Goal: Task Accomplishment & Management: Manage account settings

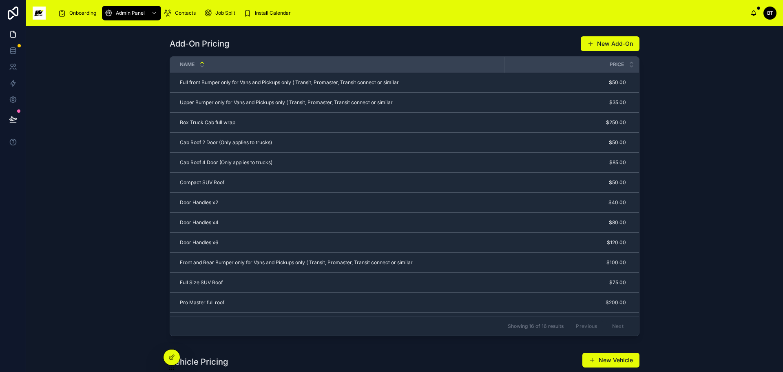
click at [259, 10] on span "Install Calendar" at bounding box center [273, 13] width 36 height 7
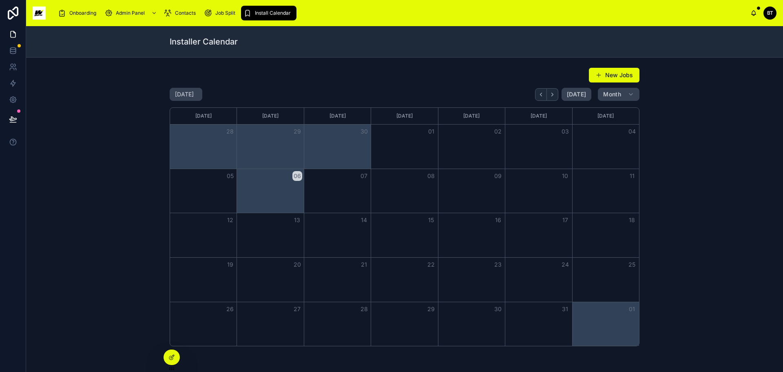
click at [174, 360] on div at bounding box center [172, 356] width 16 height 15
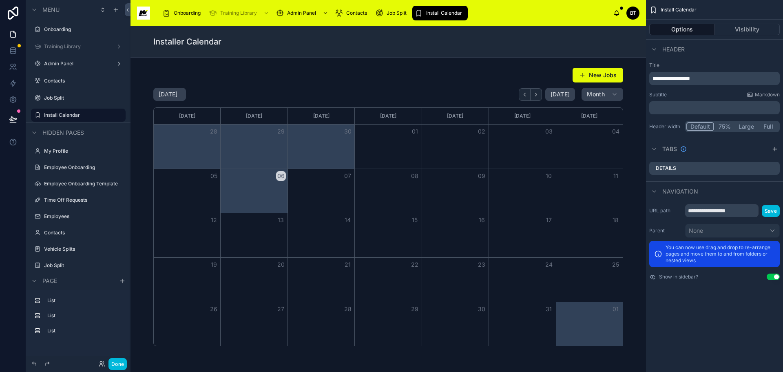
click at [655, 193] on icon "scrollable content" at bounding box center [654, 191] width 7 height 7
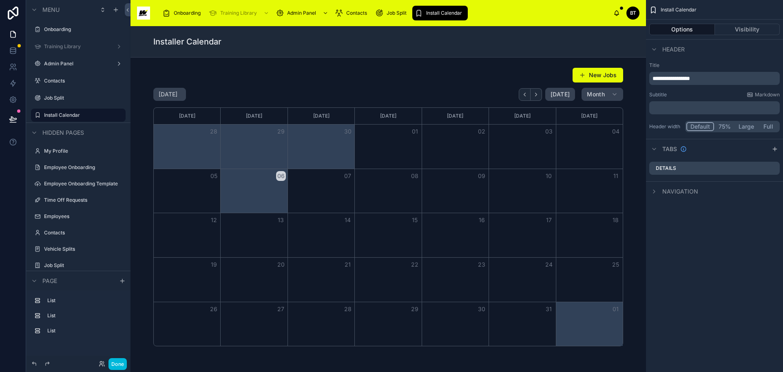
click at [654, 191] on icon "scrollable content" at bounding box center [654, 191] width 7 height 7
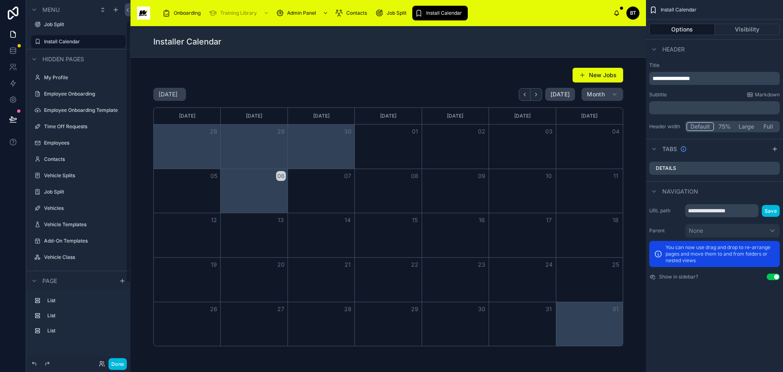
scroll to position [139, 0]
click at [0, 0] on icon "scrollable content" at bounding box center [0, 0] width 0 height 0
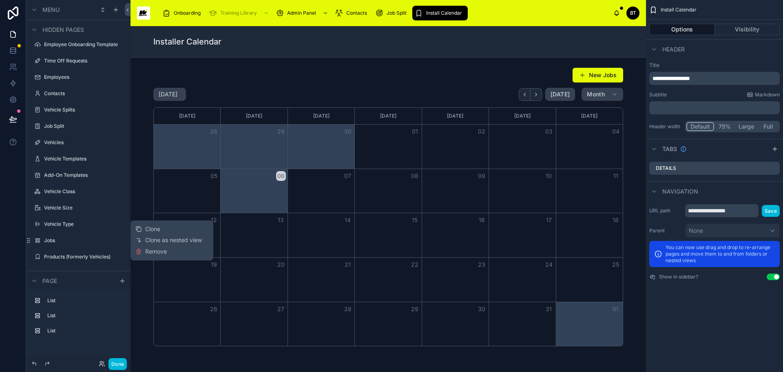
click at [15, 237] on div at bounding box center [13, 186] width 26 height 372
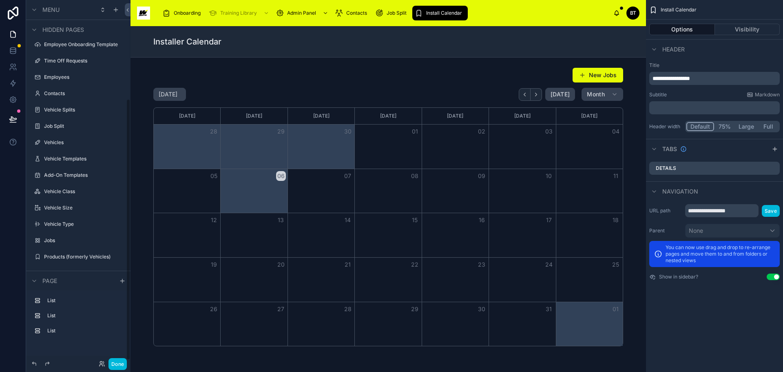
scroll to position [0, 0]
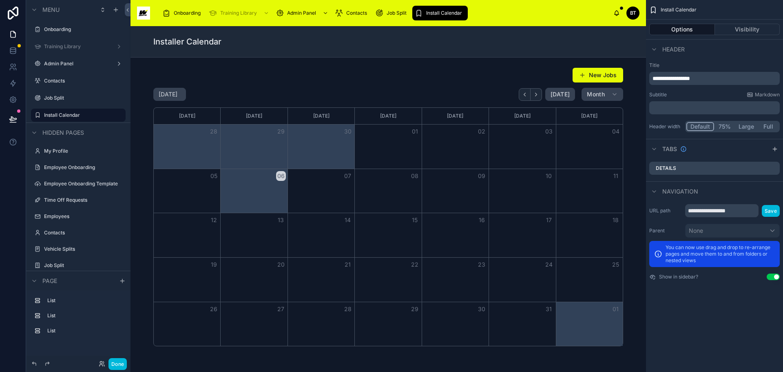
click at [0, 0] on icon "scrollable content" at bounding box center [0, 0] width 0 height 0
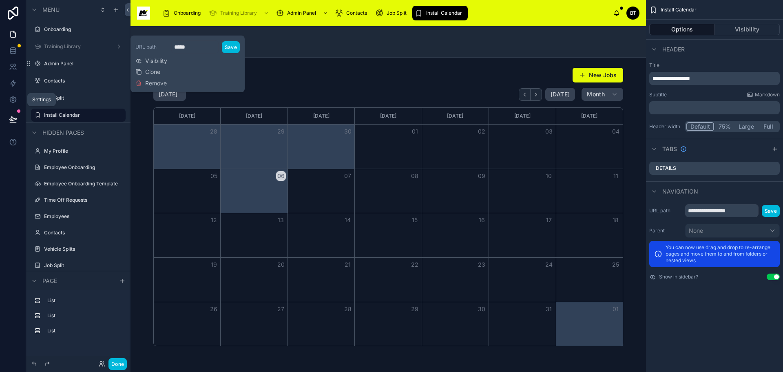
click at [14, 99] on icon at bounding box center [13, 100] width 2 height 2
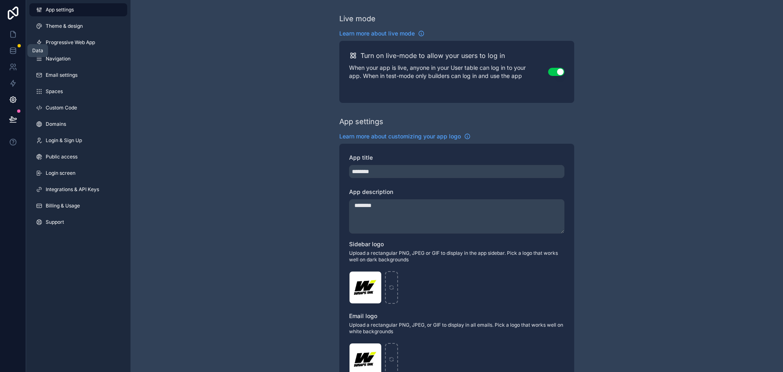
click at [11, 49] on icon at bounding box center [13, 50] width 8 height 8
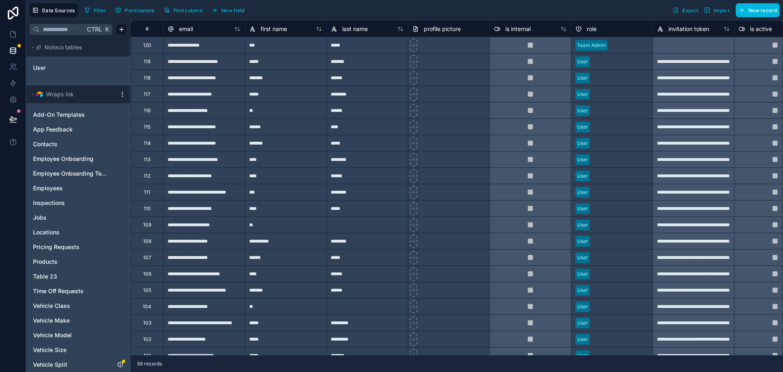
click at [121, 92] on html "**********" at bounding box center [391, 186] width 783 height 372
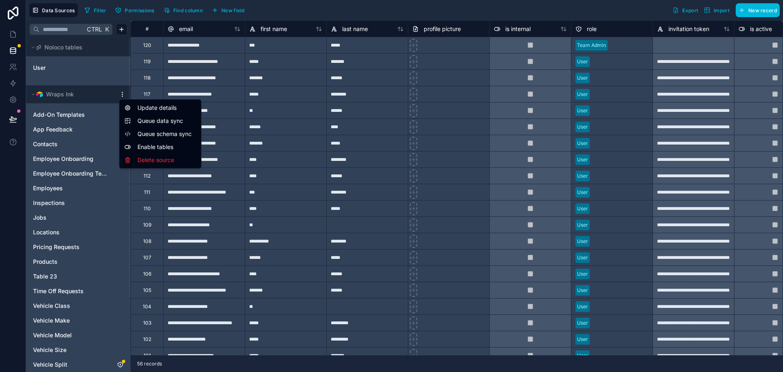
click at [101, 93] on html "**********" at bounding box center [391, 186] width 783 height 372
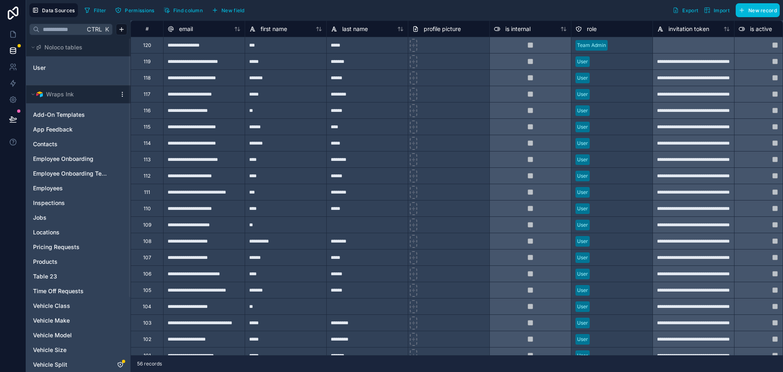
click at [33, 93] on icon at bounding box center [33, 94] width 5 height 5
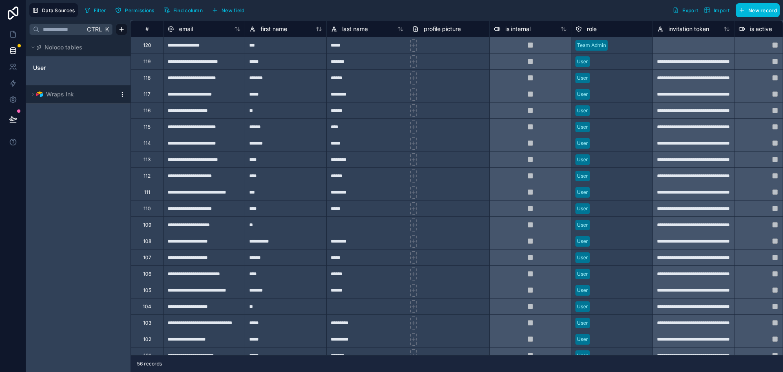
click at [33, 93] on icon at bounding box center [33, 94] width 5 height 5
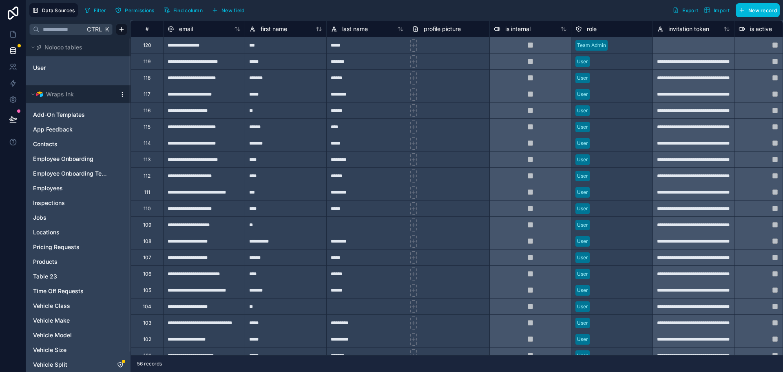
click at [124, 94] on html "**********" at bounding box center [391, 186] width 783 height 372
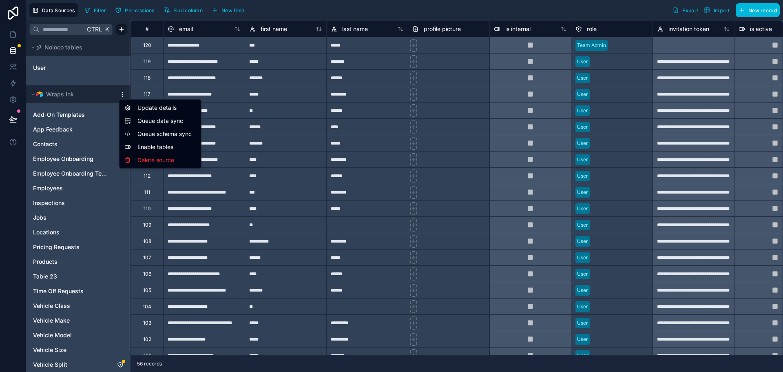
click at [109, 74] on html "**********" at bounding box center [391, 186] width 783 height 372
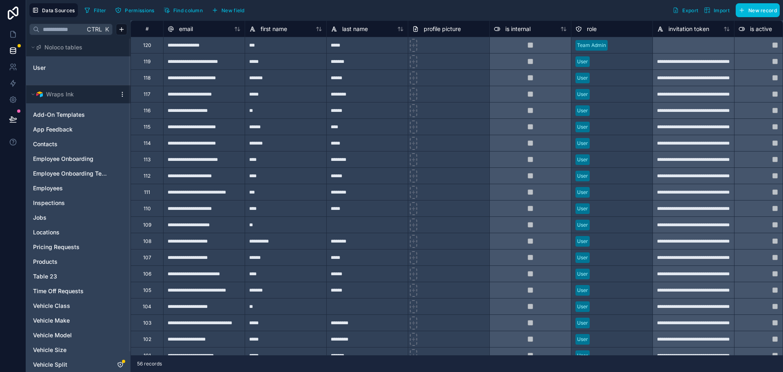
click at [61, 9] on span "Data Sources" at bounding box center [58, 10] width 33 height 6
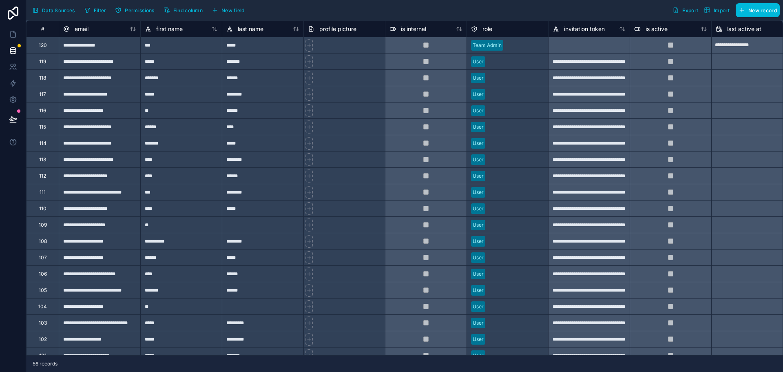
click at [61, 9] on span "Data Sources" at bounding box center [58, 10] width 33 height 6
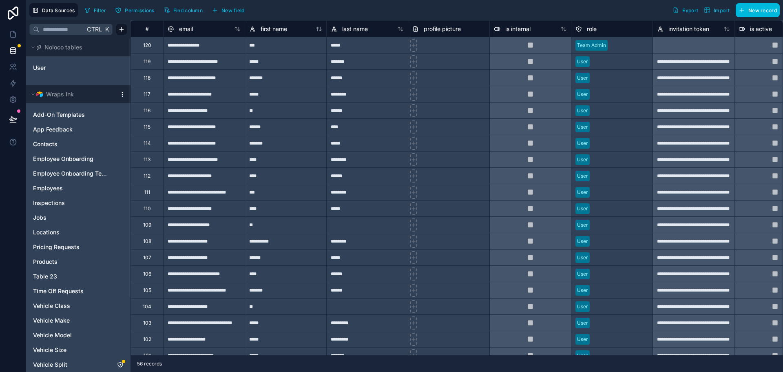
click at [61, 9] on span "Data Sources" at bounding box center [58, 10] width 33 height 6
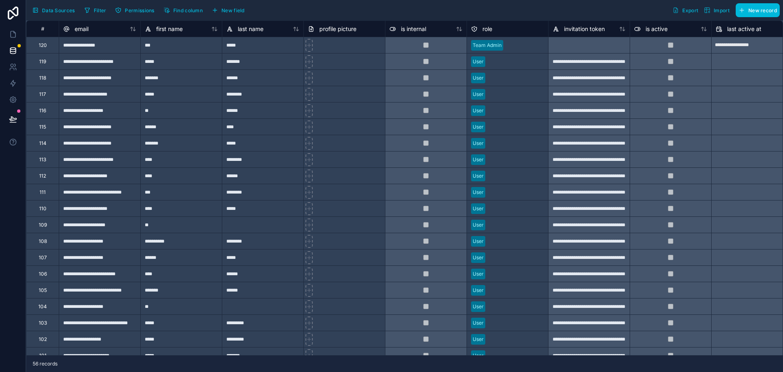
click at [65, 7] on span "Data Sources" at bounding box center [58, 10] width 33 height 6
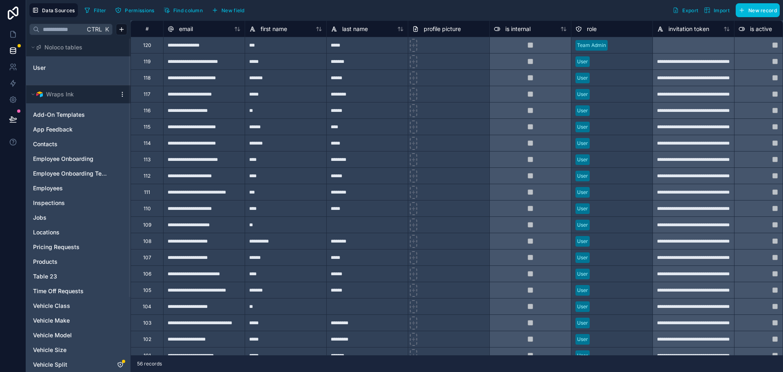
click at [121, 93] on html "**********" at bounding box center [391, 186] width 783 height 372
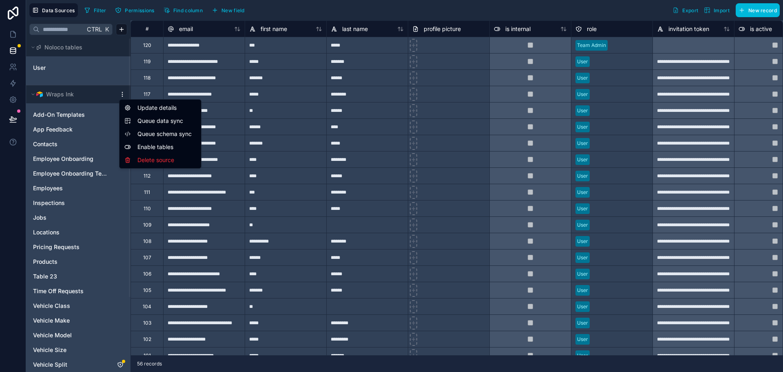
click at [91, 74] on html "**********" at bounding box center [391, 186] width 783 height 372
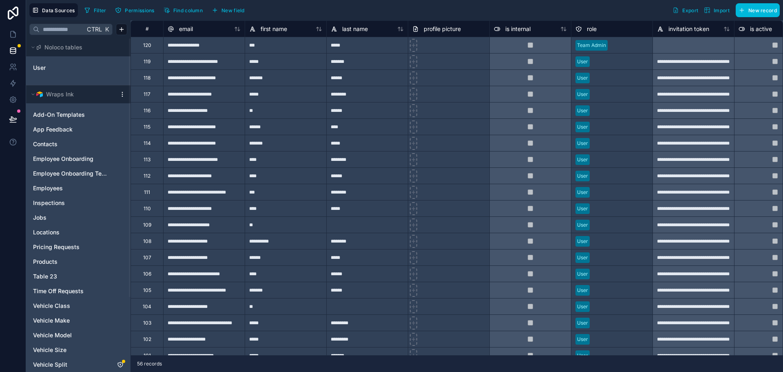
drag, startPoint x: 60, startPoint y: 95, endPoint x: 68, endPoint y: 90, distance: 9.5
click at [68, 90] on span "Wraps Ink" at bounding box center [60, 94] width 28 height 8
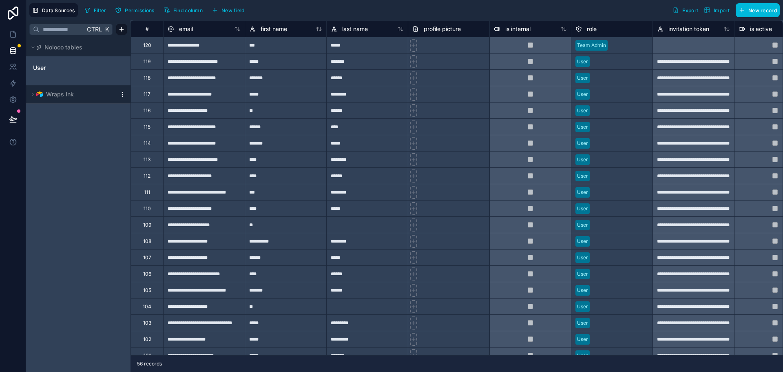
click at [65, 91] on span "Wraps Ink" at bounding box center [60, 94] width 28 height 8
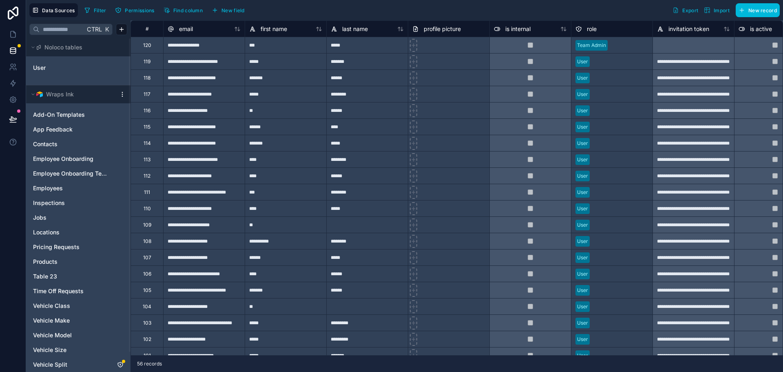
click at [122, 91] on html "**********" at bounding box center [391, 186] width 783 height 372
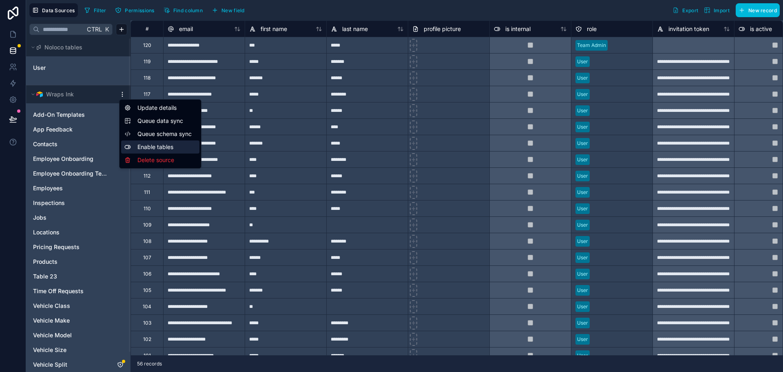
click at [145, 144] on div "Enable tables" at bounding box center [160, 146] width 78 height 13
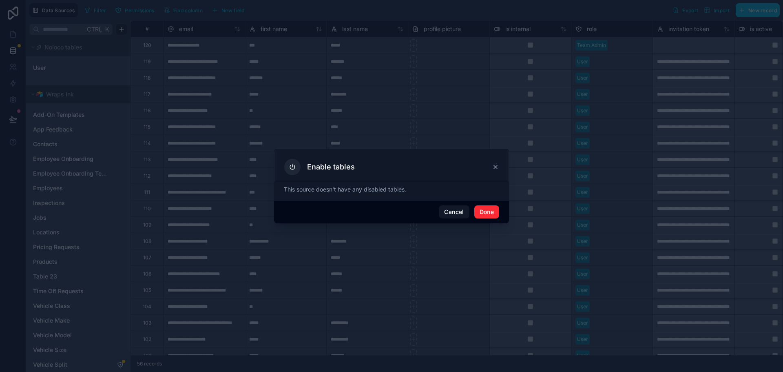
click at [480, 210] on button "Done" at bounding box center [486, 211] width 25 height 13
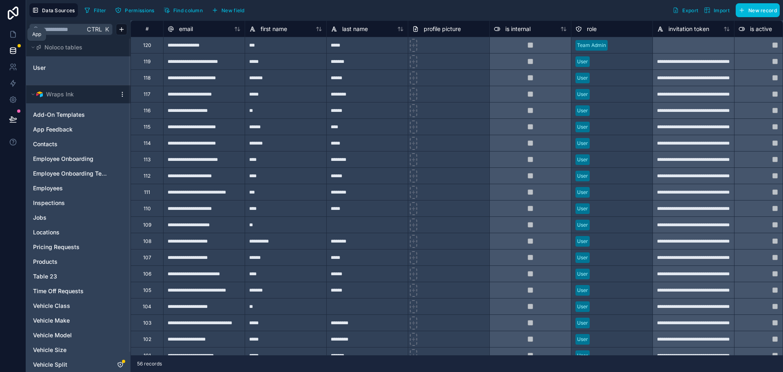
click at [9, 29] on link at bounding box center [13, 34] width 26 height 16
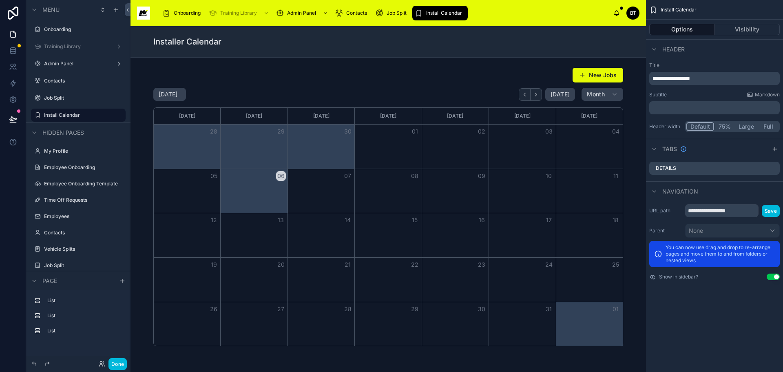
click at [0, 0] on icon "scrollable content" at bounding box center [0, 0] width 0 height 0
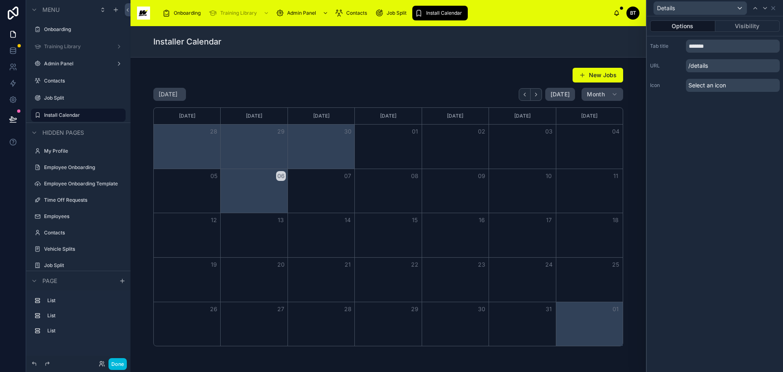
click at [0, 0] on icon "scrollable content" at bounding box center [0, 0] width 0 height 0
click at [0, 0] on button "scrollable content" at bounding box center [0, 0] width 0 height 0
click at [104, 115] on icon "scrollable content" at bounding box center [107, 115] width 7 height 7
click at [0, 0] on icon "scrollable content" at bounding box center [0, 0] width 0 height 0
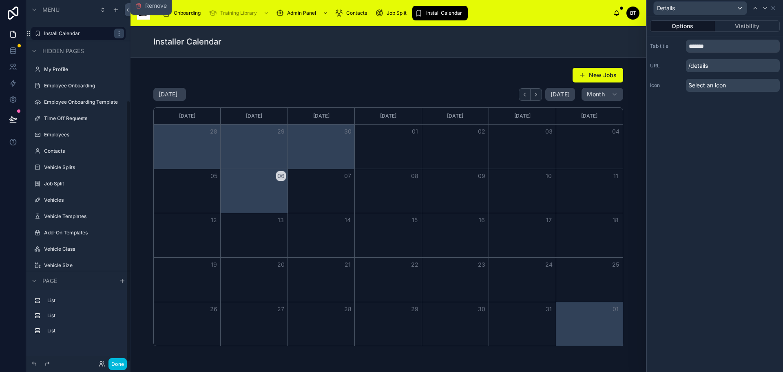
scroll to position [139, 0]
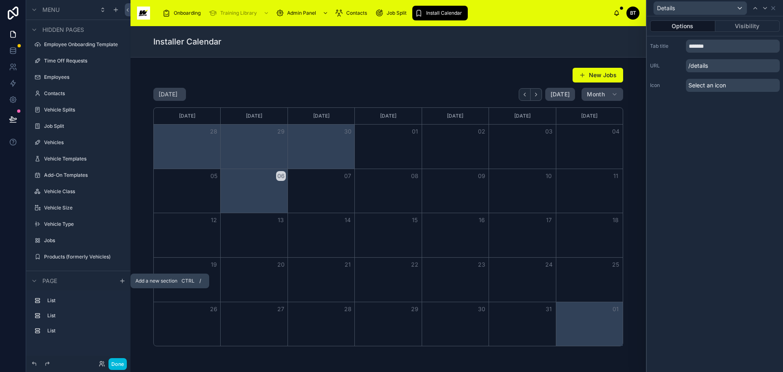
click at [120, 279] on icon "scrollable content" at bounding box center [122, 280] width 7 height 7
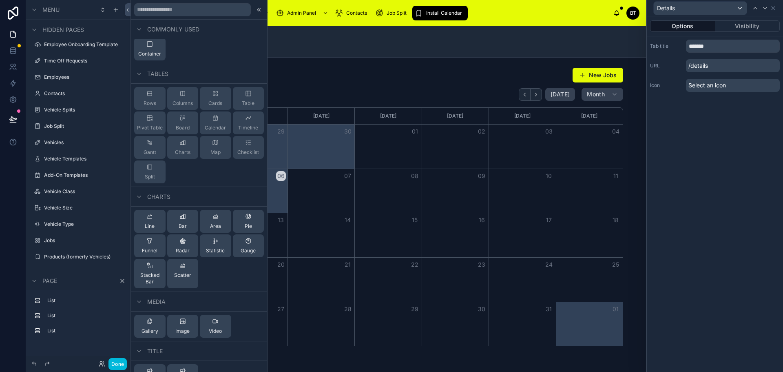
scroll to position [0, 0]
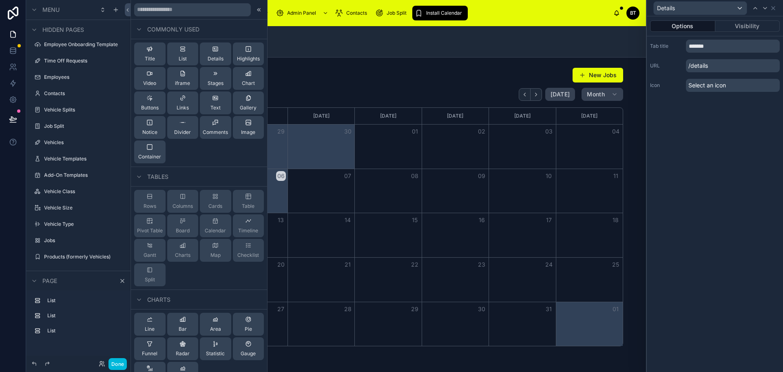
drag, startPoint x: 212, startPoint y: 226, endPoint x: 423, endPoint y: 207, distance: 212.2
click at [423, 207] on div "Details Options Visibility Tab title ******* URL /details Icon Select an icon C…" at bounding box center [391, 186] width 783 height 372
drag, startPoint x: 207, startPoint y: 224, endPoint x: 214, endPoint y: 211, distance: 15.1
click at [214, 211] on div "Rows Columns Cards Table Pivot Table Board Calendar Timeline [PERSON_NAME] Char…" at bounding box center [199, 237] width 136 height 103
drag, startPoint x: 210, startPoint y: 226, endPoint x: 89, endPoint y: 276, distance: 130.8
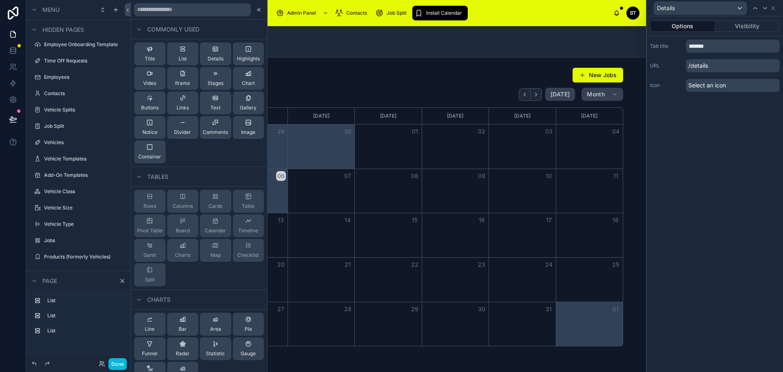
click at [89, 276] on div "Details Options Visibility Tab title ******* URL /details Icon Select an icon C…" at bounding box center [391, 186] width 783 height 372
click at [208, 223] on div "Calendar" at bounding box center [215, 225] width 31 height 23
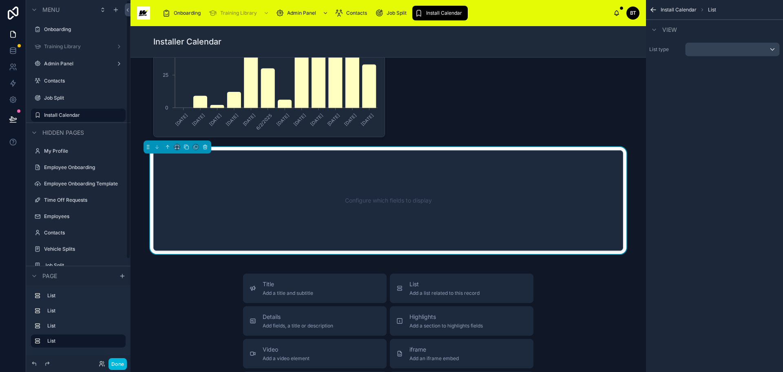
scroll to position [404, 0]
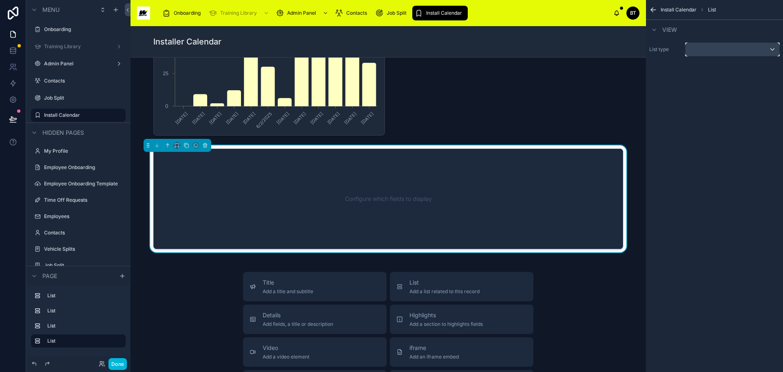
click at [758, 53] on div "scrollable content" at bounding box center [733, 49] width 94 height 13
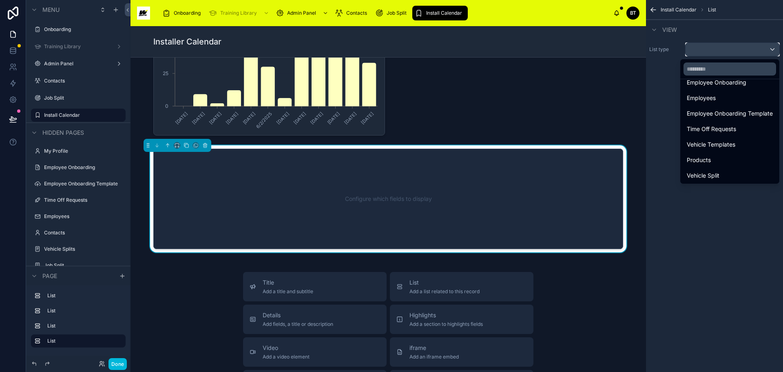
scroll to position [163, 0]
click at [691, 113] on span "Jobs" at bounding box center [693, 109] width 13 height 10
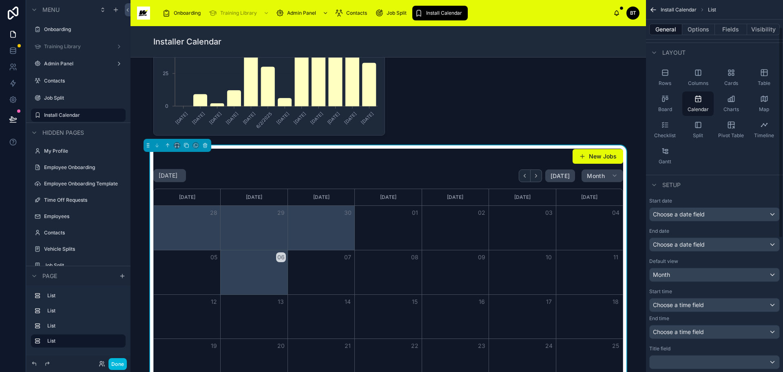
scroll to position [82, 0]
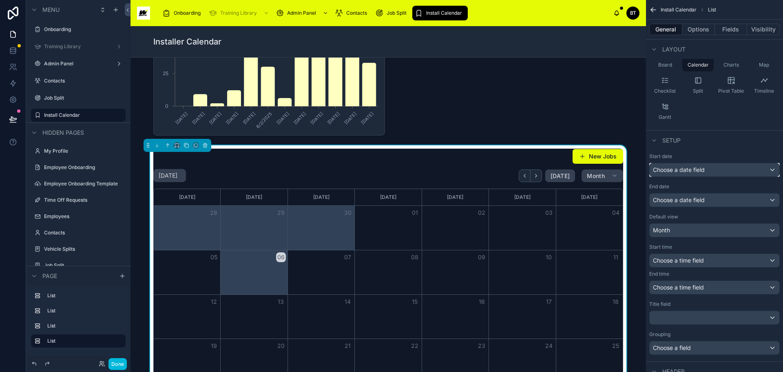
click at [736, 170] on div "Choose a date field" at bounding box center [715, 169] width 130 height 13
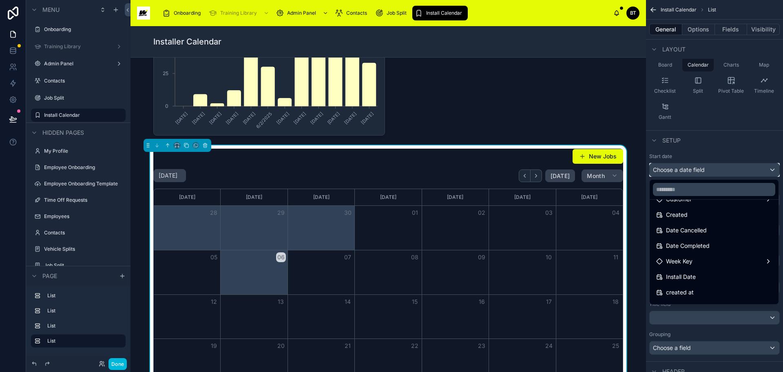
scroll to position [104, 0]
click at [702, 261] on div "Install Date" at bounding box center [714, 264] width 116 height 10
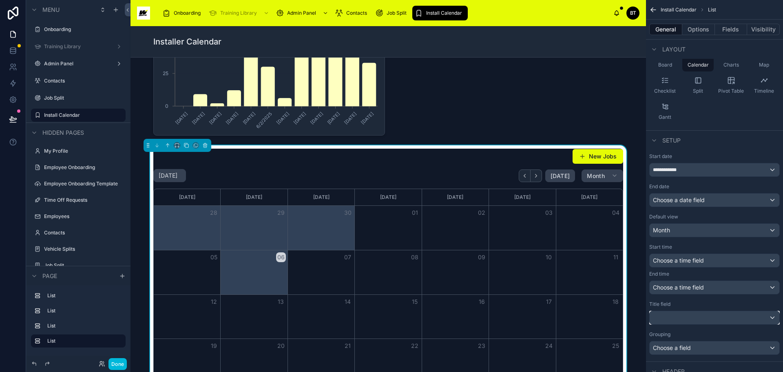
click at [698, 316] on div "scrollable content" at bounding box center [715, 317] width 130 height 13
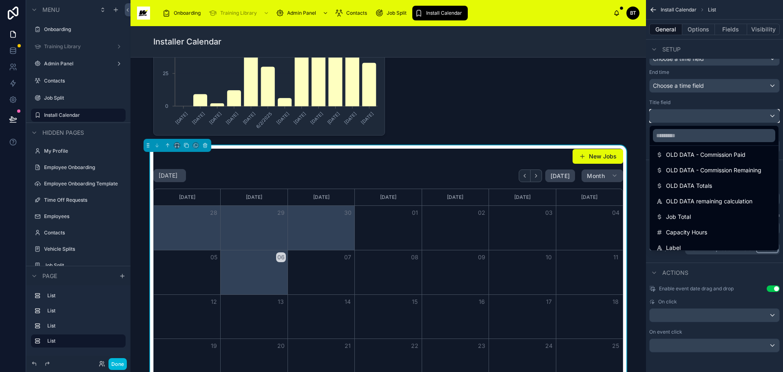
scroll to position [306, 0]
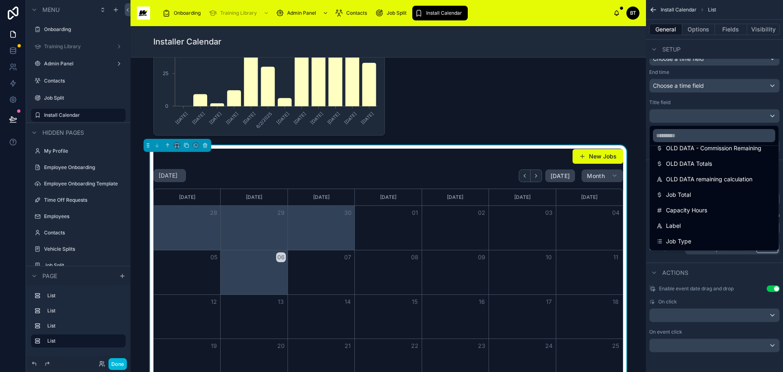
click at [674, 237] on span "Job Type" at bounding box center [678, 241] width 25 height 10
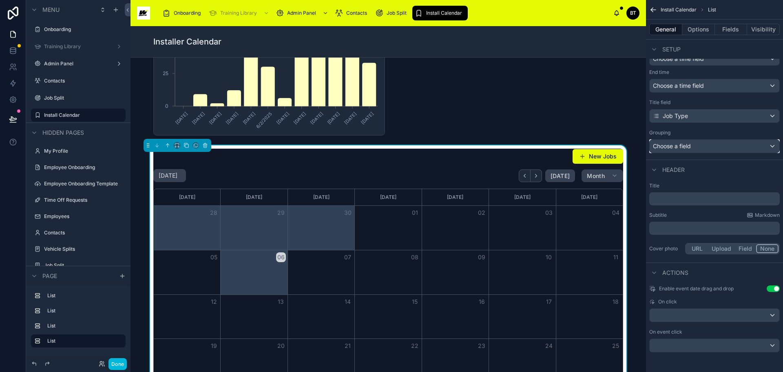
click at [726, 146] on div "Choose a field" at bounding box center [715, 145] width 130 height 13
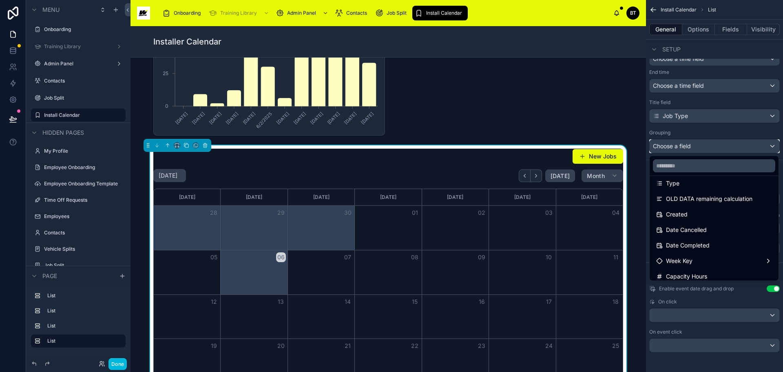
scroll to position [245, 0]
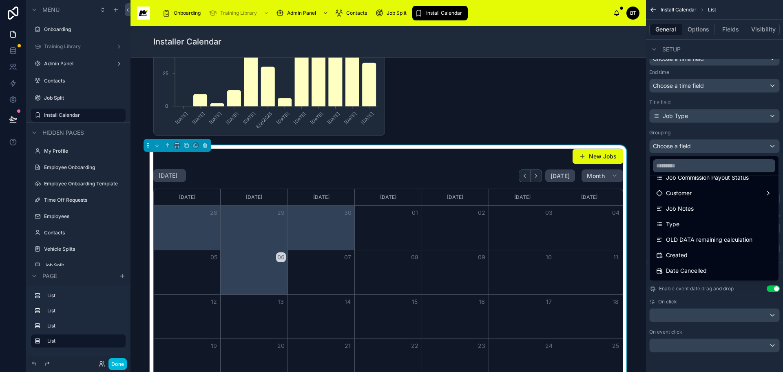
click at [705, 224] on div "Type" at bounding box center [714, 224] width 116 height 10
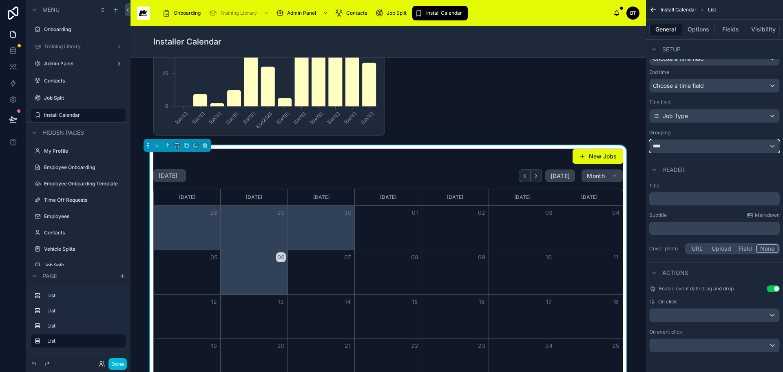
click at [740, 149] on div "****" at bounding box center [715, 145] width 130 height 13
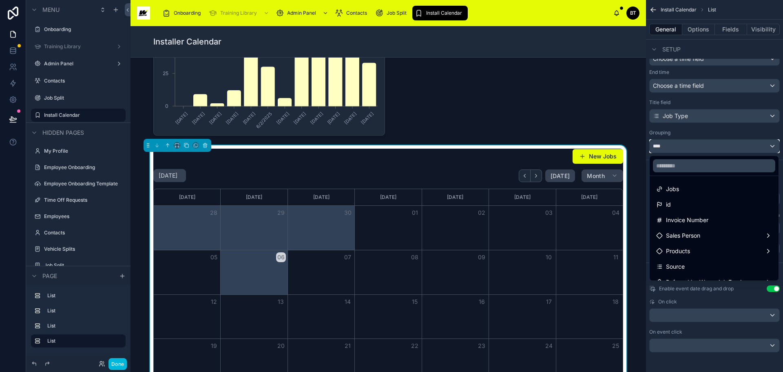
scroll to position [0, 0]
click at [637, 128] on div "New Jobs [DATE] [DATE] Month [DATE] [DATE] [DATE] [DATE] [DATE] [DATE] [DATE] 2…" at bounding box center [389, 230] width 516 height 1152
click at [630, 139] on div "New Jobs [DATE] [DATE] Month [DATE] [DATE] [DATE] [DATE] [DATE] [DATE] [DATE] 2…" at bounding box center [389, 230] width 516 height 1152
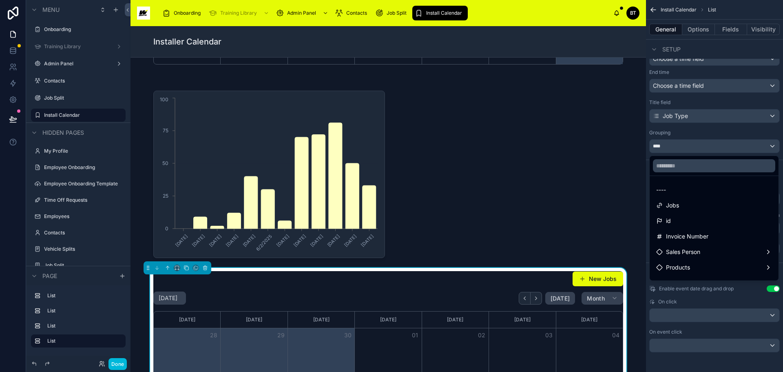
click at [771, 144] on div "scrollable content" at bounding box center [391, 186] width 783 height 372
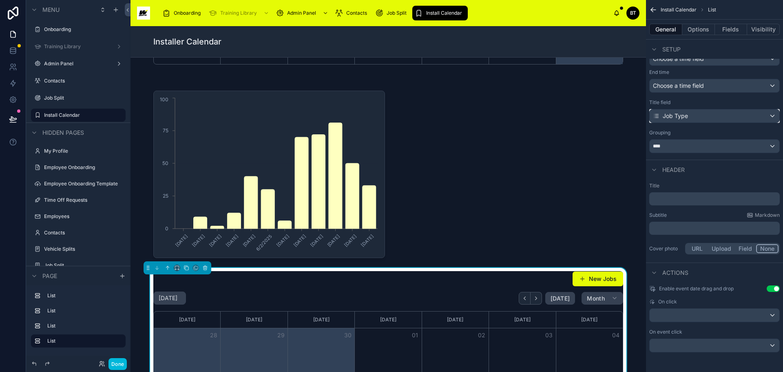
click at [713, 113] on div "Job Type" at bounding box center [715, 115] width 130 height 13
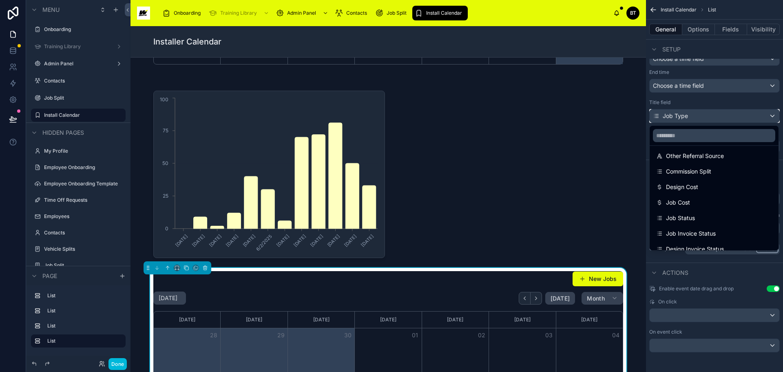
scroll to position [0, 0]
click at [634, 86] on div "New Jobs [DATE] [DATE] Month [DATE] [DATE] [DATE] [DATE] [DATE] [DATE] [DATE] 2…" at bounding box center [389, 352] width 516 height 1152
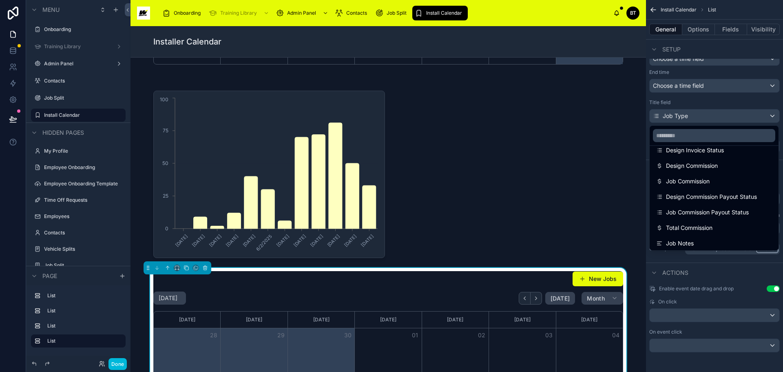
scroll to position [204, 0]
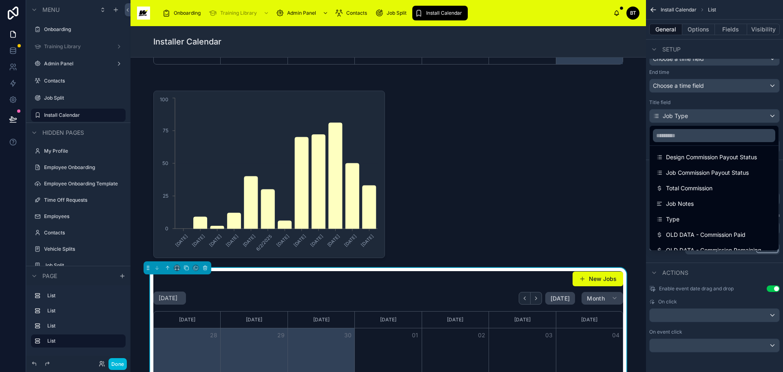
click at [699, 314] on div "scrollable content" at bounding box center [391, 186] width 783 height 372
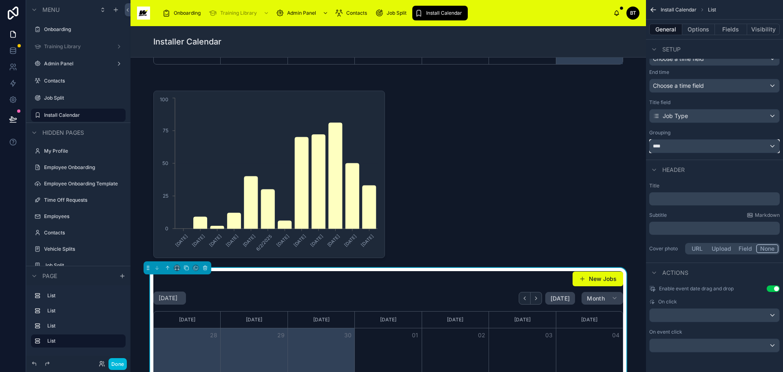
click at [725, 146] on div "****" at bounding box center [715, 145] width 130 height 13
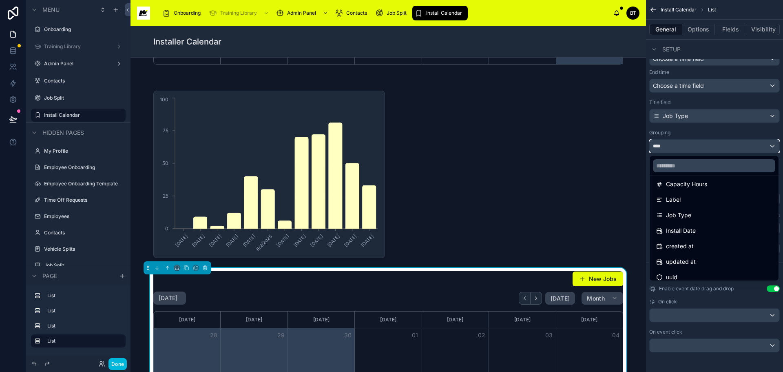
scroll to position [383, 0]
click at [633, 82] on div "New Jobs [DATE] [DATE] Month [DATE] [DATE] [DATE] [DATE] [DATE] [DATE] [DATE] 2…" at bounding box center [389, 352] width 516 height 1152
click at [697, 361] on div "scrollable content" at bounding box center [391, 186] width 783 height 372
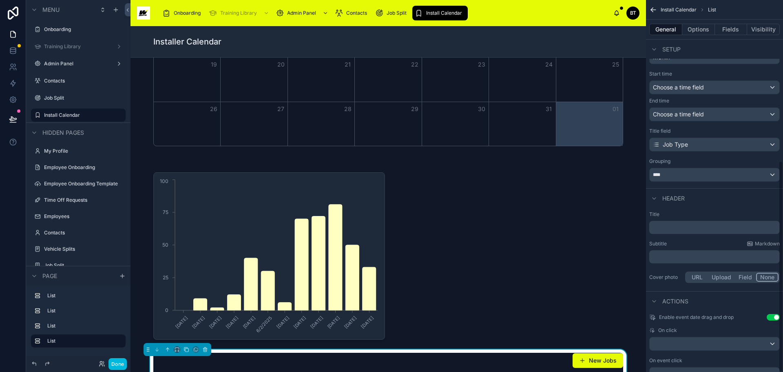
scroll to position [242, 0]
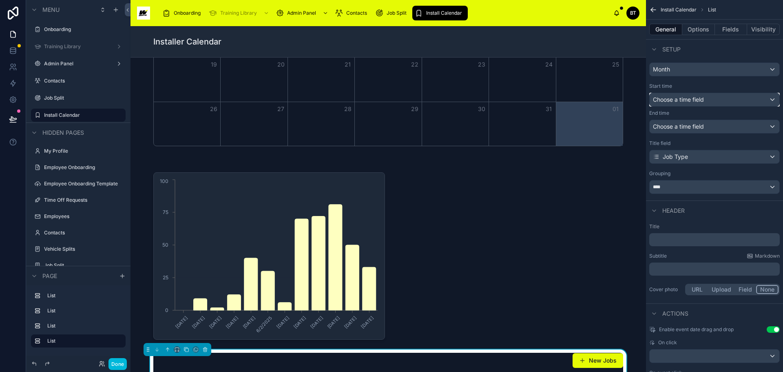
click at [747, 100] on div "Choose a time field" at bounding box center [715, 99] width 130 height 13
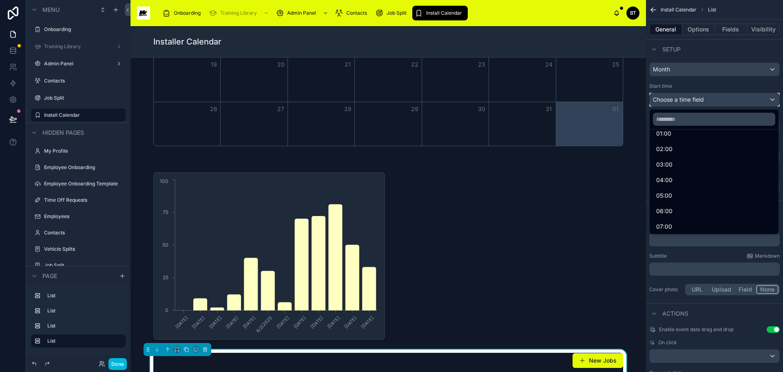
scroll to position [0, 0]
click at [615, 179] on div at bounding box center [388, 256] width 503 height 174
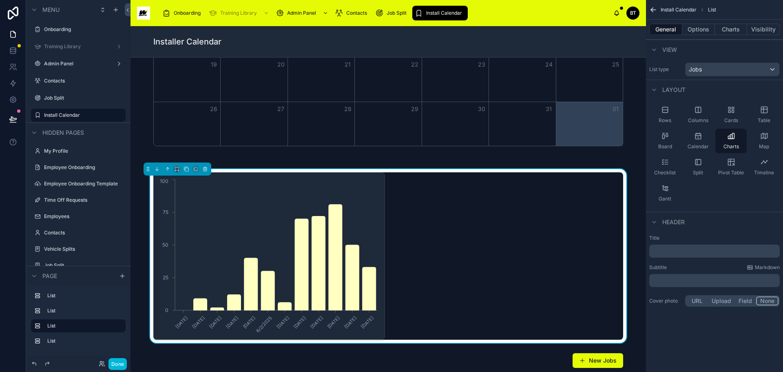
click at [692, 141] on div "Calendar" at bounding box center [697, 140] width 31 height 24
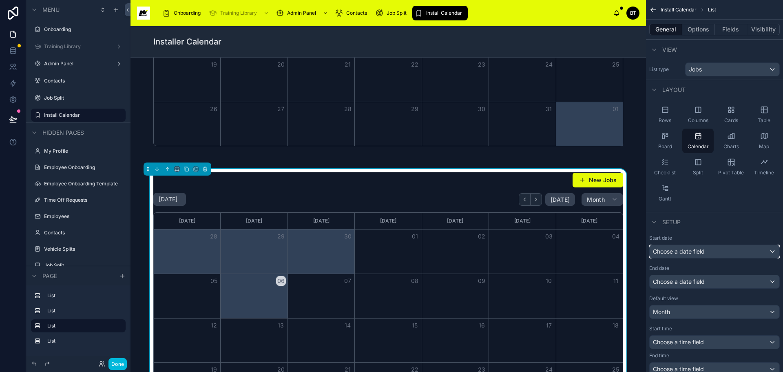
click at [727, 250] on div "Choose a date field" at bounding box center [715, 251] width 130 height 13
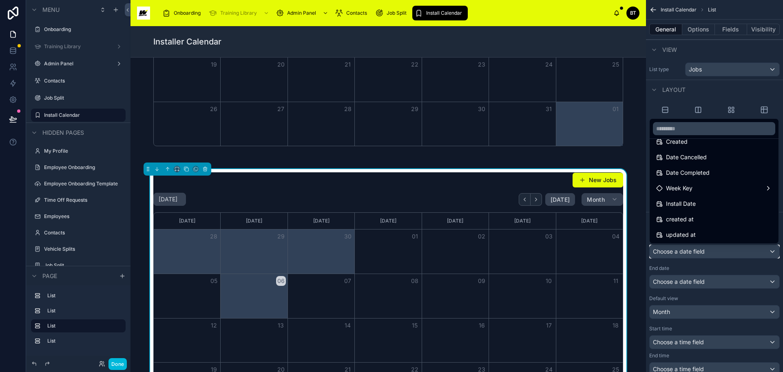
scroll to position [104, 0]
click at [705, 202] on div "Install Date" at bounding box center [714, 203] width 116 height 10
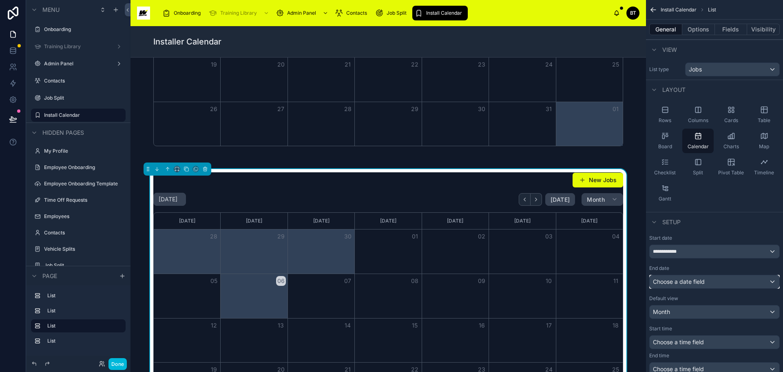
click at [748, 280] on div "Choose a date field" at bounding box center [715, 281] width 130 height 13
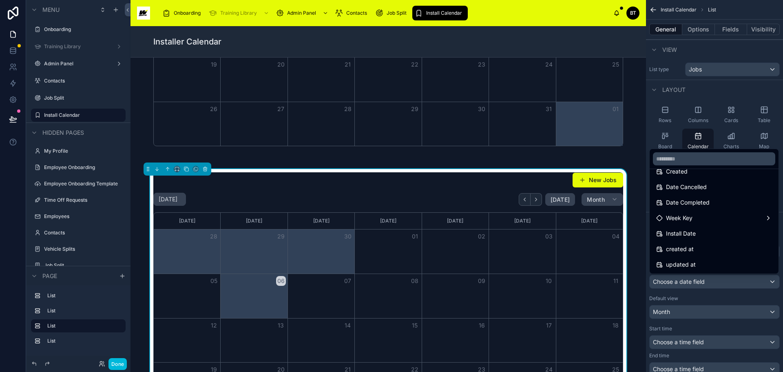
click at [713, 231] on div "Install Date" at bounding box center [714, 233] width 116 height 10
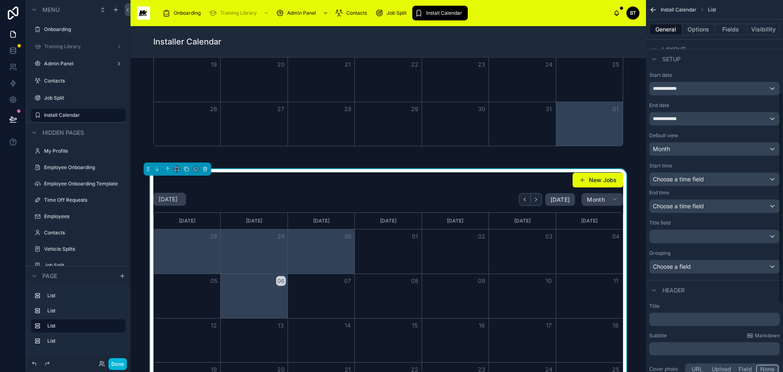
scroll to position [163, 0]
click at [729, 236] on div "scrollable content" at bounding box center [715, 235] width 130 height 13
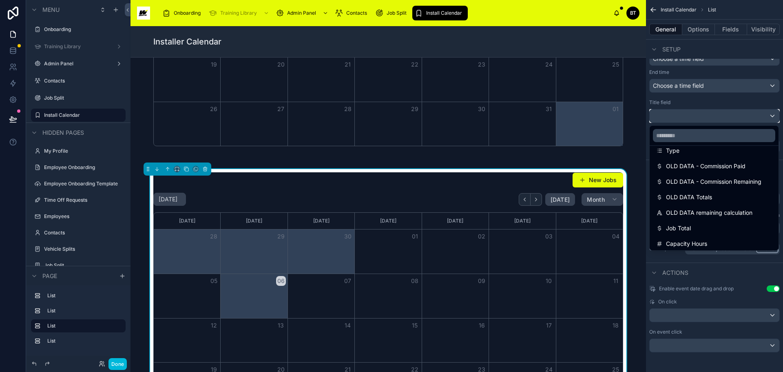
scroll to position [306, 0]
click at [684, 237] on span "Job Type" at bounding box center [678, 241] width 25 height 10
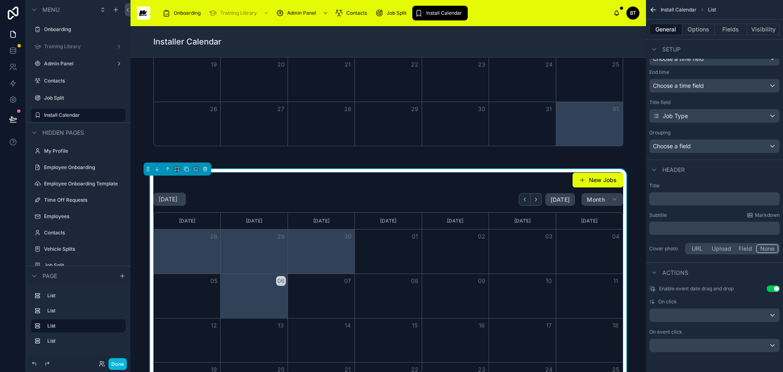
click at [726, 198] on p "﻿" at bounding box center [716, 199] width 126 height 8
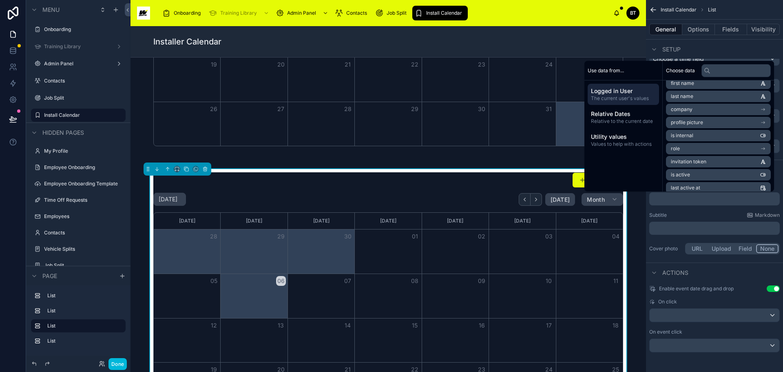
scroll to position [0, 0]
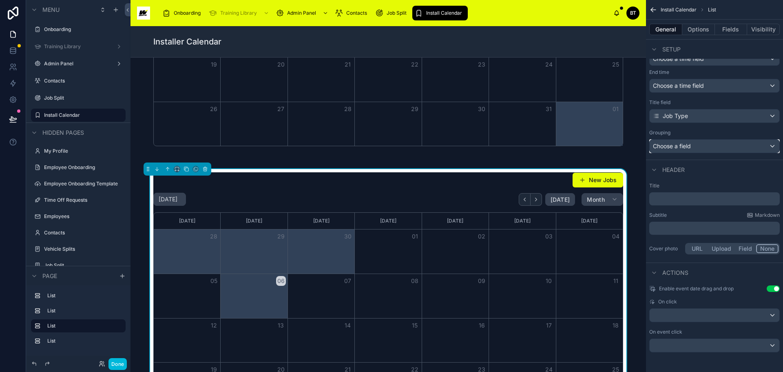
click at [726, 145] on div "Choose a field" at bounding box center [715, 145] width 130 height 13
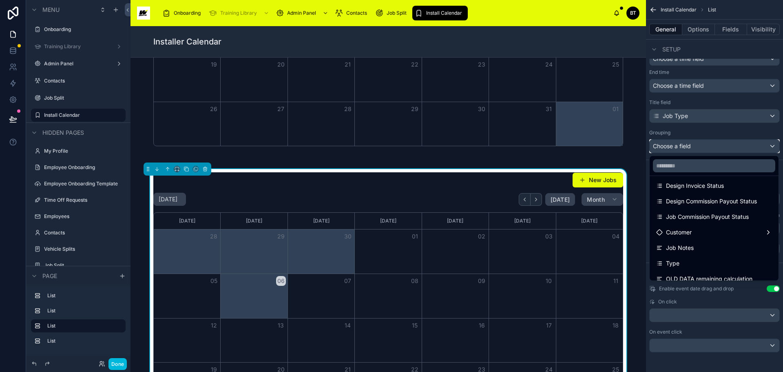
scroll to position [245, 0]
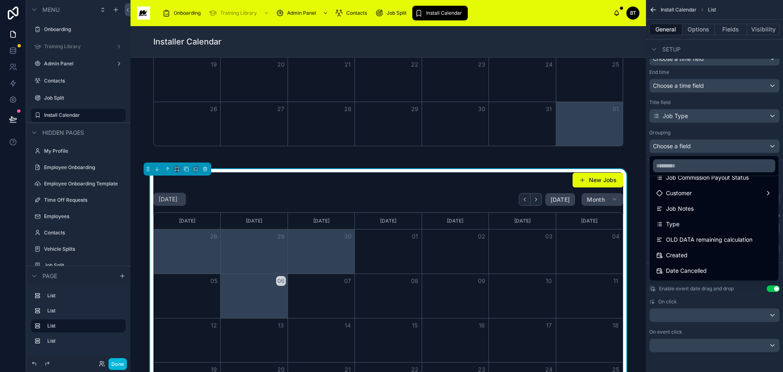
click at [689, 226] on div "Type" at bounding box center [714, 224] width 116 height 10
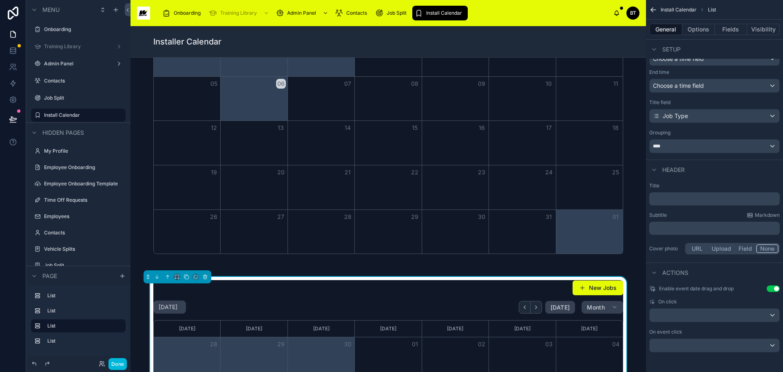
scroll to position [0, 0]
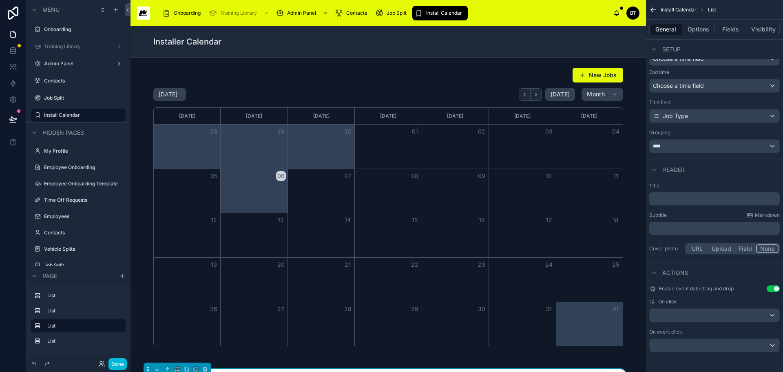
click at [0, 0] on icon "scrollable content" at bounding box center [0, 0] width 0 height 0
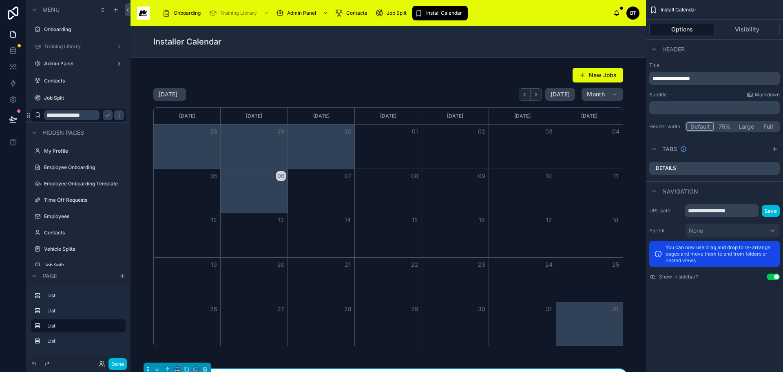
click at [444, 15] on span "Install Calendar" at bounding box center [444, 13] width 36 height 7
click at [105, 114] on icon "scrollable content" at bounding box center [107, 115] width 7 height 7
click at [582, 76] on div at bounding box center [388, 206] width 503 height 285
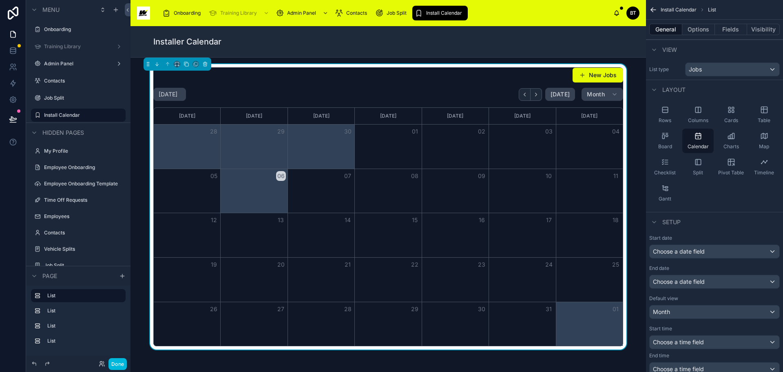
click at [621, 42] on div "Installer Calendar" at bounding box center [389, 41] width 516 height 31
click at [119, 363] on button "Done" at bounding box center [117, 364] width 18 height 12
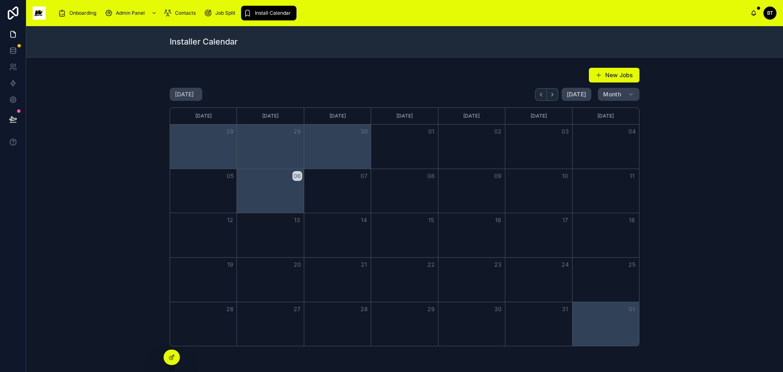
click at [609, 78] on button "New Jobs" at bounding box center [614, 75] width 51 height 15
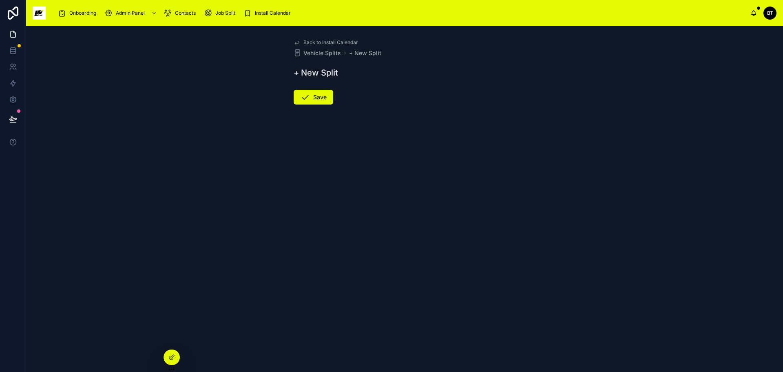
click at [328, 38] on div "Back to Install Calendar Vehicle Splits + New Split + New Split Save" at bounding box center [404, 91] width 235 height 131
click at [326, 40] on span "Back to Install Calendar" at bounding box center [330, 42] width 55 height 7
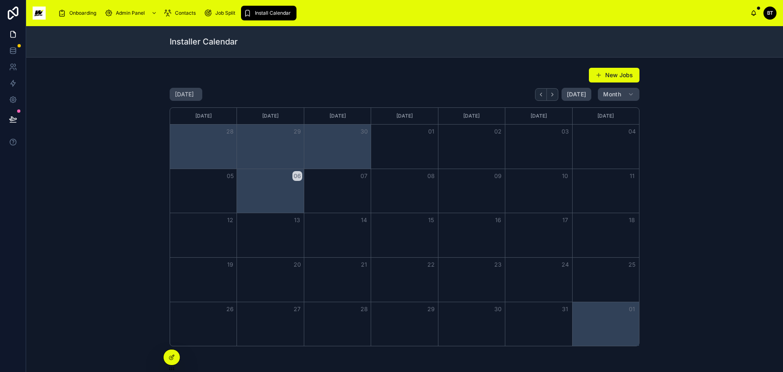
click at [349, 184] on div "Month View" at bounding box center [337, 191] width 67 height 44
click at [297, 176] on button "06" at bounding box center [297, 176] width 10 height 10
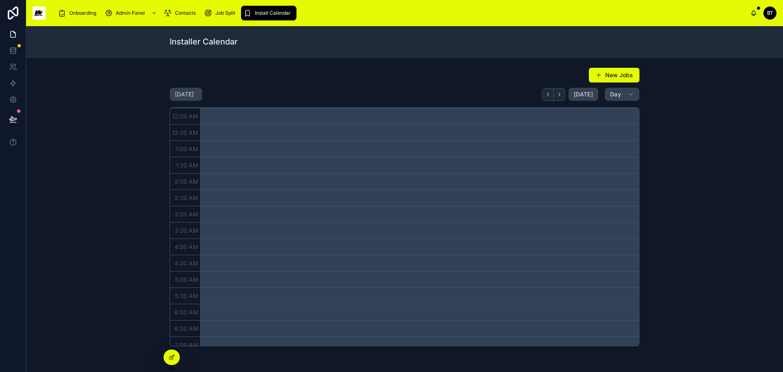
click at [616, 76] on button "New Jobs" at bounding box center [614, 75] width 51 height 15
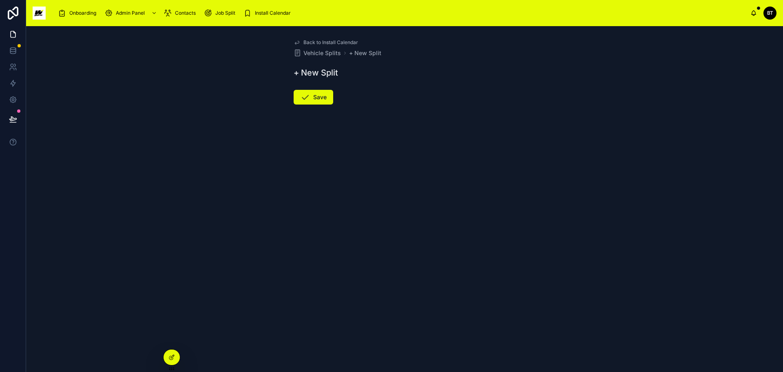
click at [417, 148] on form "Save" at bounding box center [405, 121] width 222 height 72
click at [17, 47] on link at bounding box center [13, 50] width 26 height 16
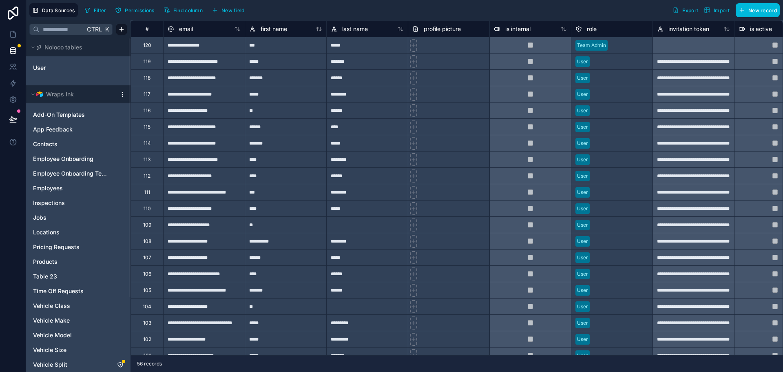
click at [122, 95] on html "**********" at bounding box center [391, 186] width 783 height 372
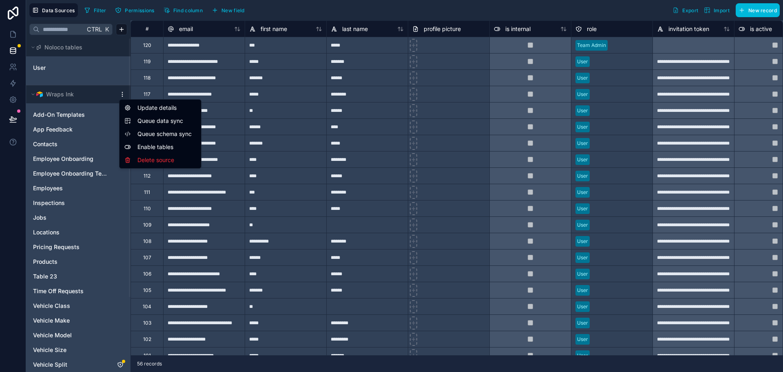
click at [159, 134] on span "Queue schema sync" at bounding box center [166, 134] width 59 height 8
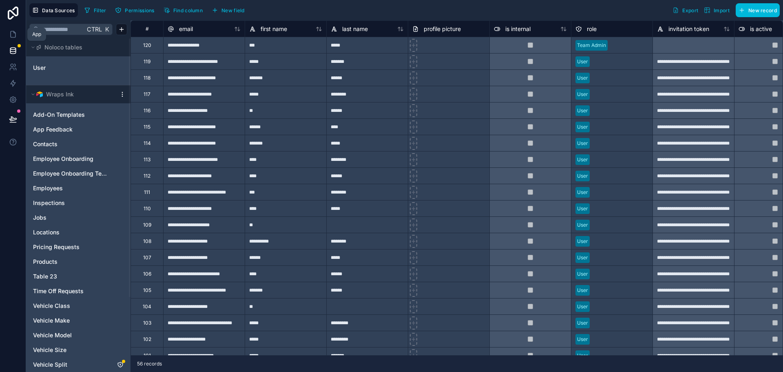
click at [16, 35] on icon at bounding box center [13, 34] width 8 height 8
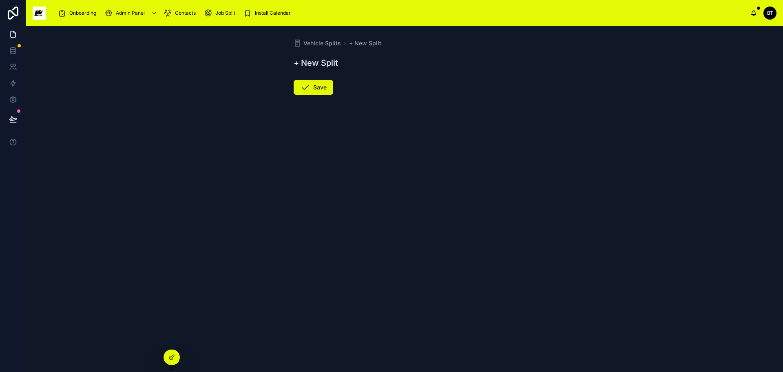
click at [260, 8] on div "Install Calendar" at bounding box center [269, 13] width 51 height 13
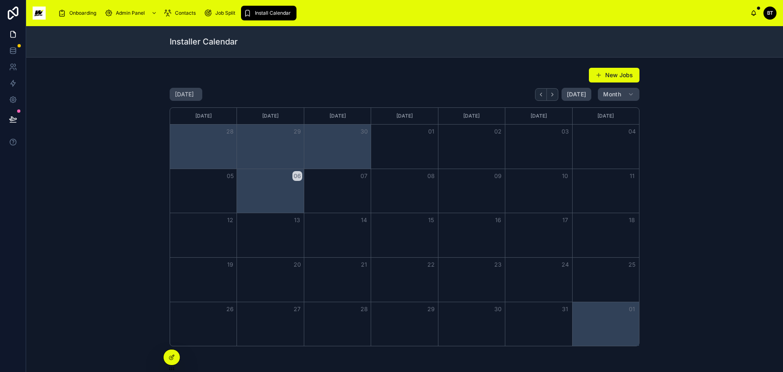
click at [615, 75] on button "New Jobs" at bounding box center [614, 75] width 51 height 15
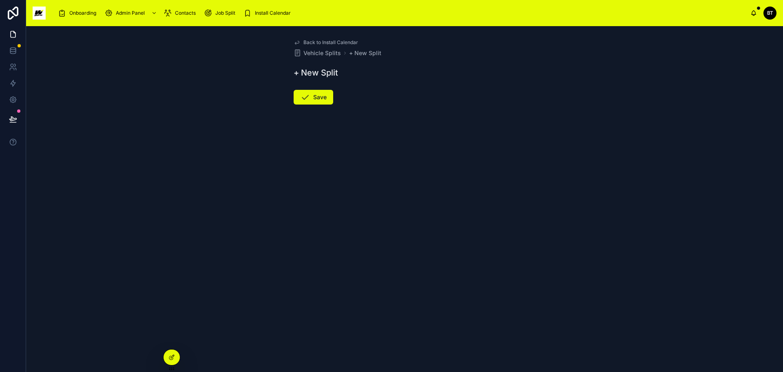
click at [295, 74] on h1 "+ New Split" at bounding box center [316, 72] width 44 height 11
click at [361, 53] on span "+ New Split" at bounding box center [365, 53] width 32 height 8
click at [313, 42] on span "Vehicle Splits" at bounding box center [322, 43] width 38 height 8
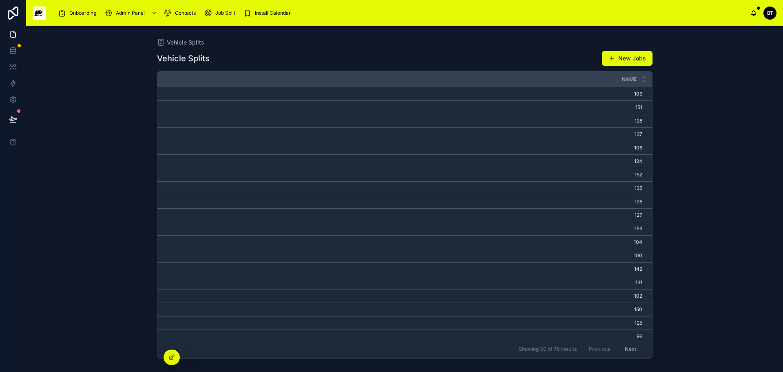
click at [277, 66] on div "Vehicle Splits New Jobs Name 109 109 151 151 128 128 137 137 106 106 124 124 15…" at bounding box center [405, 204] width 496 height 316
click at [257, 14] on span "Install Calendar" at bounding box center [273, 13] width 36 height 7
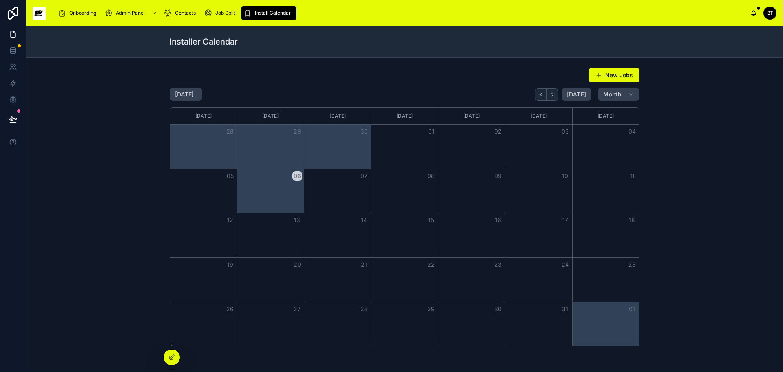
click at [457, 79] on div "New Jobs" at bounding box center [405, 74] width 470 height 15
click at [172, 359] on icon at bounding box center [171, 357] width 7 height 7
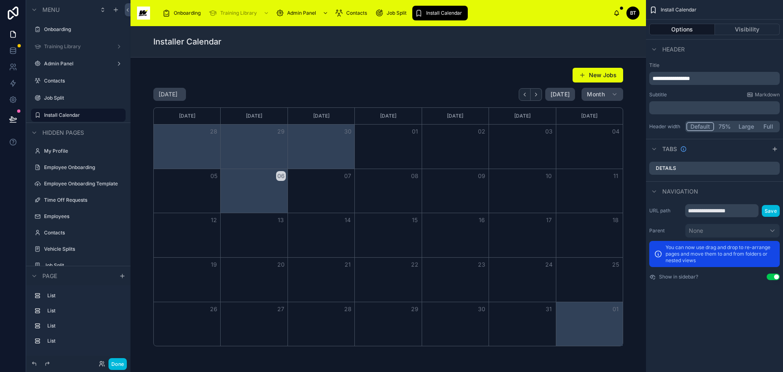
click at [682, 167] on div "Details" at bounding box center [714, 168] width 131 height 13
click at [0, 0] on icon "scrollable content" at bounding box center [0, 0] width 0 height 0
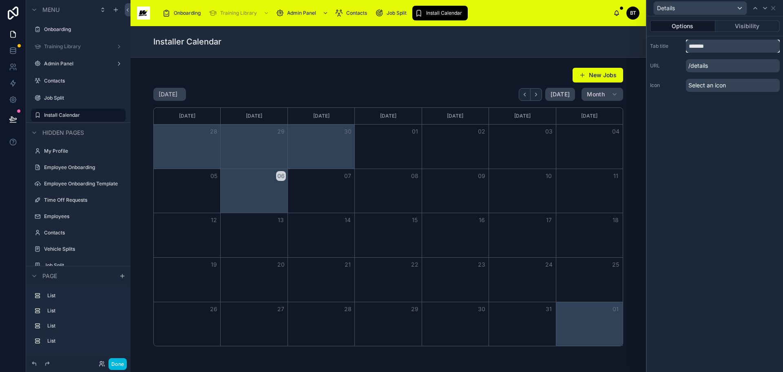
click at [734, 47] on input "*******" at bounding box center [733, 46] width 94 height 13
click at [688, 25] on button "Options" at bounding box center [682, 25] width 65 height 11
click at [739, 8] on div "Details" at bounding box center [700, 8] width 93 height 13
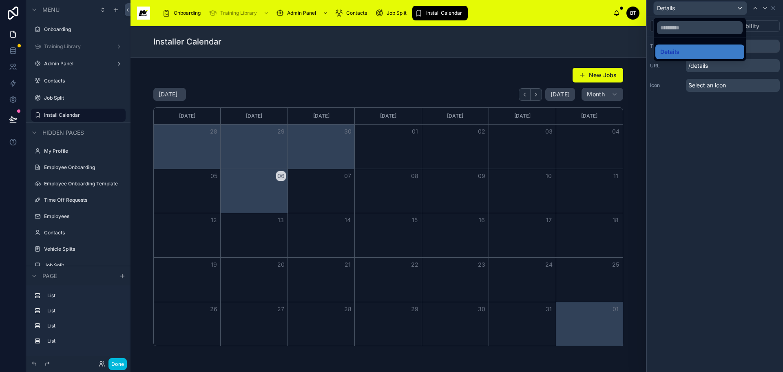
click at [739, 8] on div at bounding box center [715, 186] width 136 height 372
click at [722, 141] on div "Options Visibility Tab title ******* URL /details Icon Select an icon" at bounding box center [715, 193] width 136 height 355
click at [582, 78] on div at bounding box center [388, 206] width 503 height 285
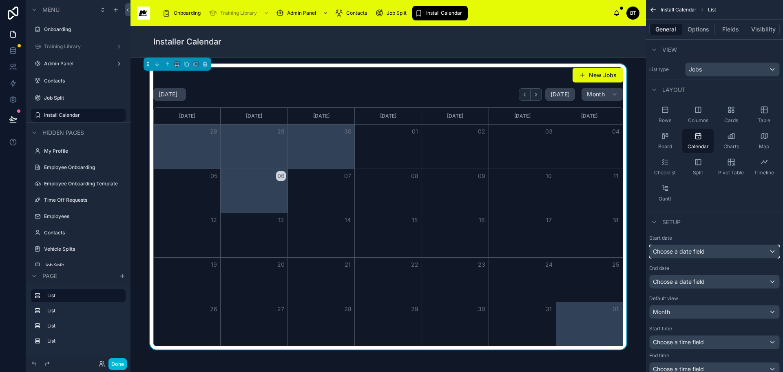
click at [735, 250] on div "Choose a date field" at bounding box center [715, 251] width 130 height 13
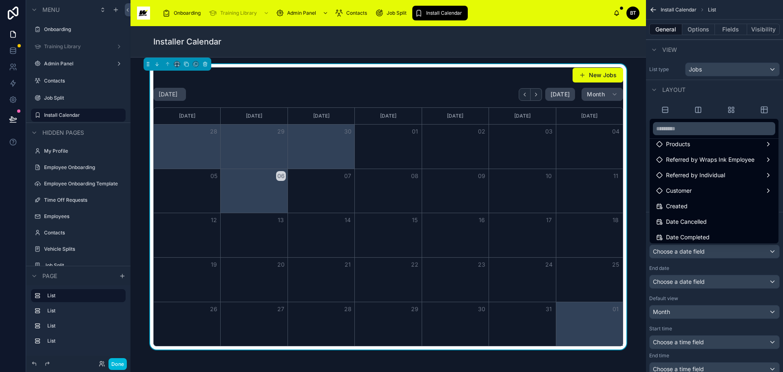
scroll to position [104, 0]
click at [696, 203] on div "Install Date" at bounding box center [714, 203] width 116 height 10
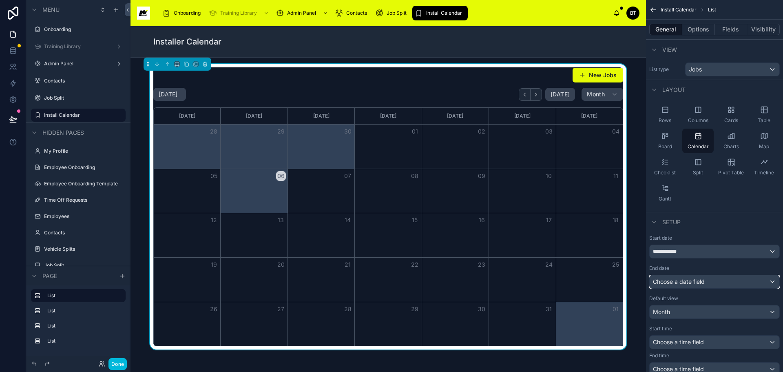
click at [762, 281] on div "Choose a date field" at bounding box center [715, 281] width 130 height 13
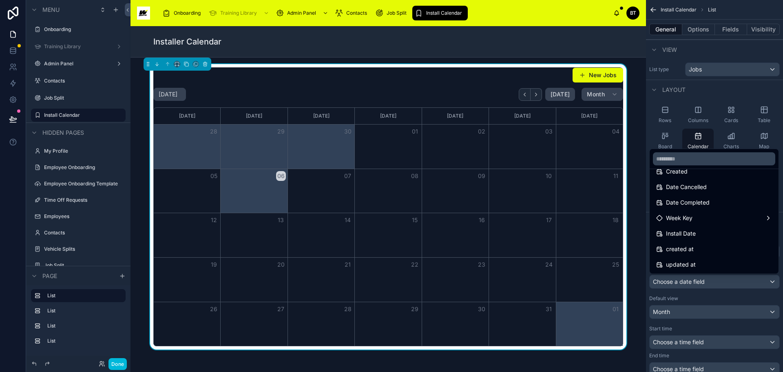
click at [703, 234] on div "Install Date" at bounding box center [714, 233] width 116 height 10
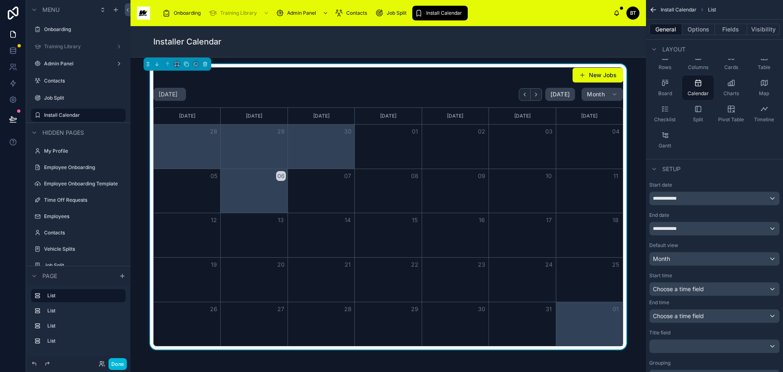
scroll to position [122, 0]
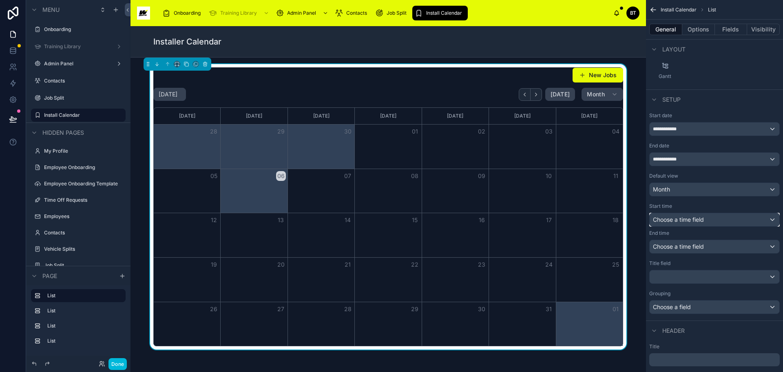
click at [734, 218] on div "Choose a time field" at bounding box center [715, 219] width 130 height 13
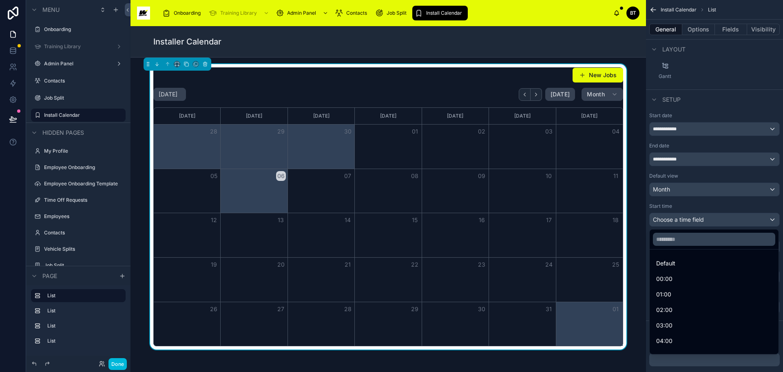
click at [696, 261] on div "Default" at bounding box center [714, 263] width 116 height 10
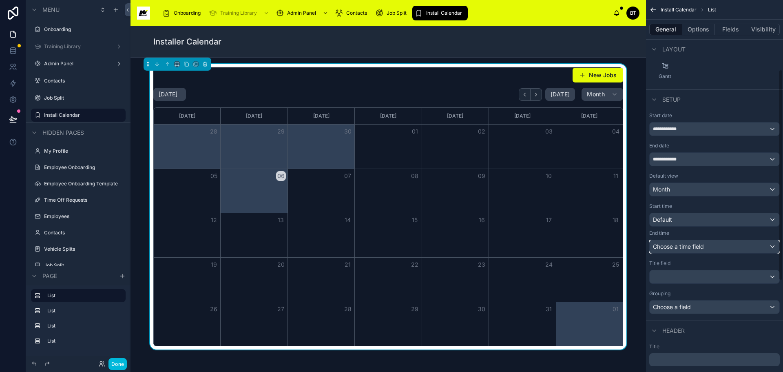
click at [741, 245] on div "Choose a time field" at bounding box center [715, 246] width 130 height 13
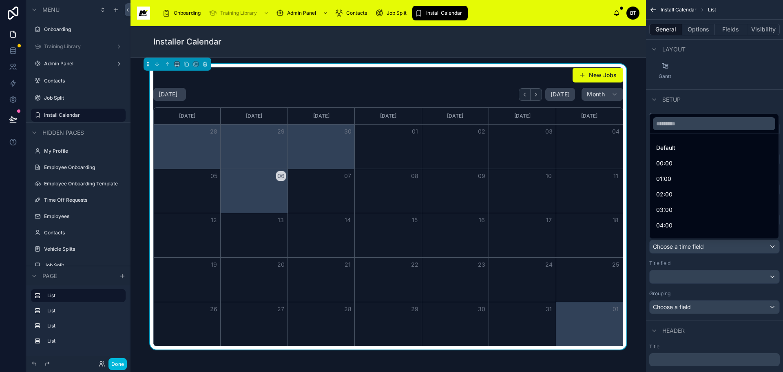
click at [682, 149] on div "Default" at bounding box center [714, 148] width 116 height 10
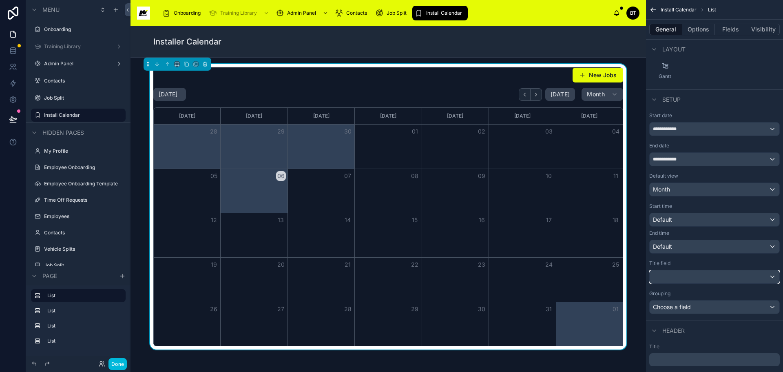
click at [742, 276] on div "scrollable content" at bounding box center [715, 276] width 130 height 13
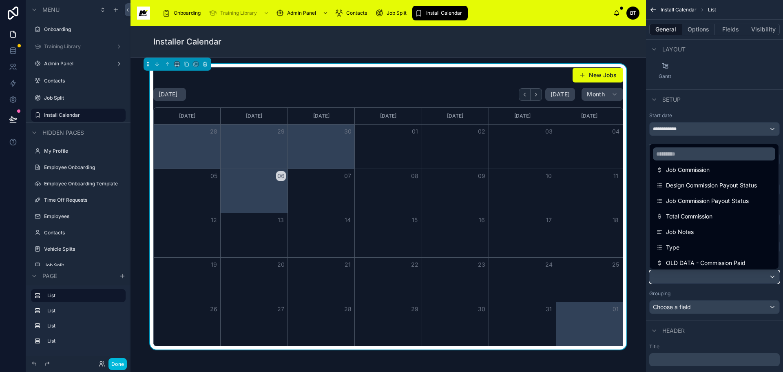
scroll to position [286, 0]
click at [632, 87] on div "New Jobs [DATE] [DATE] Month [DATE] [DATE] [DATE] [DATE] [DATE] [DATE] [DATE] 2…" at bounding box center [388, 206] width 503 height 285
click at [750, 103] on div "scrollable content" at bounding box center [391, 186] width 783 height 372
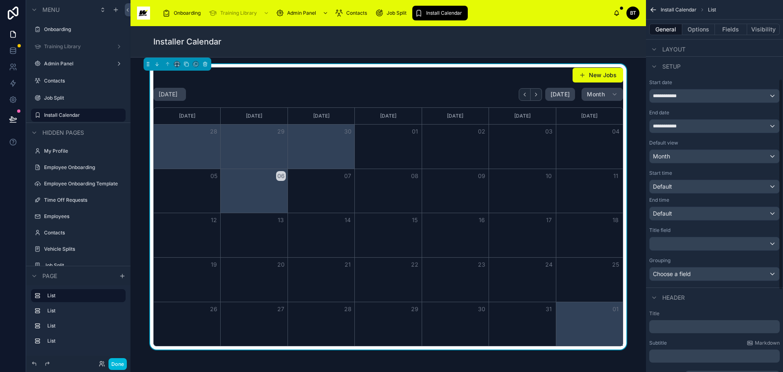
scroll to position [204, 0]
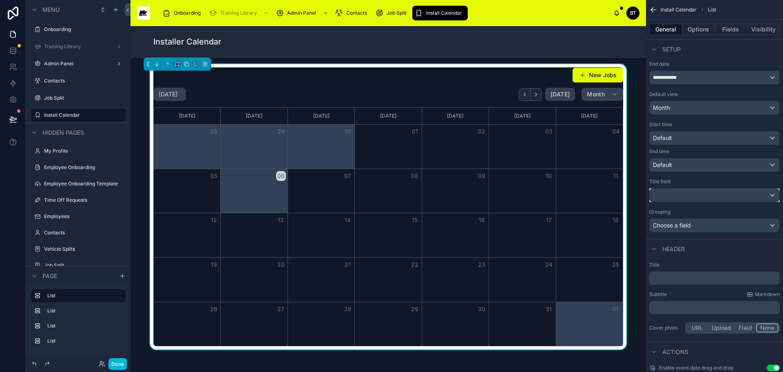
click at [731, 192] on div "scrollable content" at bounding box center [715, 194] width 130 height 13
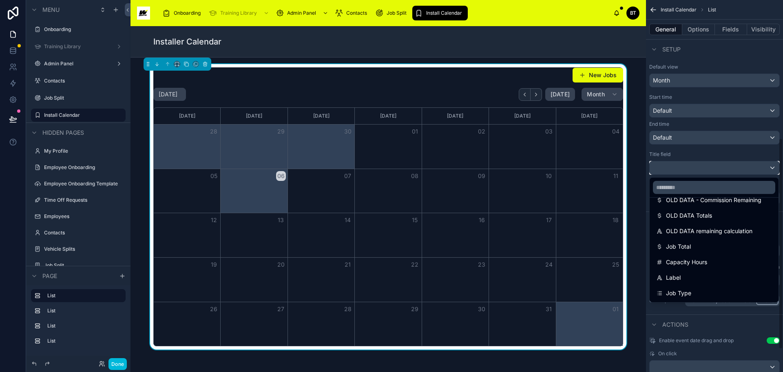
scroll to position [245, 0]
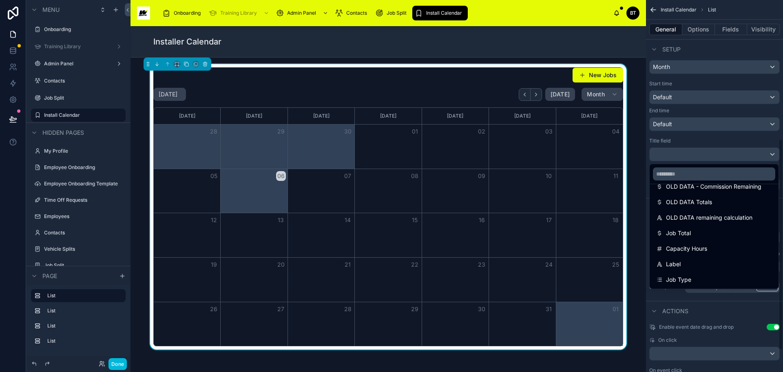
click at [693, 275] on div "Job Type" at bounding box center [714, 280] width 116 height 10
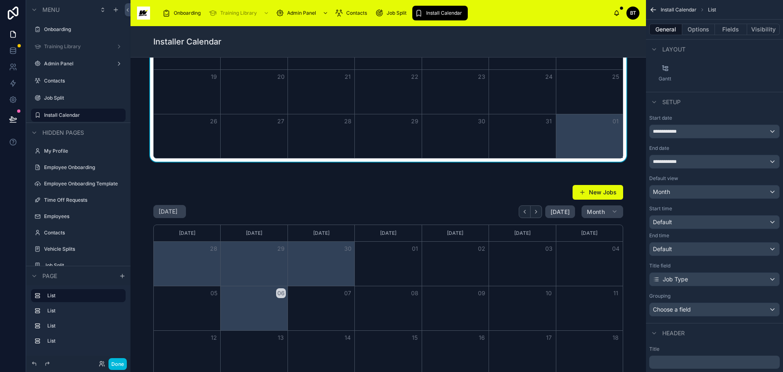
scroll to position [0, 0]
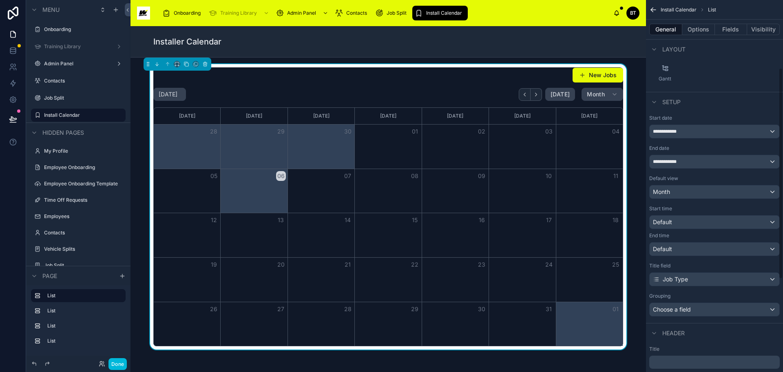
click at [704, 28] on button "Options" at bounding box center [698, 29] width 33 height 11
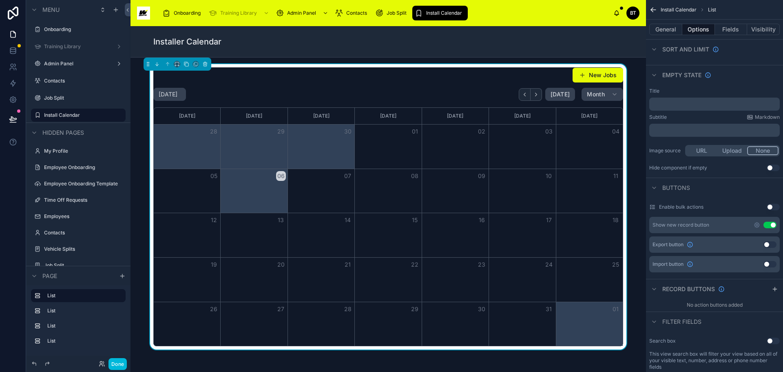
click at [709, 106] on p "﻿" at bounding box center [716, 104] width 126 height 7
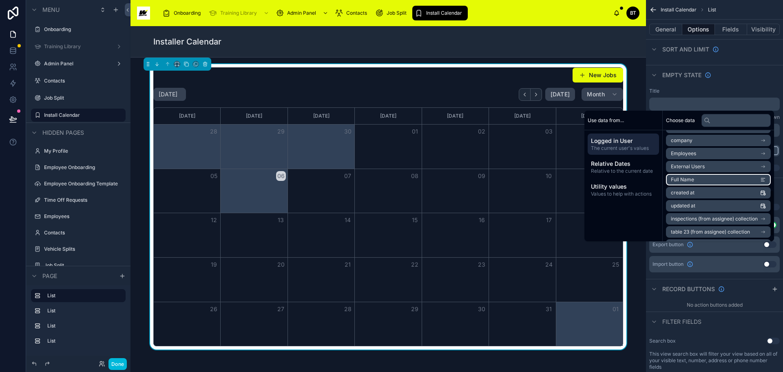
scroll to position [155, 0]
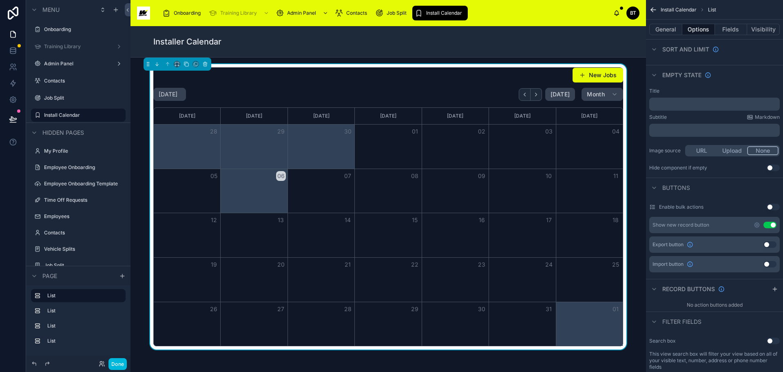
click at [633, 68] on div "New Jobs [DATE] [DATE] Month [DATE] [DATE] [DATE] [DATE] [DATE] [DATE] [DATE] 2…" at bounding box center [388, 206] width 503 height 285
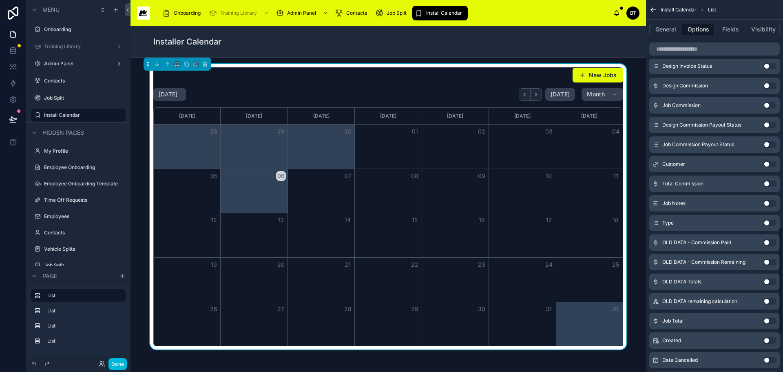
scroll to position [765, 0]
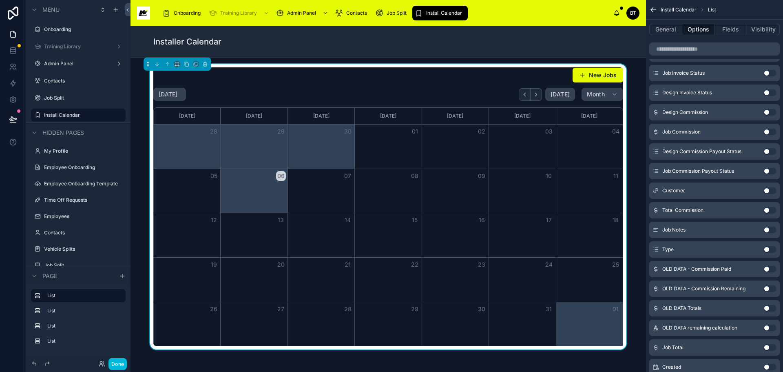
click at [625, 356] on div at bounding box center [388, 359] width 503 height 7
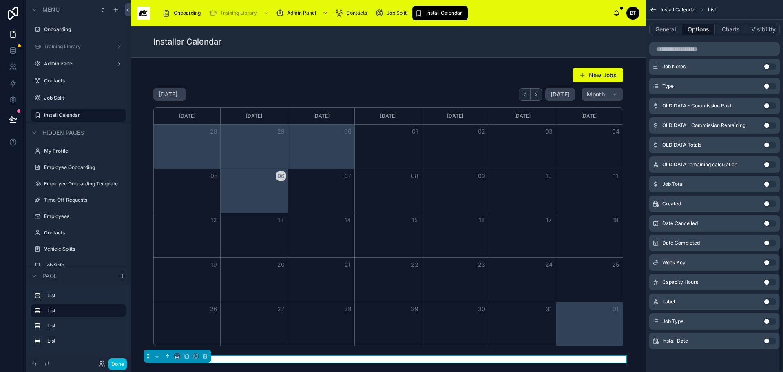
scroll to position [731, 0]
click at [632, 343] on div at bounding box center [388, 206] width 503 height 285
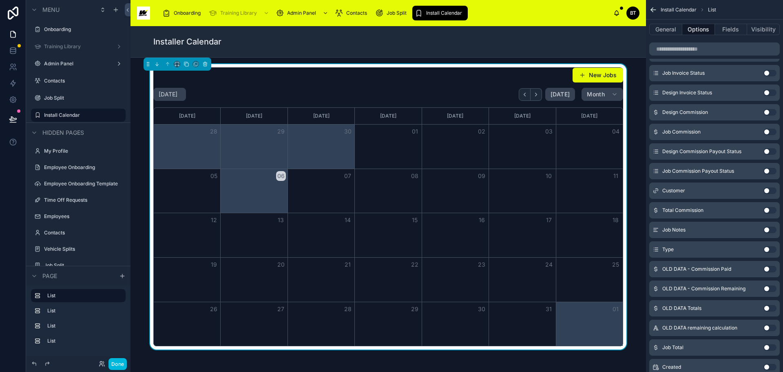
click at [634, 85] on div "New Jobs [DATE] [DATE] Month [DATE] [DATE] [DATE] [DATE] [DATE] [DATE] [DATE] 2…" at bounding box center [388, 206] width 503 height 285
click at [723, 28] on button "Fields" at bounding box center [731, 29] width 33 height 11
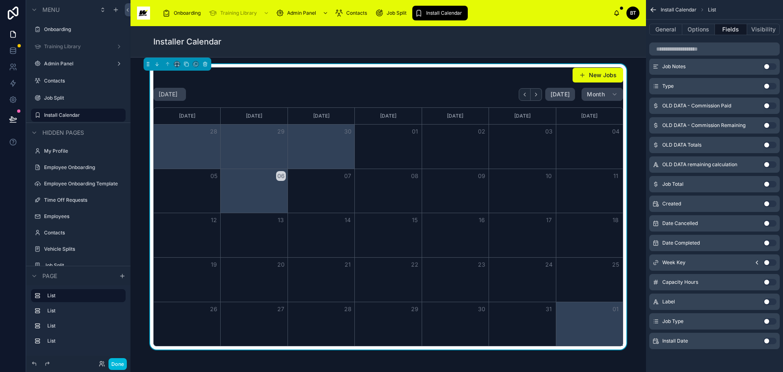
click at [673, 31] on button "General" at bounding box center [665, 29] width 33 height 11
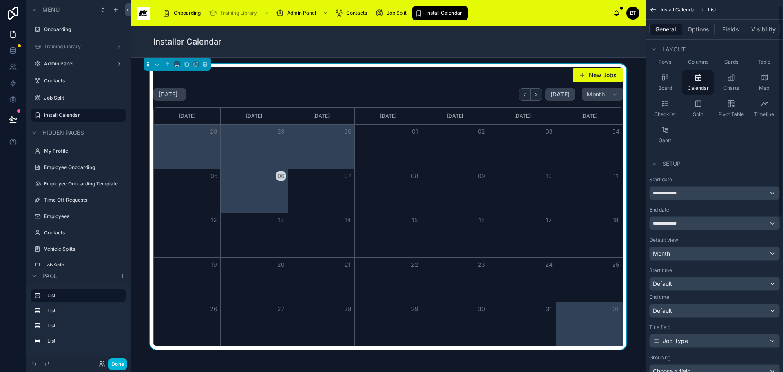
scroll to position [0, 0]
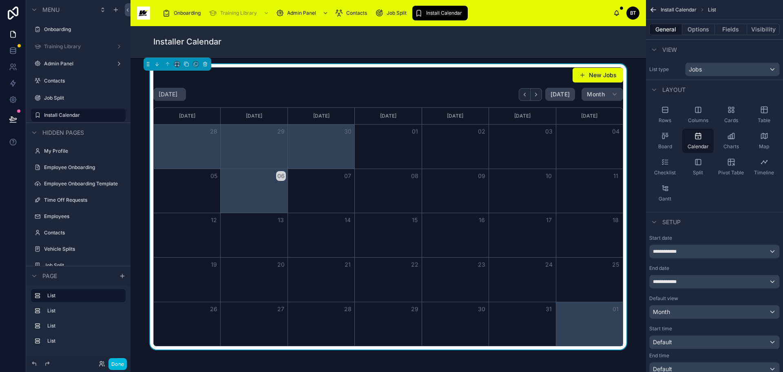
click at [120, 362] on button "Done" at bounding box center [117, 364] width 18 height 12
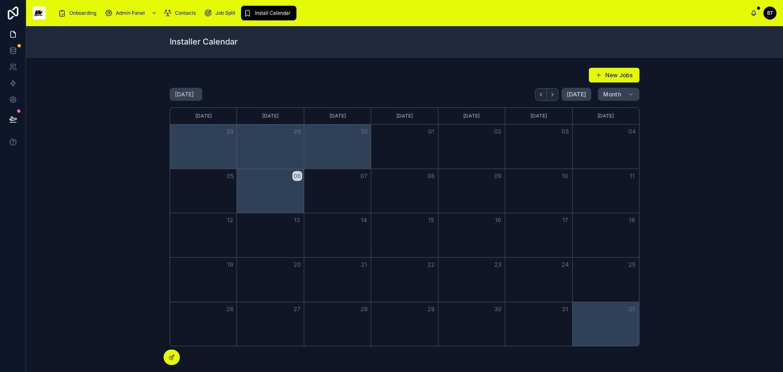
click at [620, 75] on button "New Jobs" at bounding box center [614, 75] width 51 height 15
click at [611, 70] on button "New Jobs" at bounding box center [614, 75] width 51 height 15
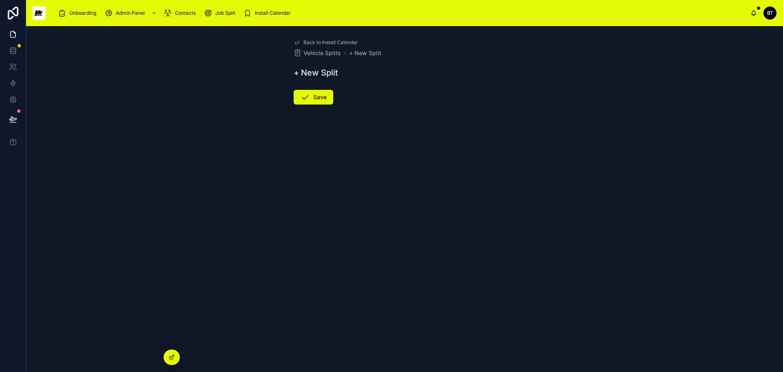
click at [275, 15] on span "Install Calendar" at bounding box center [273, 13] width 36 height 7
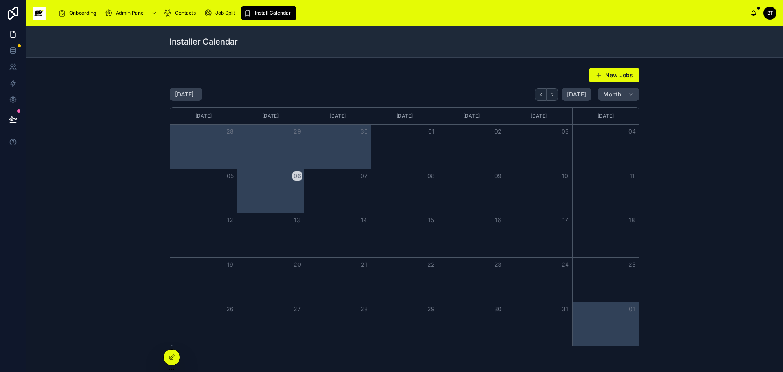
click at [170, 359] on icon at bounding box center [171, 357] width 7 height 7
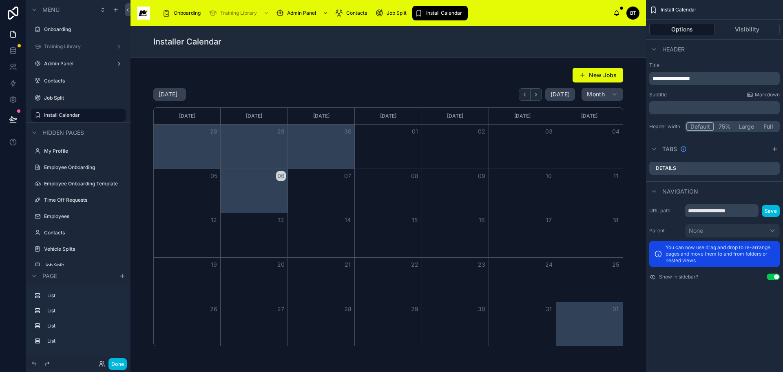
click at [0, 0] on icon "scrollable content" at bounding box center [0, 0] width 0 height 0
click at [655, 48] on icon "scrollable content" at bounding box center [654, 49] width 7 height 7
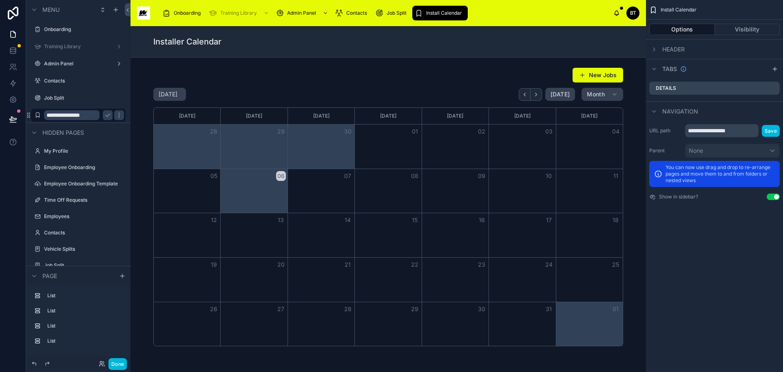
click at [655, 48] on icon "scrollable content" at bounding box center [654, 49] width 7 height 7
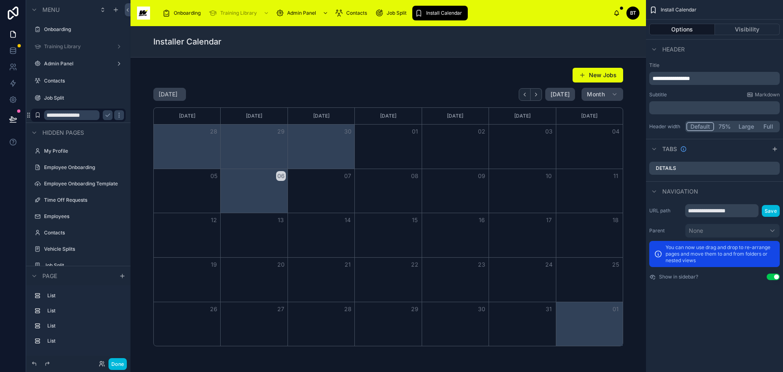
click at [655, 48] on icon "scrollable content" at bounding box center [654, 49] width 7 height 7
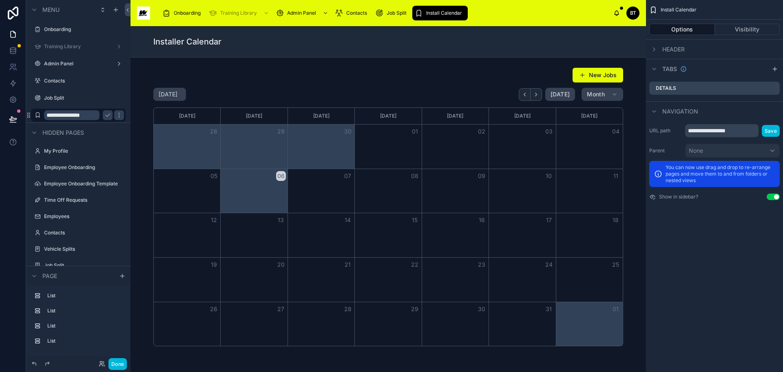
click at [655, 48] on icon "scrollable content" at bounding box center [654, 49] width 7 height 7
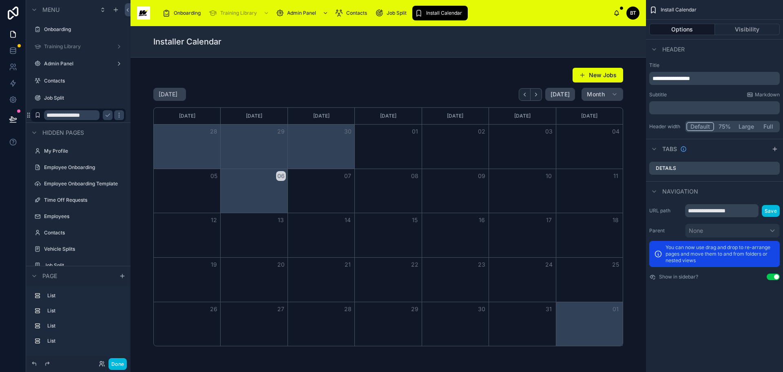
click at [711, 166] on div "Details" at bounding box center [714, 168] width 131 height 13
click at [0, 0] on icon "scrollable content" at bounding box center [0, 0] width 0 height 0
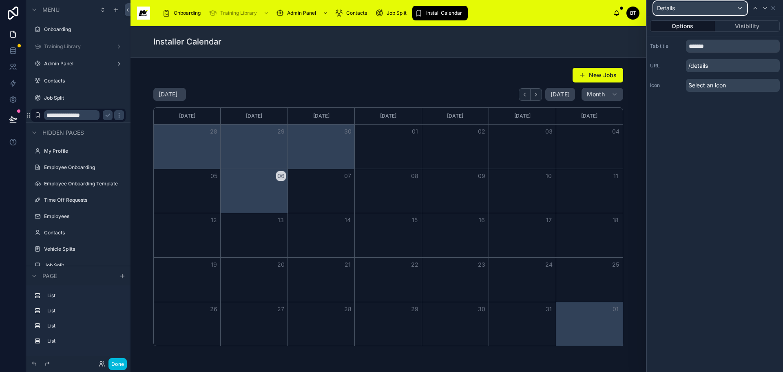
click at [738, 9] on div "Details" at bounding box center [700, 8] width 93 height 13
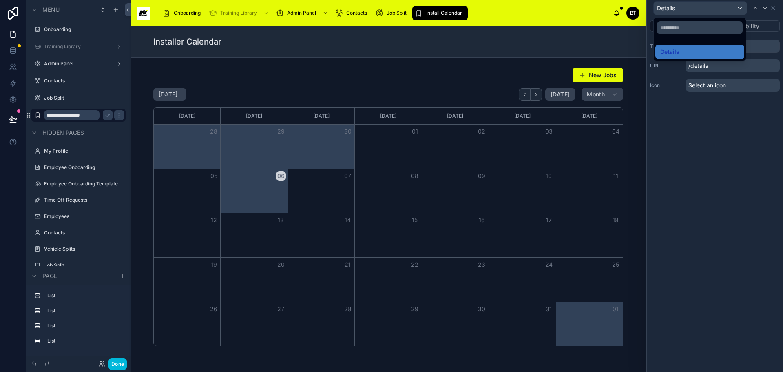
click at [738, 9] on div at bounding box center [715, 186] width 136 height 372
click at [680, 141] on div "Options Visibility Tab title ******* URL /details Icon Select an icon" at bounding box center [715, 193] width 136 height 355
click at [659, 98] on div "Options Visibility Tab title ******* URL /details Icon Select an icon" at bounding box center [715, 57] width 136 height 82
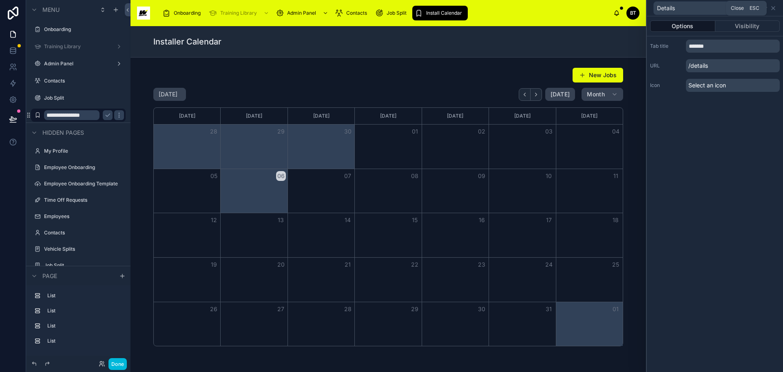
click at [774, 8] on icon at bounding box center [773, 8] width 3 height 3
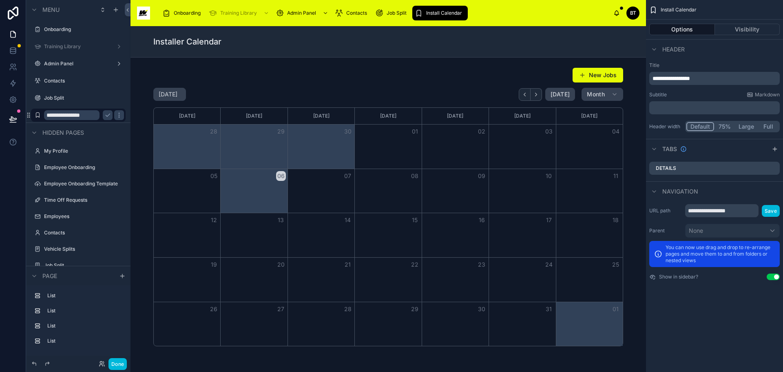
click at [718, 78] on p "**********" at bounding box center [716, 78] width 126 height 8
click at [632, 65] on div at bounding box center [388, 206] width 503 height 285
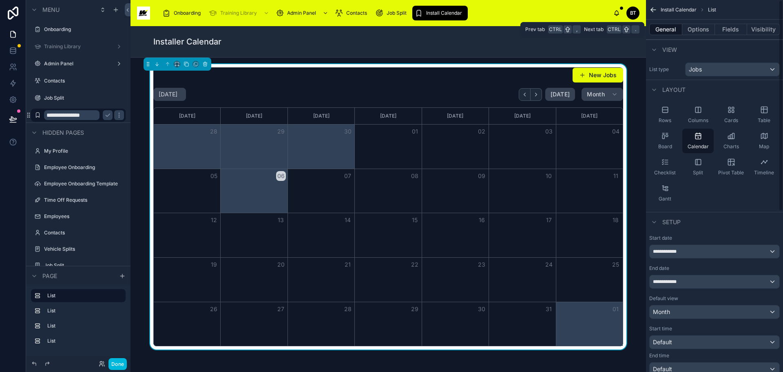
click at [735, 27] on button "Fields" at bounding box center [731, 29] width 33 height 11
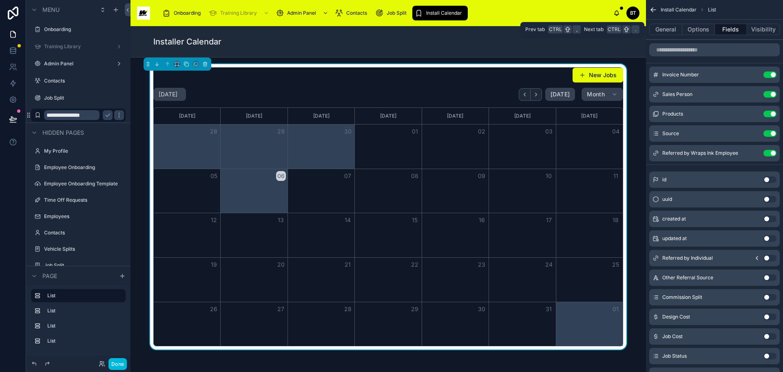
click at [660, 29] on button "General" at bounding box center [665, 29] width 33 height 11
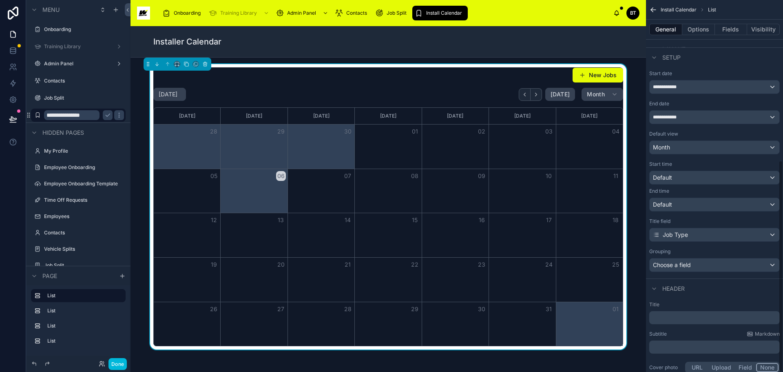
scroll to position [283, 0]
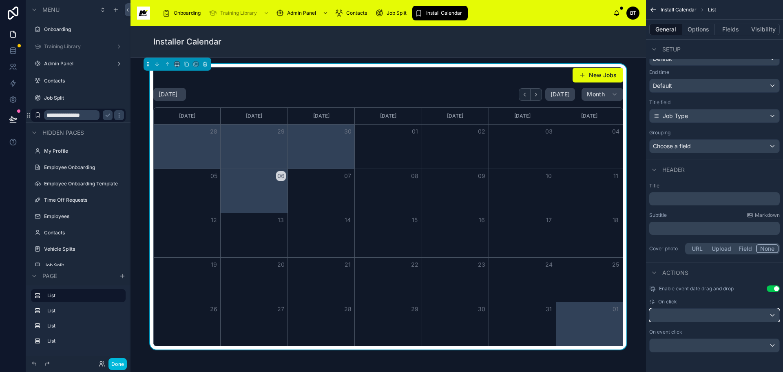
click at [706, 316] on div "scrollable content" at bounding box center [715, 314] width 130 height 13
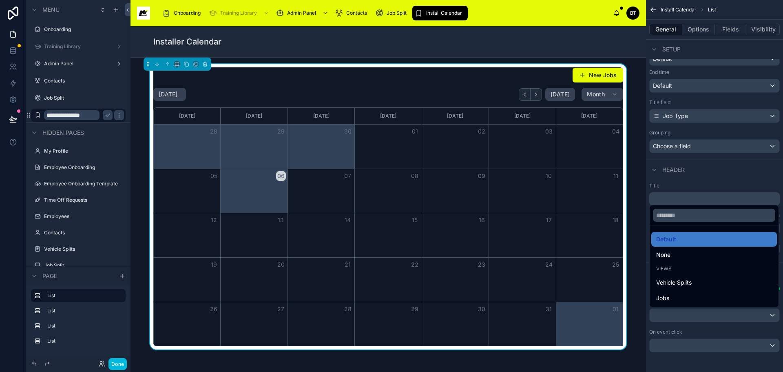
click at [684, 296] on div "Jobs" at bounding box center [714, 298] width 116 height 10
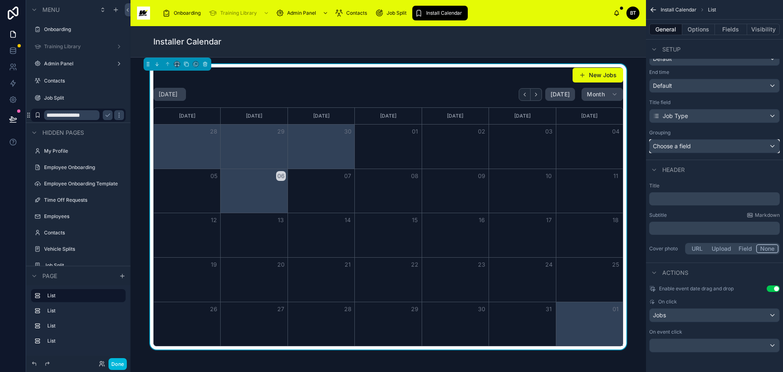
click at [728, 146] on div "Choose a field" at bounding box center [715, 145] width 130 height 13
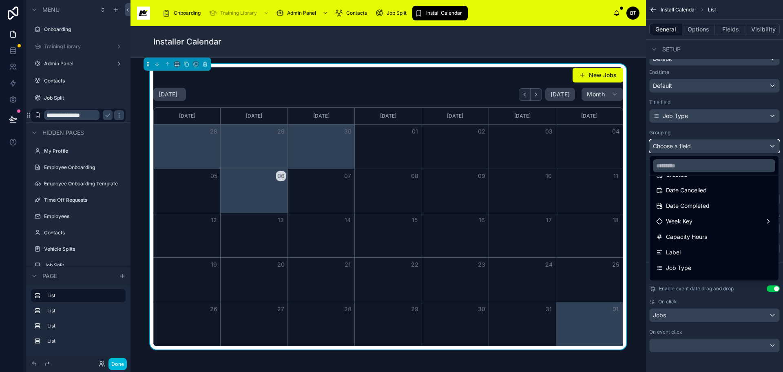
scroll to position [383, 0]
click at [694, 209] on div "Job Type" at bounding box center [714, 209] width 116 height 10
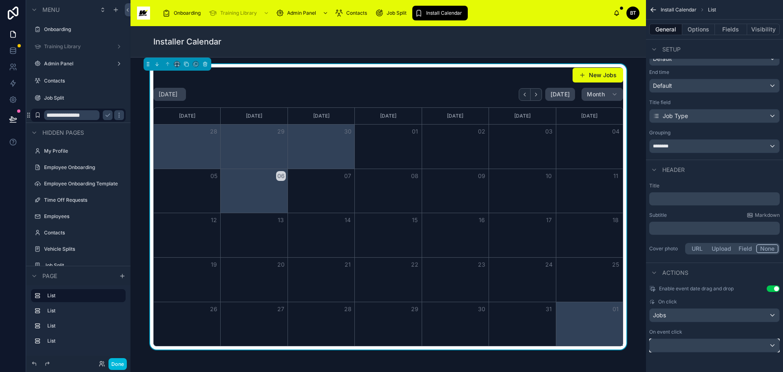
click at [718, 343] on div "scrollable content" at bounding box center [715, 345] width 130 height 13
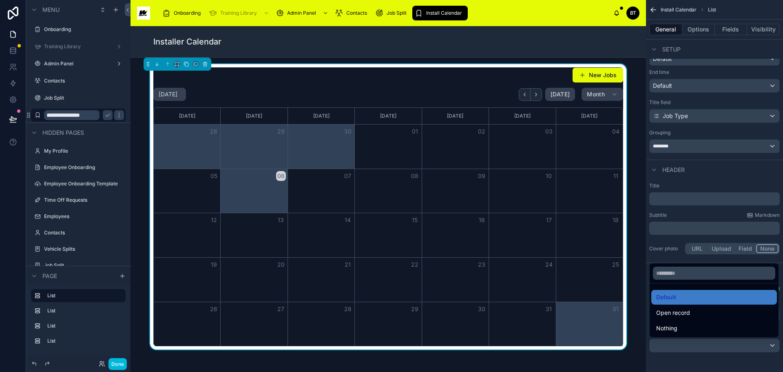
click at [718, 343] on div "scrollable content" at bounding box center [391, 186] width 783 height 372
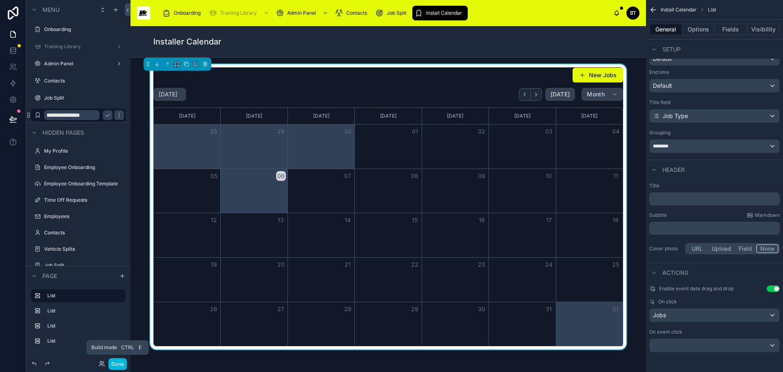
click at [115, 361] on button "Done" at bounding box center [117, 364] width 18 height 12
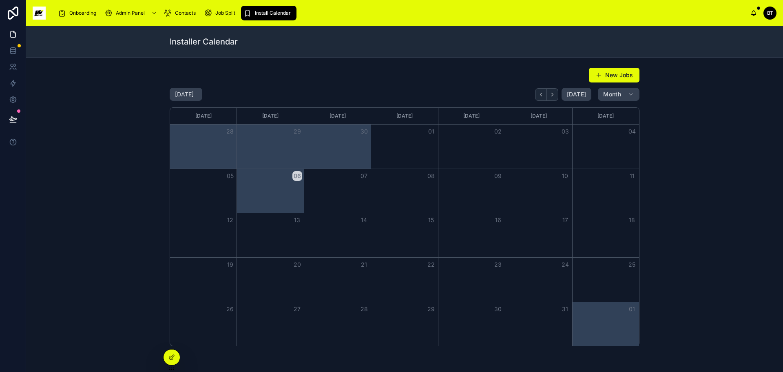
click at [596, 74] on span at bounding box center [599, 75] width 7 height 7
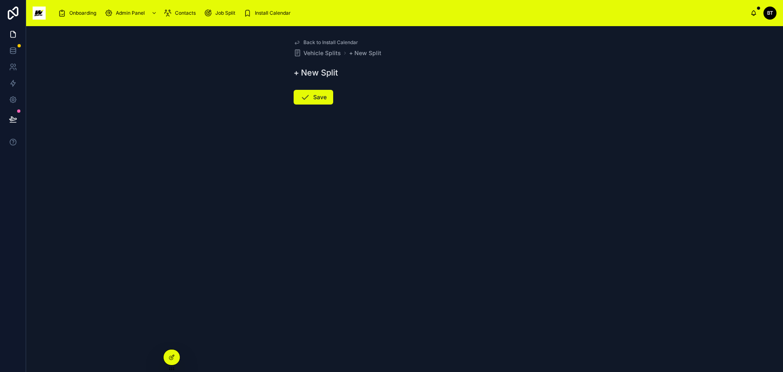
click at [310, 39] on span "Back to Install Calendar" at bounding box center [330, 42] width 55 height 7
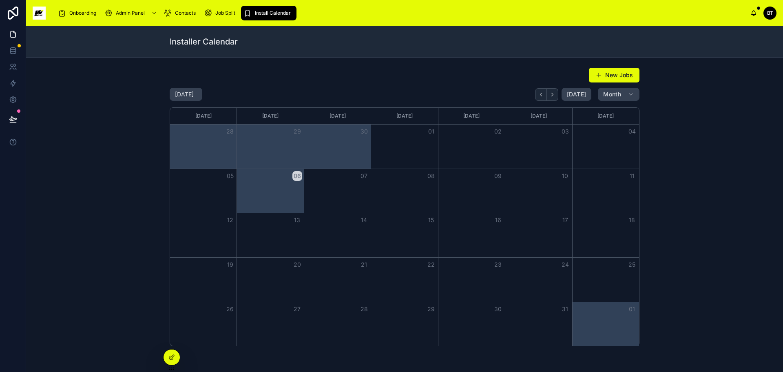
click at [600, 74] on span at bounding box center [599, 75] width 7 height 7
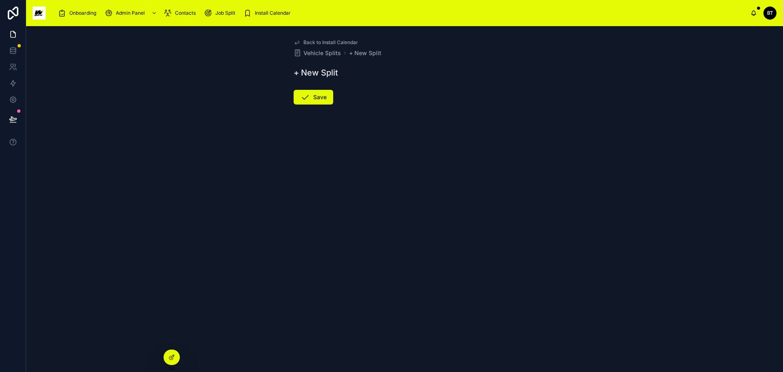
click at [299, 91] on button "Save" at bounding box center [314, 97] width 40 height 15
click at [358, 55] on span "+ New Split" at bounding box center [365, 53] width 32 height 8
click at [325, 61] on h1 "+ New Split" at bounding box center [316, 62] width 44 height 11
click at [296, 62] on h1 "+ New Split" at bounding box center [316, 62] width 44 height 11
click at [296, 64] on h1 "+ New Split" at bounding box center [316, 62] width 44 height 11
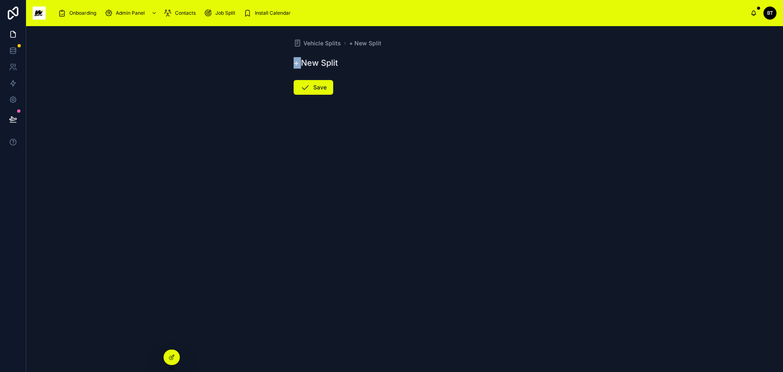
click at [296, 64] on h1 "+ New Split" at bounding box center [316, 62] width 44 height 11
click at [301, 42] on icon at bounding box center [298, 43] width 8 height 8
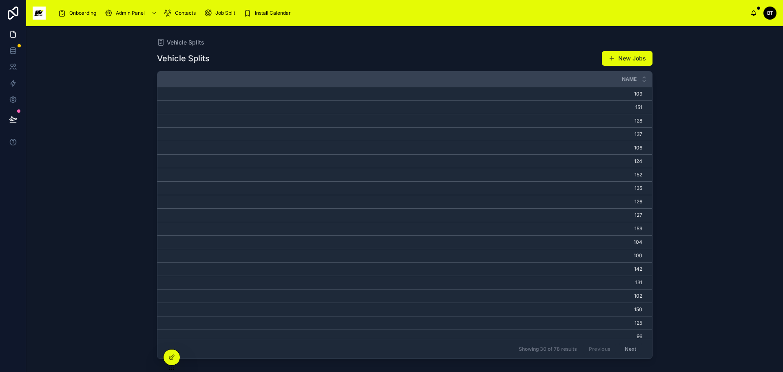
click at [287, 44] on div "Vehicle Splits" at bounding box center [405, 42] width 496 height 7
click at [615, 56] on button "New Jobs" at bounding box center [627, 58] width 51 height 15
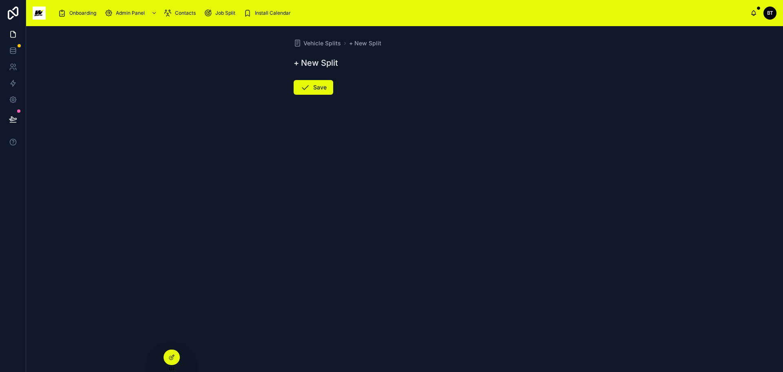
click at [394, 73] on div "Vehicle Splits + New Split + New Split Save" at bounding box center [404, 86] width 235 height 121
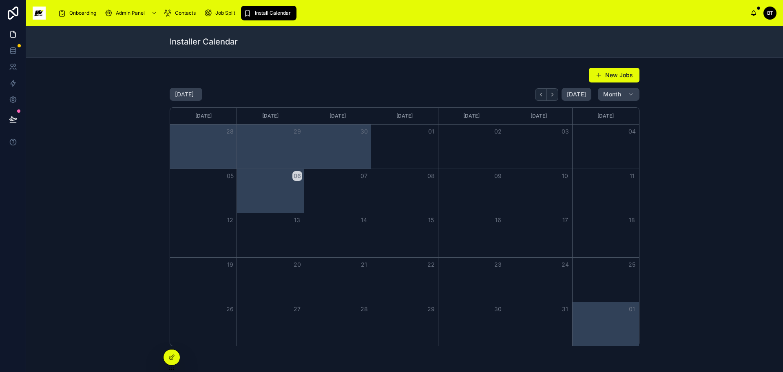
click at [168, 352] on div at bounding box center [172, 356] width 16 height 15
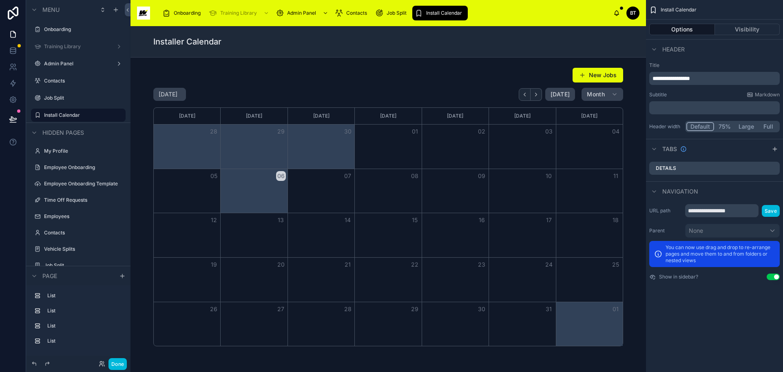
click at [0, 0] on icon "scrollable content" at bounding box center [0, 0] width 0 height 0
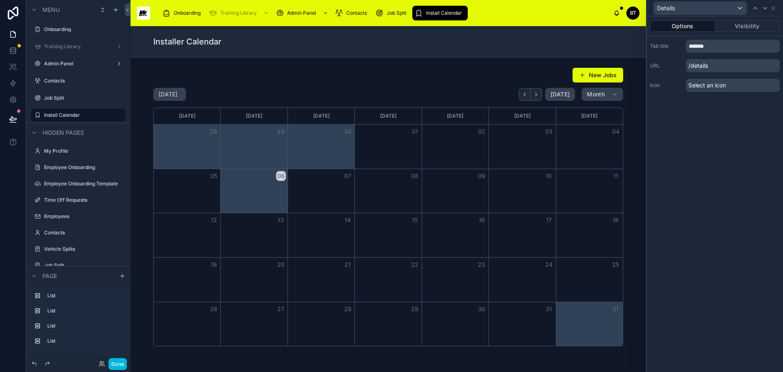
click at [773, 168] on div "Options Visibility Tab title ******* URL /details Icon Select an icon" at bounding box center [715, 193] width 136 height 355
click at [457, 82] on div at bounding box center [388, 206] width 503 height 285
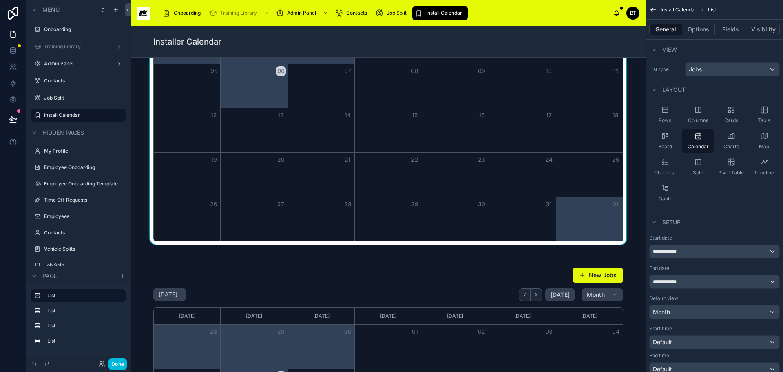
scroll to position [163, 0]
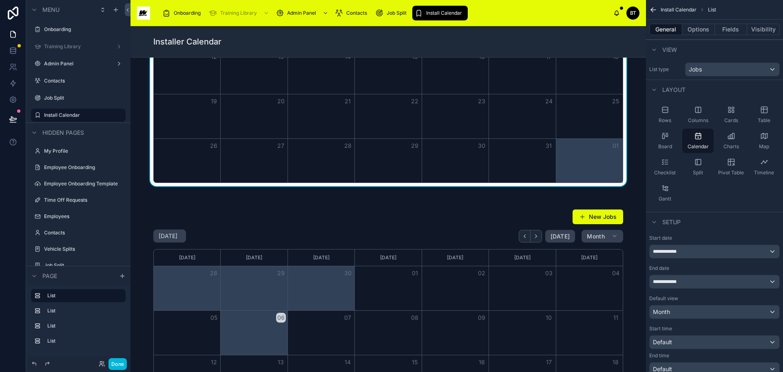
click at [467, 230] on div at bounding box center [388, 348] width 503 height 285
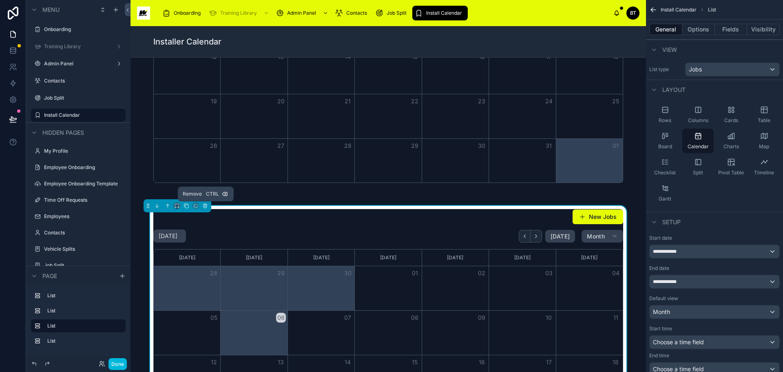
click at [205, 207] on icon at bounding box center [205, 206] width 6 height 6
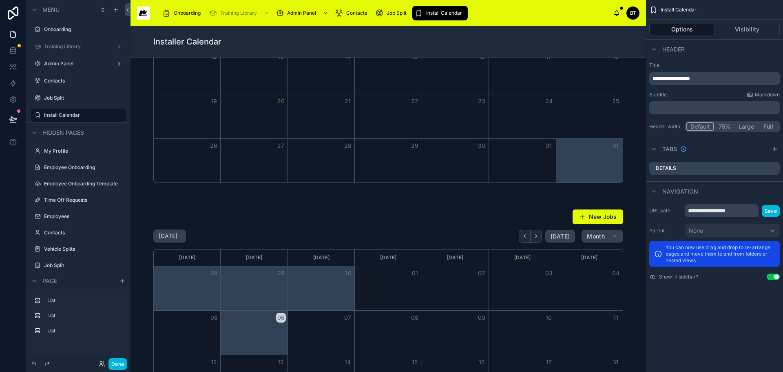
click at [266, 234] on div at bounding box center [388, 348] width 503 height 285
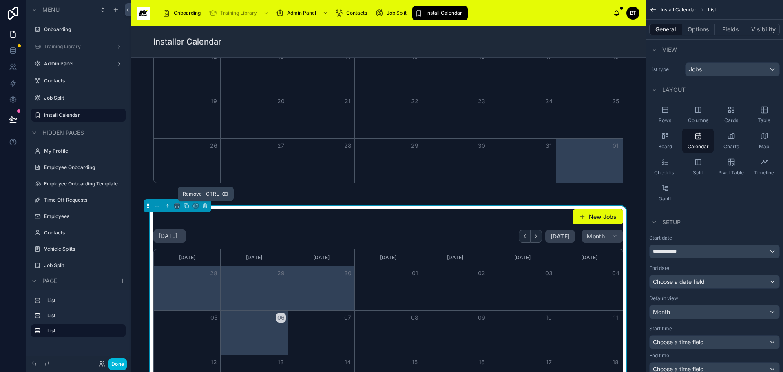
click at [207, 206] on icon at bounding box center [205, 205] width 3 height 3
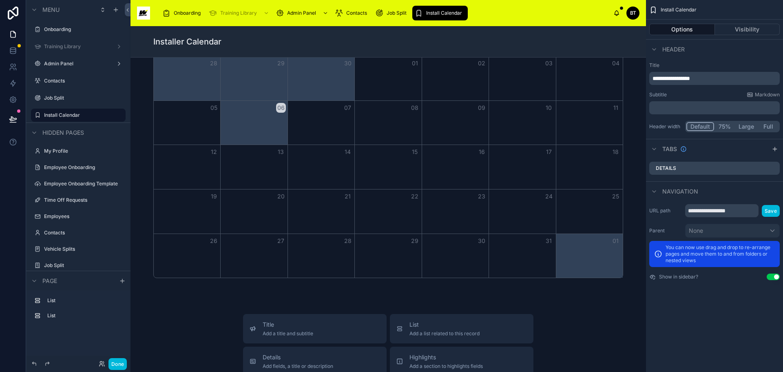
scroll to position [0, 0]
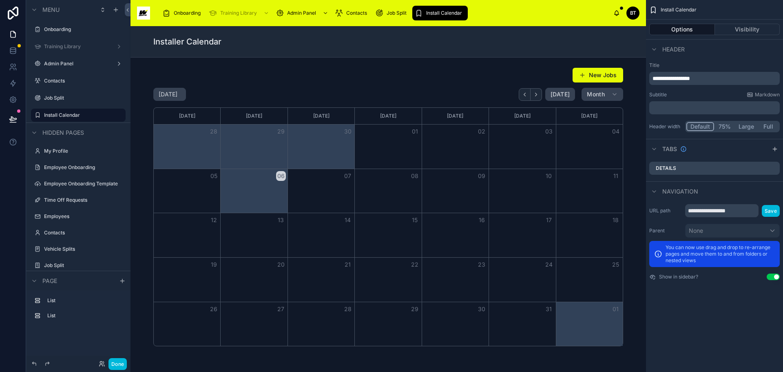
click at [502, 80] on div at bounding box center [388, 206] width 503 height 285
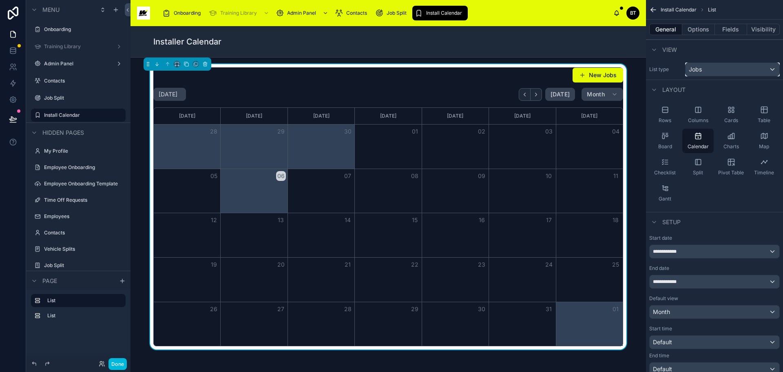
click at [755, 71] on div "Jobs" at bounding box center [733, 69] width 94 height 13
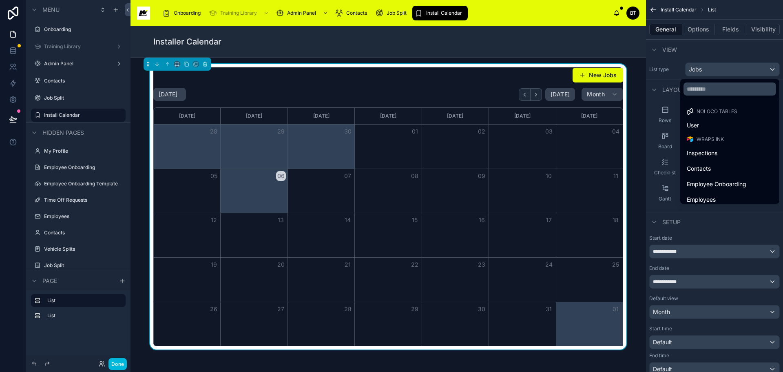
click at [745, 53] on div "scrollable content" at bounding box center [391, 186] width 783 height 372
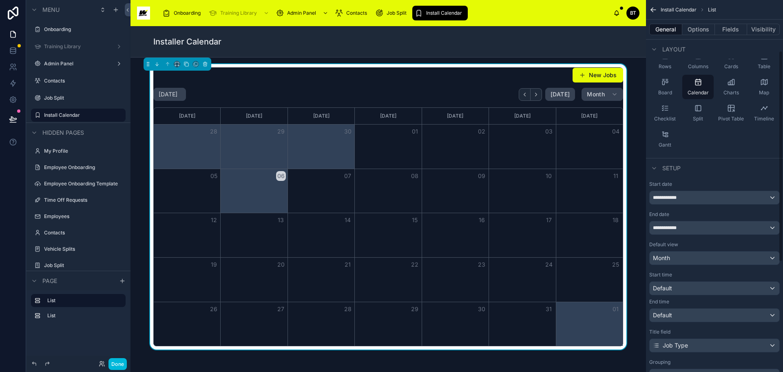
scroll to position [122, 0]
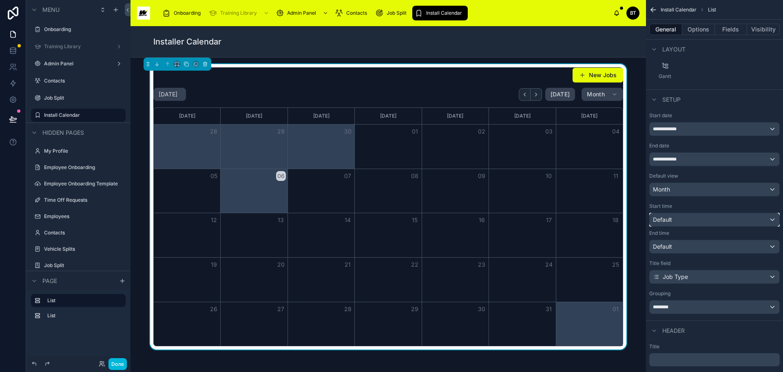
click at [717, 219] on div "Default" at bounding box center [715, 219] width 130 height 13
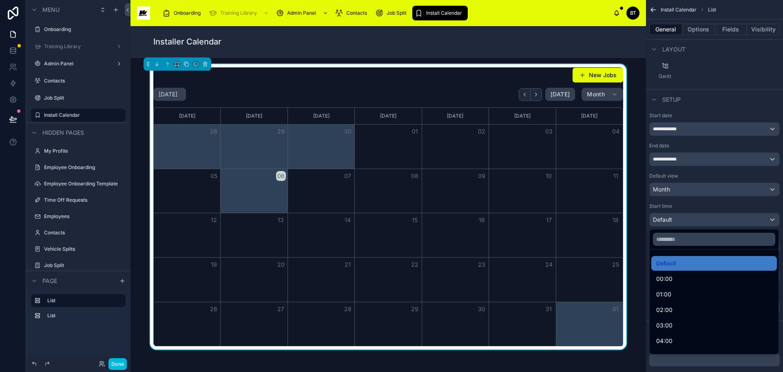
click at [717, 219] on div "scrollable content" at bounding box center [391, 186] width 783 height 372
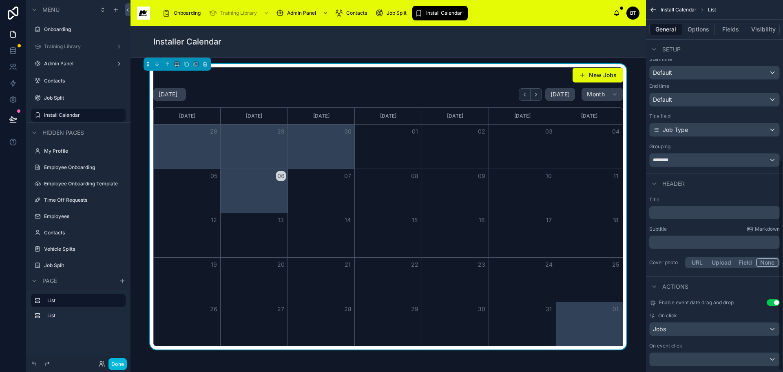
scroll to position [283, 0]
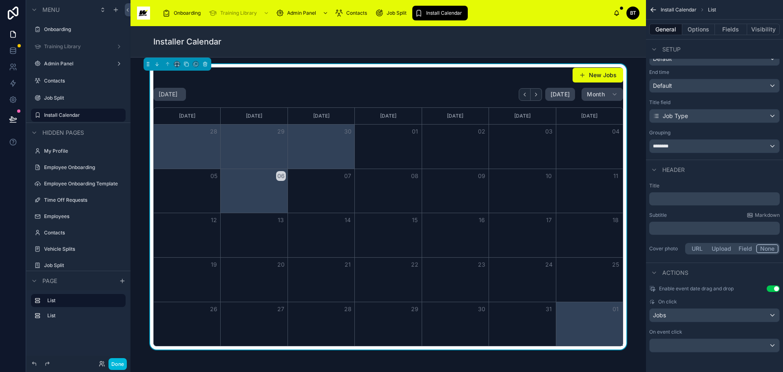
click at [655, 274] on icon "scrollable content" at bounding box center [654, 272] width 7 height 7
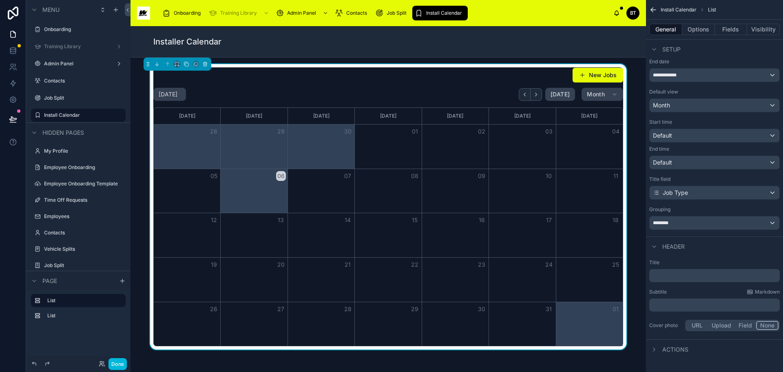
click at [654, 350] on icon "scrollable content" at bounding box center [654, 349] width 7 height 7
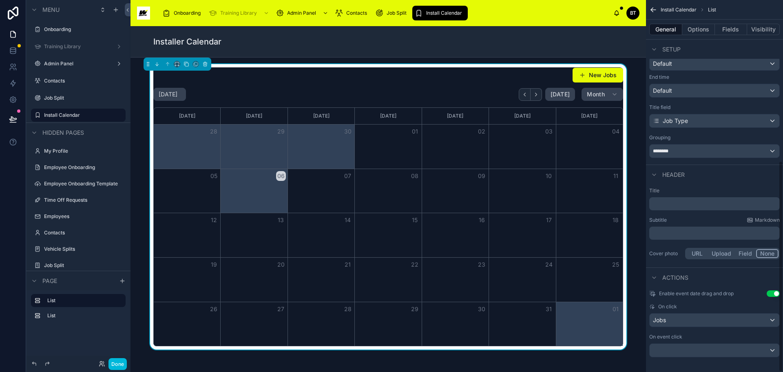
scroll to position [283, 0]
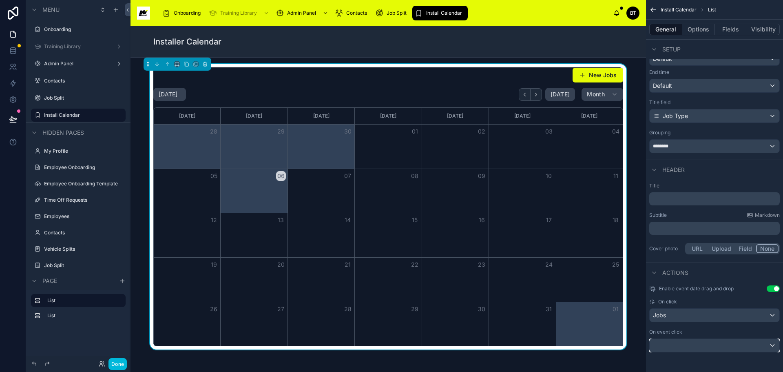
click at [740, 346] on div "scrollable content" at bounding box center [715, 345] width 130 height 13
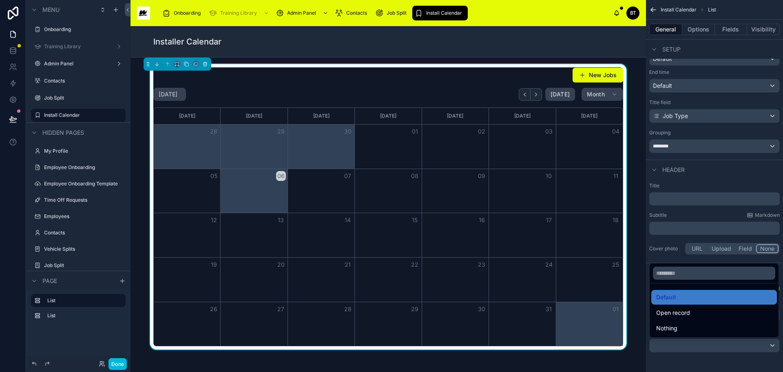
click at [679, 314] on span "Open record" at bounding box center [673, 313] width 34 height 10
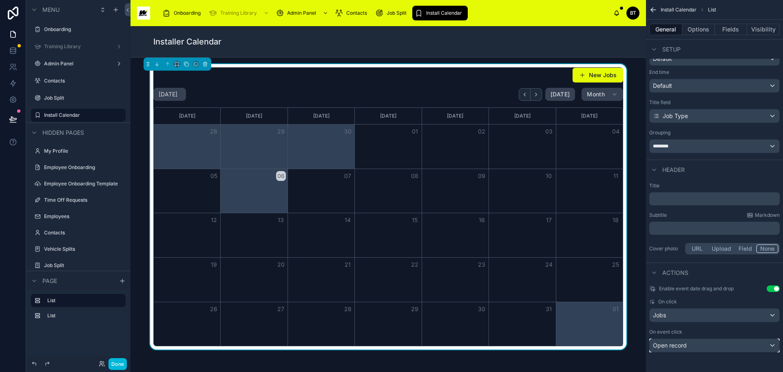
click at [715, 343] on div "Open record" at bounding box center [715, 345] width 130 height 13
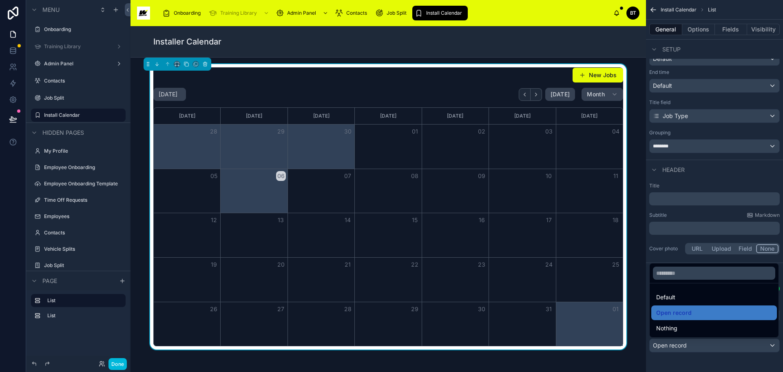
click at [715, 343] on div "scrollable content" at bounding box center [391, 186] width 783 height 372
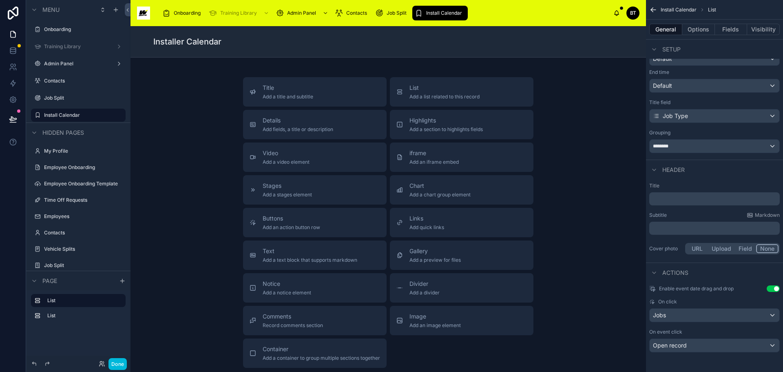
scroll to position [379, 0]
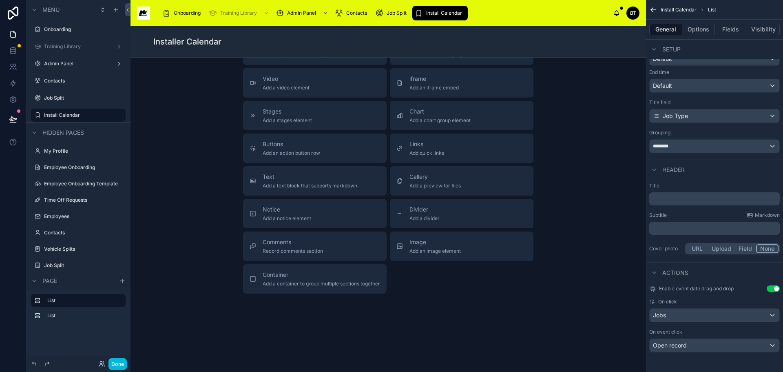
click at [122, 362] on button "Done" at bounding box center [117, 364] width 18 height 12
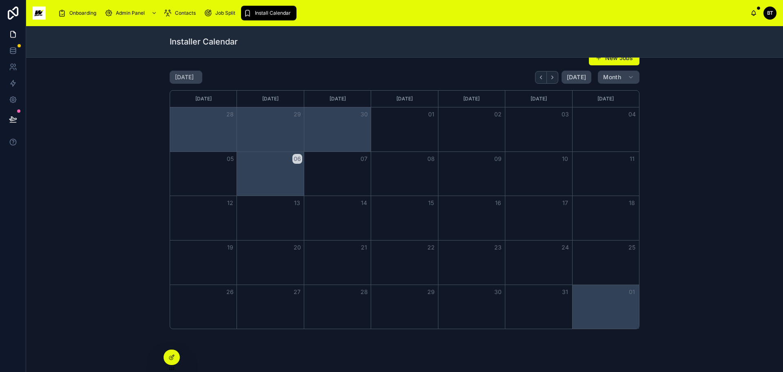
scroll to position [0, 0]
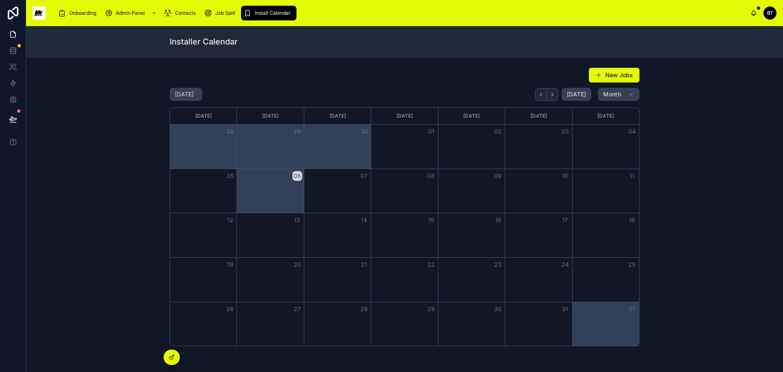
click at [619, 76] on button "New Jobs" at bounding box center [614, 75] width 51 height 15
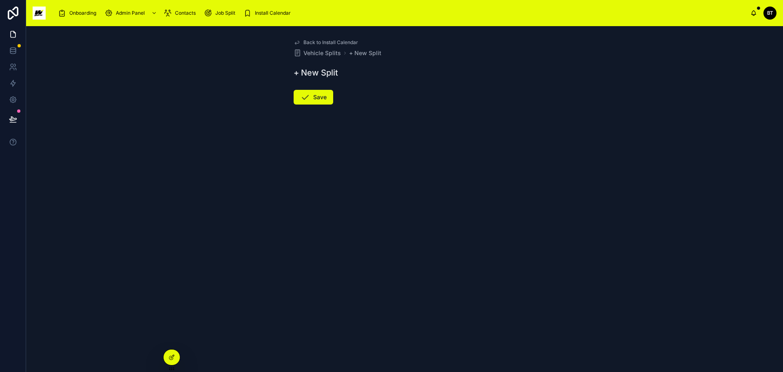
click at [438, 140] on form "Save" at bounding box center [405, 121] width 222 height 72
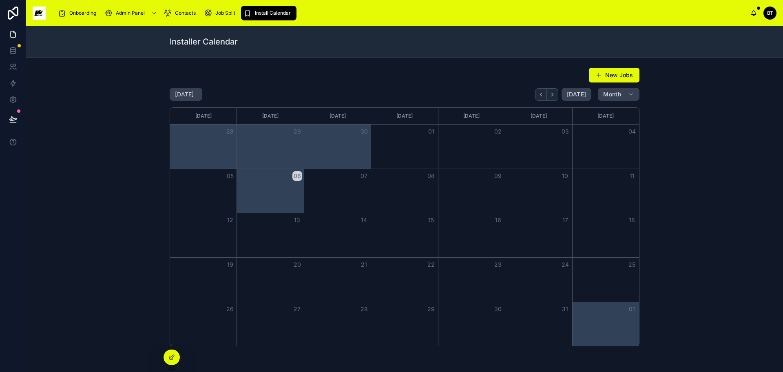
click at [166, 359] on div at bounding box center [172, 356] width 16 height 15
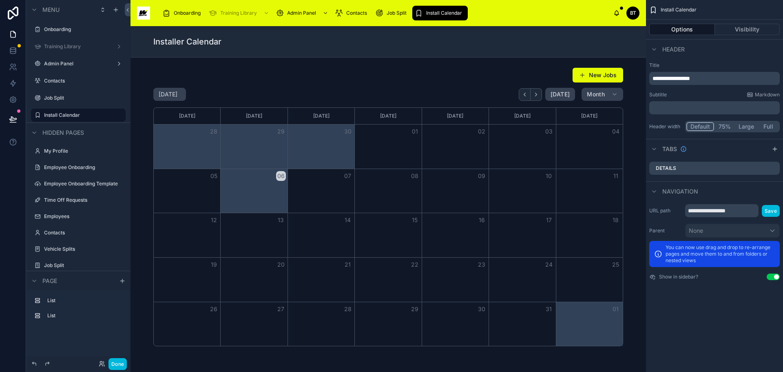
click at [466, 80] on div at bounding box center [388, 206] width 503 height 285
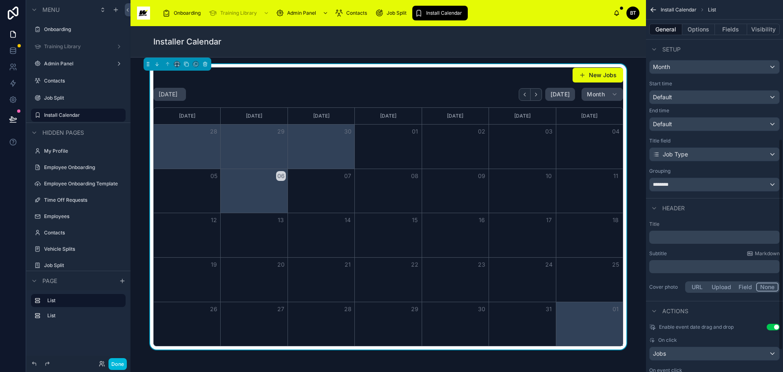
scroll to position [283, 0]
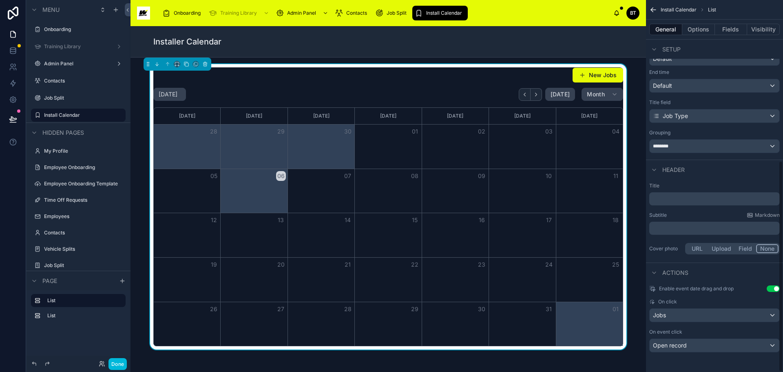
click at [596, 76] on button "New Jobs" at bounding box center [598, 75] width 51 height 15
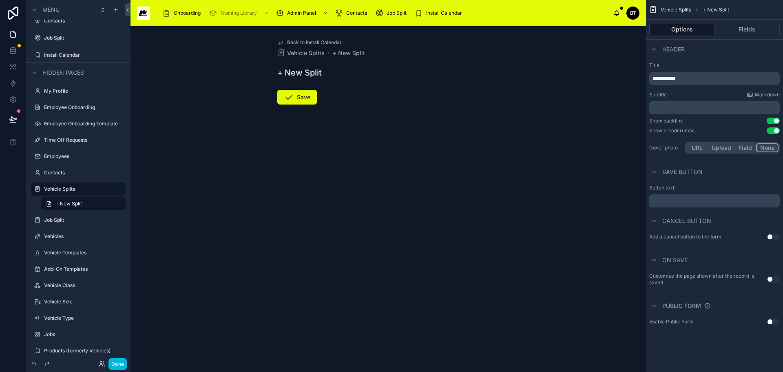
click at [710, 82] on p "**********" at bounding box center [716, 78] width 126 height 8
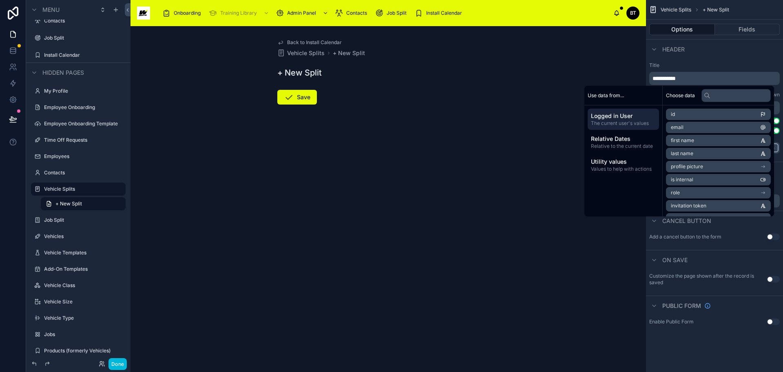
click at [587, 73] on div "Back to Install Calendar Vehicle Splits + New Split + New Split Save" at bounding box center [389, 198] width 516 height 345
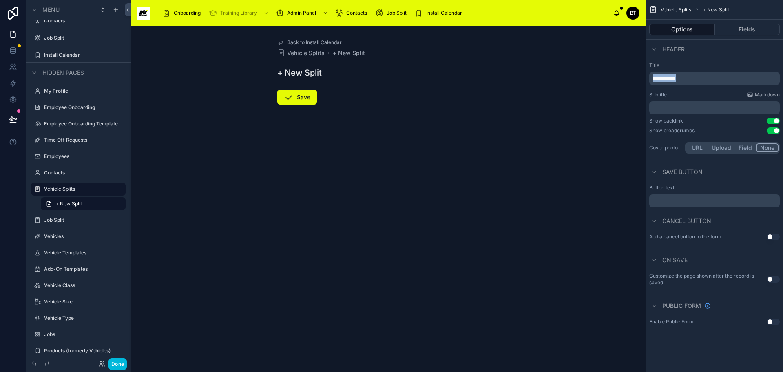
drag, startPoint x: 693, startPoint y: 79, endPoint x: 634, endPoint y: 79, distance: 58.7
click at [634, 79] on div "**********" at bounding box center [457, 186] width 653 height 372
click at [722, 178] on div "Save button" at bounding box center [714, 172] width 137 height 20
click at [657, 171] on icon "scrollable content" at bounding box center [654, 171] width 7 height 7
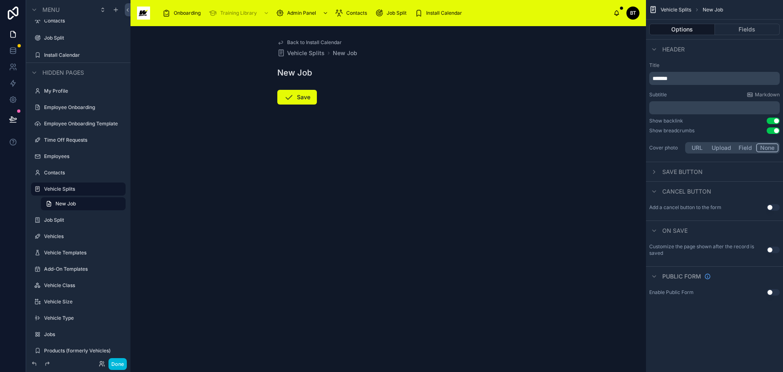
click at [656, 170] on icon "scrollable content" at bounding box center [654, 171] width 7 height 7
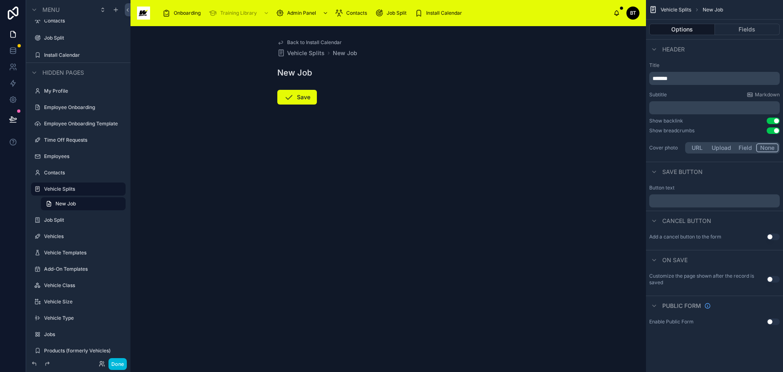
click at [742, 28] on button "Fields" at bounding box center [747, 29] width 65 height 11
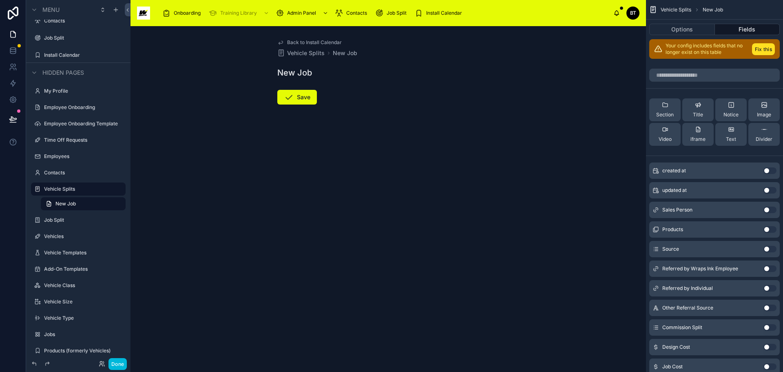
click at [694, 27] on button "Options" at bounding box center [682, 29] width 66 height 11
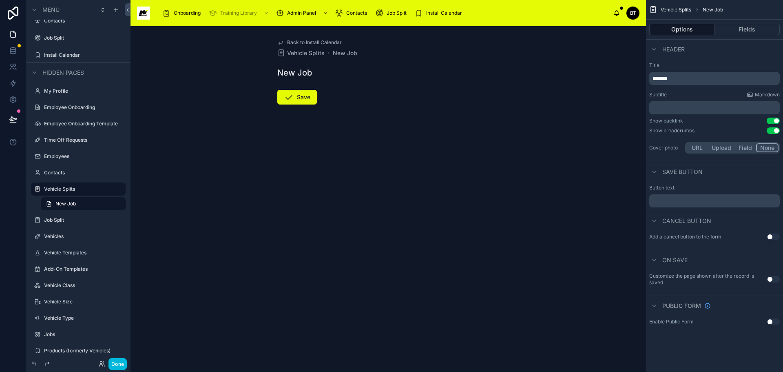
click at [671, 9] on span "Vehicle Splits" at bounding box center [676, 10] width 31 height 7
click at [297, 73] on h1 "New Job" at bounding box center [294, 72] width 35 height 11
click at [302, 53] on span "Vehicle Splits" at bounding box center [306, 53] width 38 height 8
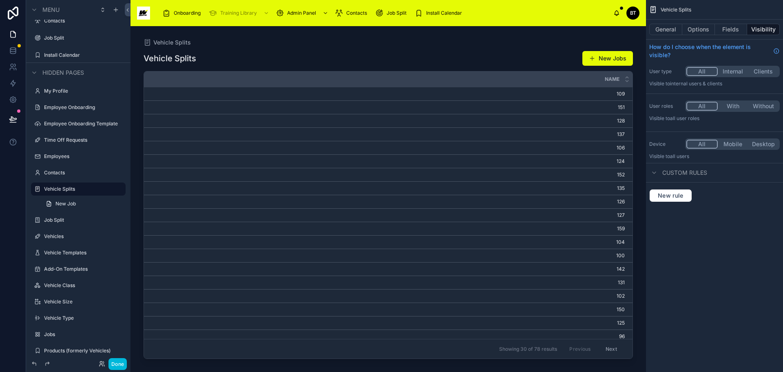
click at [611, 58] on button "New Jobs" at bounding box center [607, 58] width 51 height 15
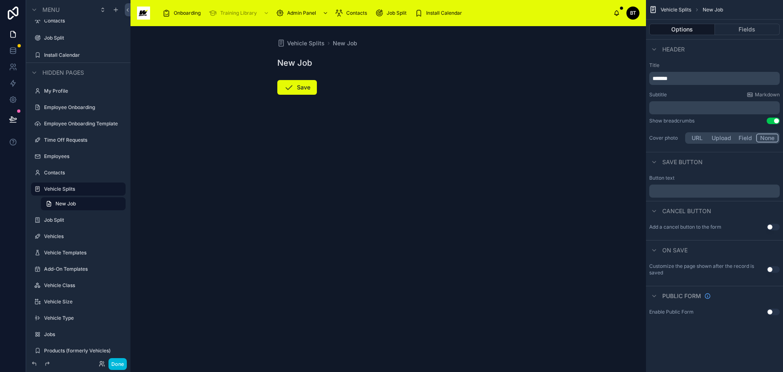
click at [424, 13] on div "Install Calendar" at bounding box center [440, 13] width 51 height 13
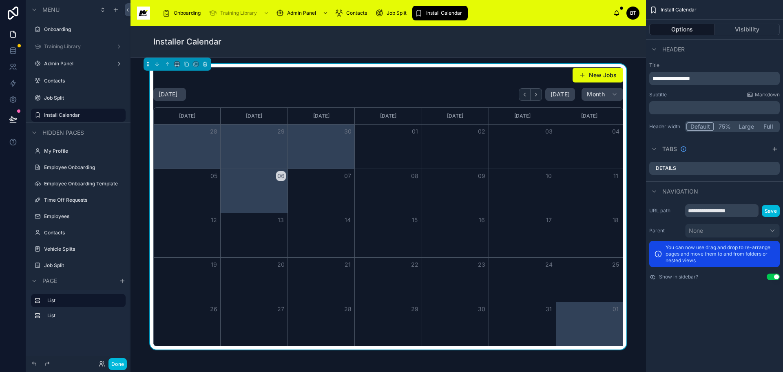
click at [592, 71] on button "New Jobs" at bounding box center [598, 75] width 51 height 15
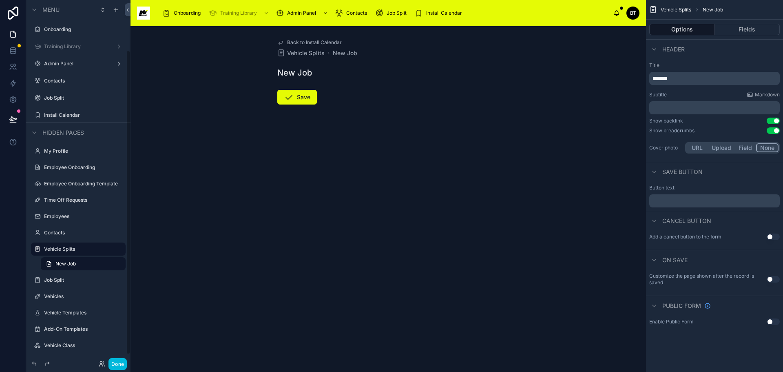
scroll to position [60, 0]
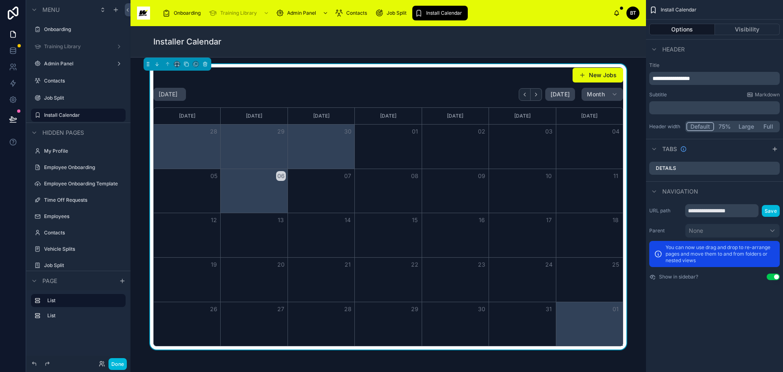
click at [481, 86] on div "New Jobs [DATE] [DATE] Month [DATE] [DATE] [DATE] [DATE] [DATE] [DATE] [DATE] 2…" at bounding box center [388, 206] width 470 height 279
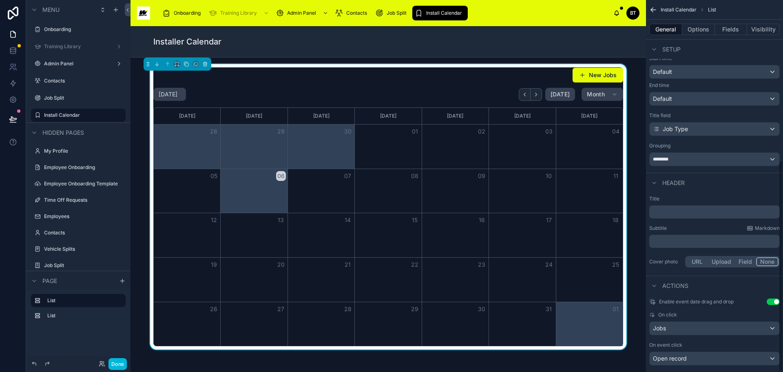
scroll to position [283, 0]
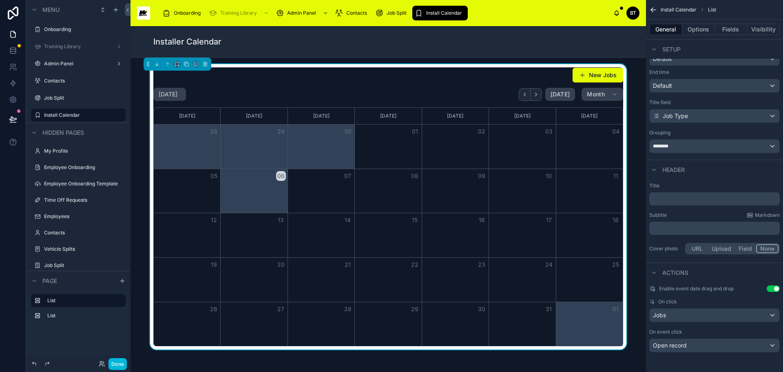
click at [653, 290] on icon "scrollable content" at bounding box center [652, 288] width 7 height 7
click at [659, 300] on span "On click" at bounding box center [667, 301] width 19 height 7
click at [680, 310] on div "Jobs" at bounding box center [715, 314] width 130 height 13
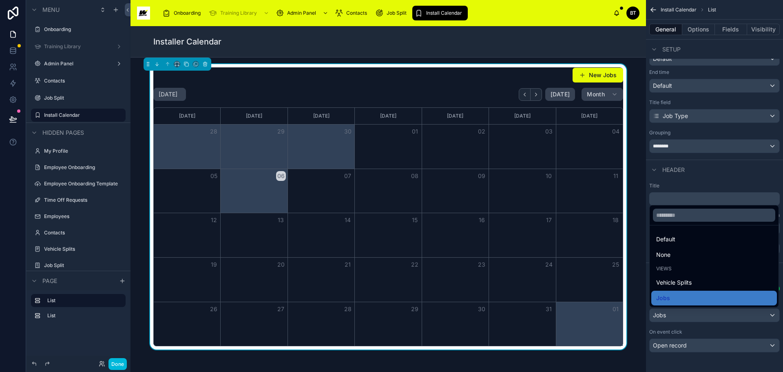
click at [693, 298] on div "Jobs" at bounding box center [714, 298] width 116 height 10
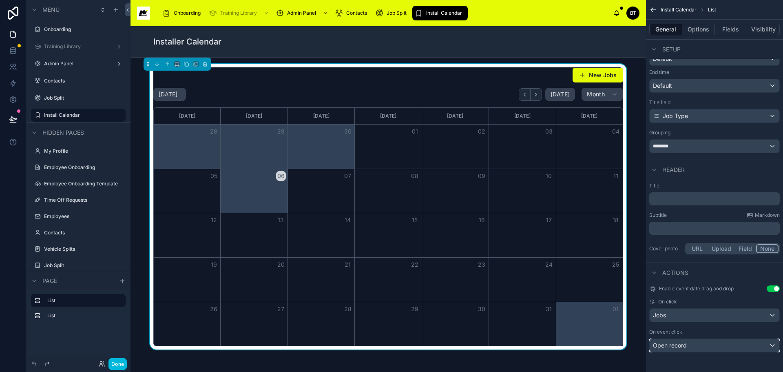
click at [709, 342] on div "Open record" at bounding box center [715, 345] width 130 height 13
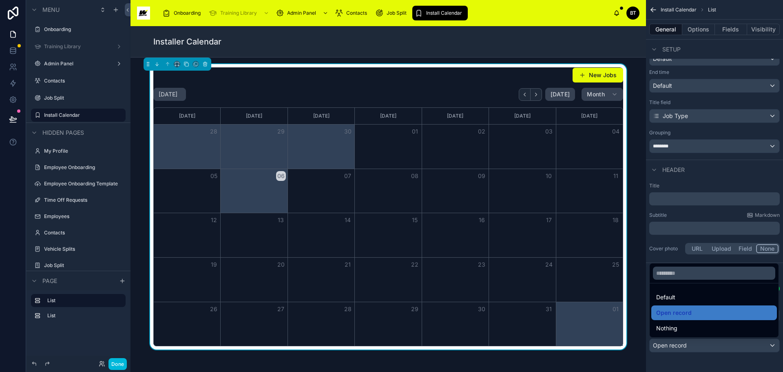
click at [695, 313] on div "Open record" at bounding box center [714, 313] width 116 height 10
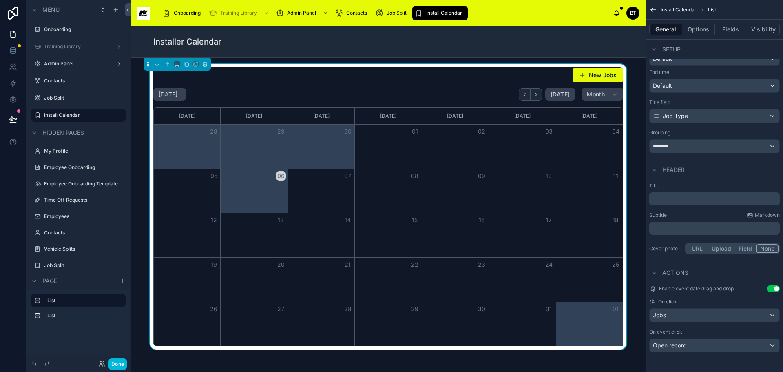
drag, startPoint x: 587, startPoint y: 73, endPoint x: 536, endPoint y: 77, distance: 51.6
click at [536, 77] on div "New Jobs" at bounding box center [388, 74] width 470 height 15
drag, startPoint x: 580, startPoint y: 76, endPoint x: 492, endPoint y: 88, distance: 88.9
click at [492, 88] on div "[DATE] [DATE] Month" at bounding box center [388, 94] width 470 height 13
click at [206, 62] on icon at bounding box center [205, 64] width 6 height 6
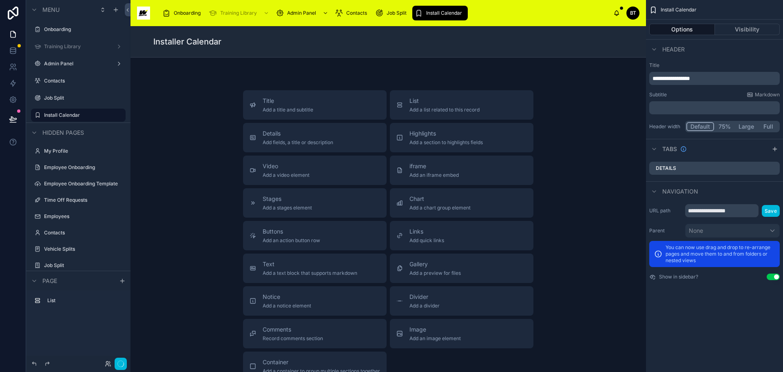
scroll to position [0, 0]
click at [209, 89] on div "Title Add a title and subtitle List Add a list related to this record Details A…" at bounding box center [389, 252] width 516 height 388
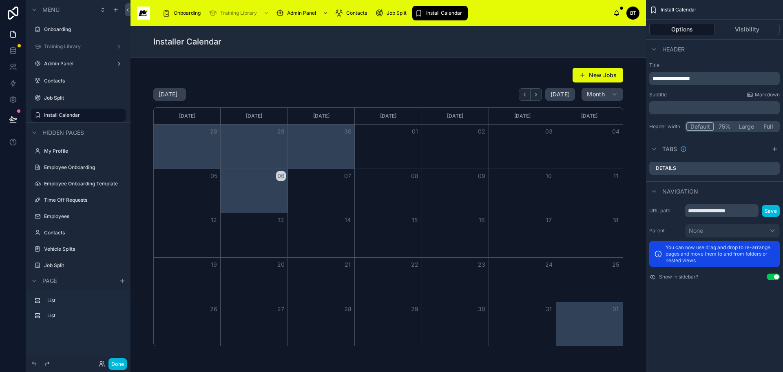
click at [469, 96] on div at bounding box center [388, 206] width 503 height 285
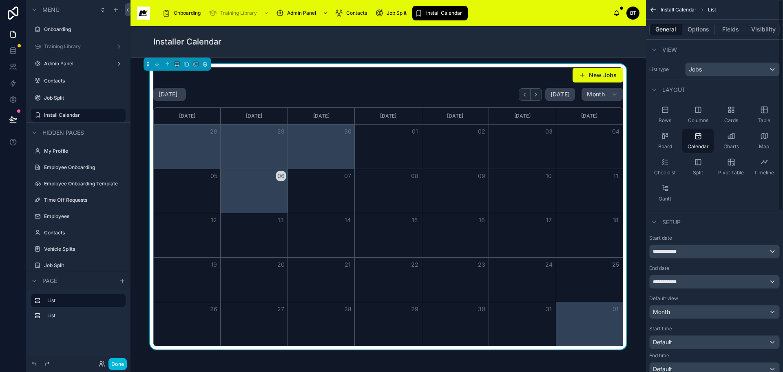
click at [720, 30] on button "Fields" at bounding box center [731, 29] width 33 height 11
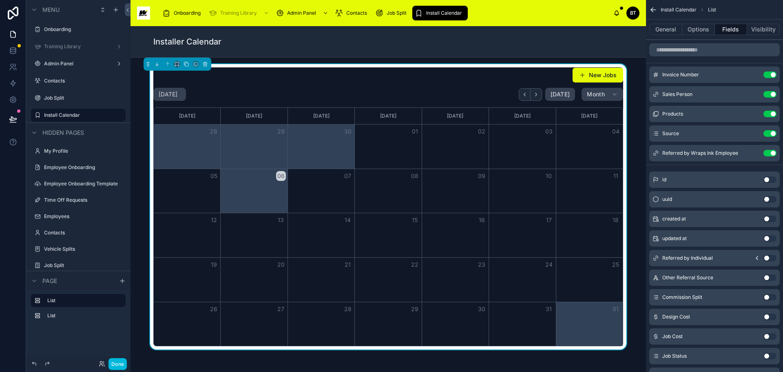
click at [0, 0] on icon "scrollable content" at bounding box center [0, 0] width 0 height 0
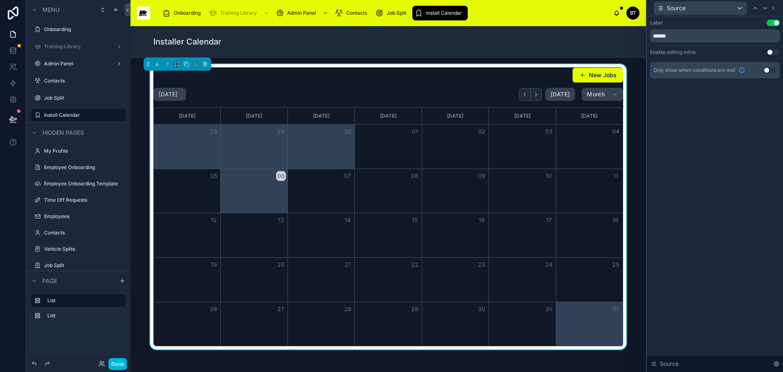
click at [577, 38] on div "Installer Calendar" at bounding box center [388, 41] width 470 height 11
click at [632, 98] on div "New Jobs [DATE] [DATE] Month [DATE] [DATE] [DATE] [DATE] [DATE] [DATE] [DATE] 2…" at bounding box center [388, 206] width 503 height 285
click at [678, 217] on div "Label Use setting ****** Enable editing inline Use setting Only show when condi…" at bounding box center [715, 193] width 136 height 355
click at [628, 69] on div "New Jobs [DATE] [DATE] Month [DATE] [DATE] [DATE] [DATE] [DATE] [DATE] [DATE] 2…" at bounding box center [388, 206] width 503 height 285
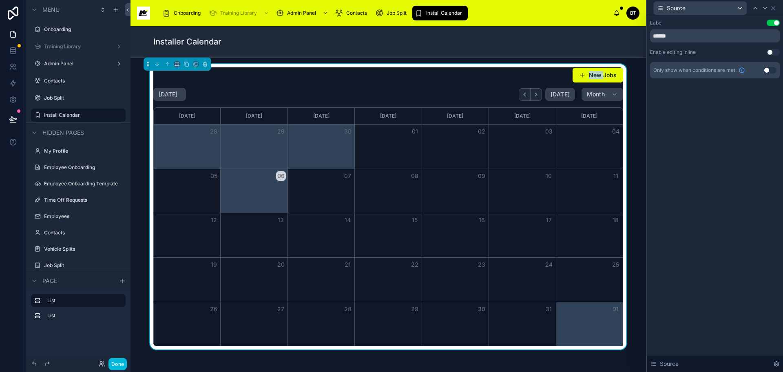
click at [596, 74] on button "New Jobs" at bounding box center [598, 75] width 51 height 15
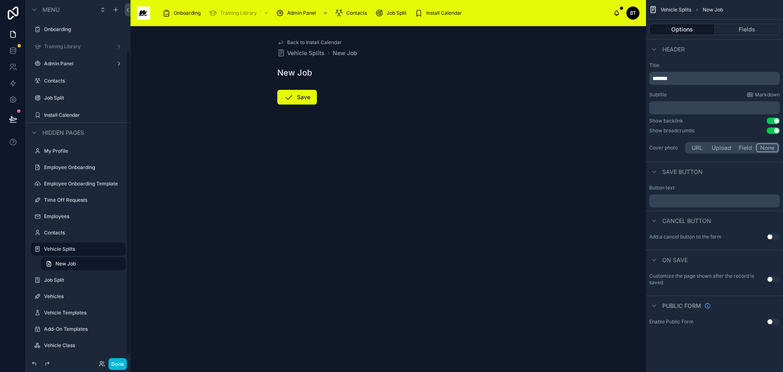
scroll to position [60, 0]
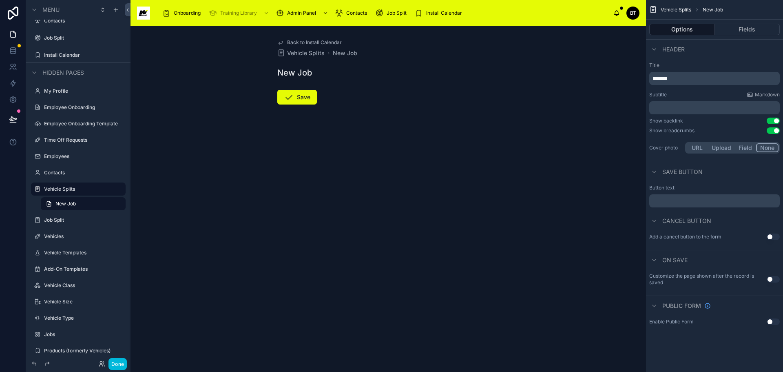
click at [734, 27] on button "Fields" at bounding box center [747, 29] width 65 height 11
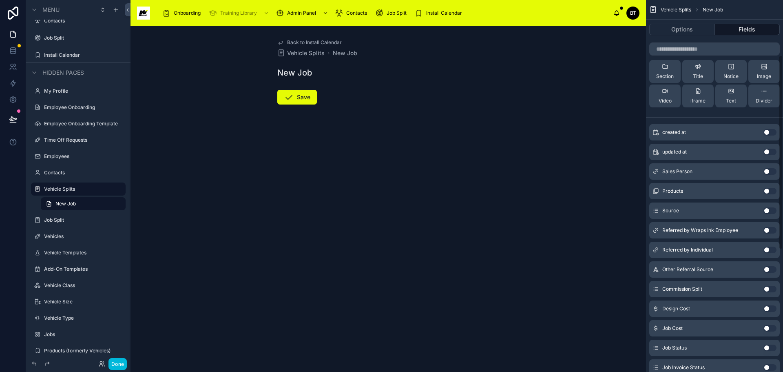
scroll to position [0, 0]
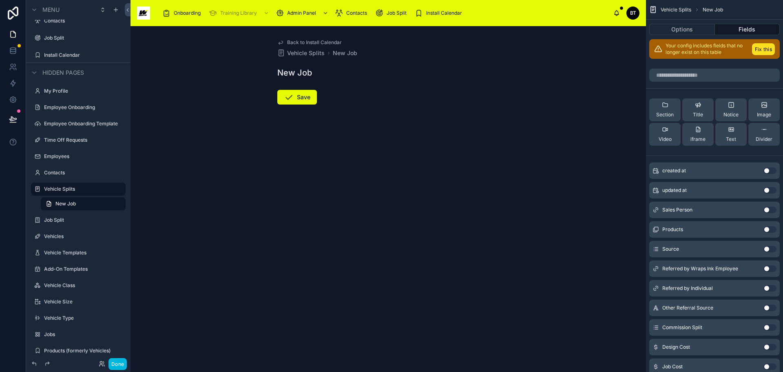
click at [672, 9] on span "Vehicle Splits" at bounding box center [676, 10] width 31 height 7
click at [292, 37] on div "Back to Install Calendar Vehicle Splits New Job New Job Save" at bounding box center [388, 91] width 235 height 131
click at [292, 41] on span "Back to Install Calendar" at bounding box center [314, 42] width 55 height 7
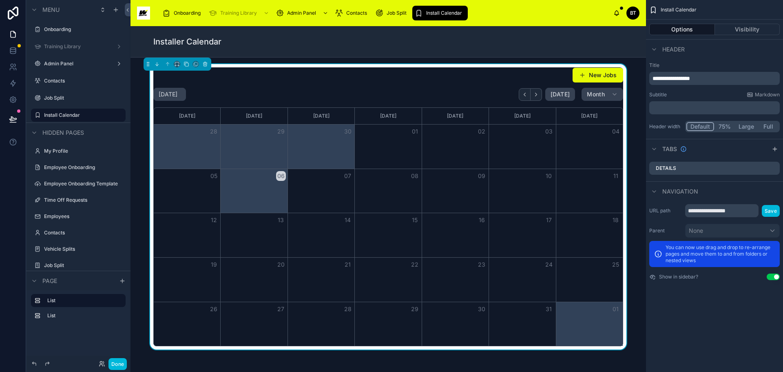
click at [0, 0] on icon "scrollable content" at bounding box center [0, 0] width 0 height 0
click at [117, 117] on icon "scrollable content" at bounding box center [119, 115] width 7 height 7
click at [114, 128] on div "Hidden pages" at bounding box center [78, 132] width 104 height 20
click at [157, 66] on icon at bounding box center [157, 64] width 6 height 6
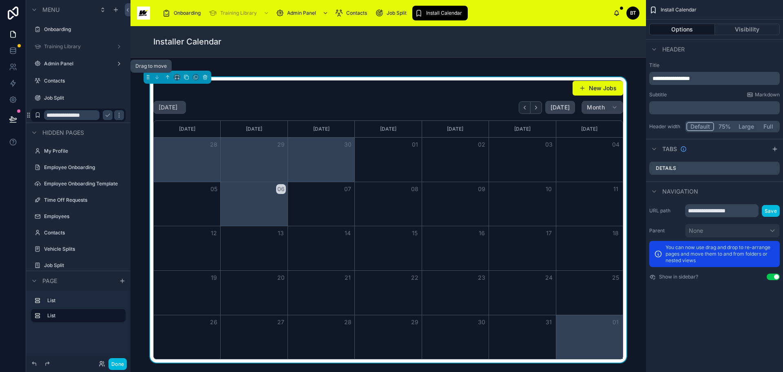
click at [147, 78] on icon at bounding box center [148, 77] width 6 height 6
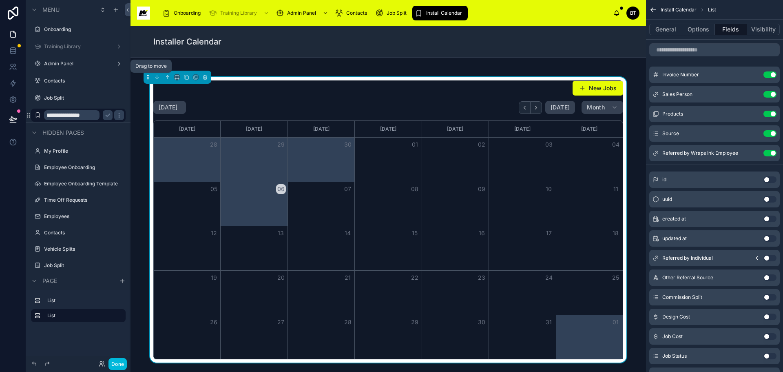
click at [147, 78] on icon at bounding box center [148, 77] width 6 height 6
click at [654, 29] on button "General" at bounding box center [665, 29] width 33 height 11
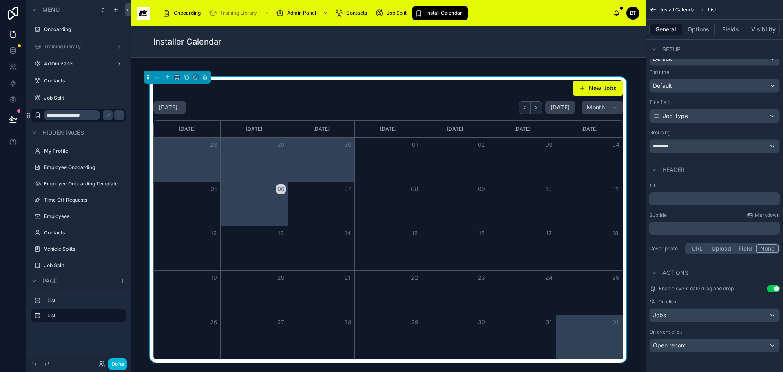
scroll to position [201, 0]
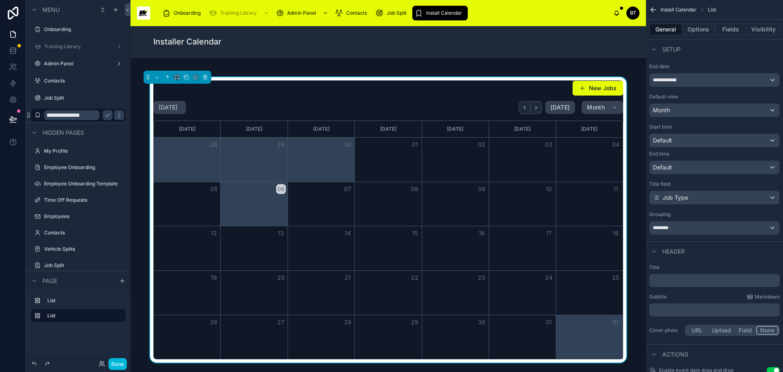
click at [706, 283] on p "﻿" at bounding box center [716, 280] width 126 height 8
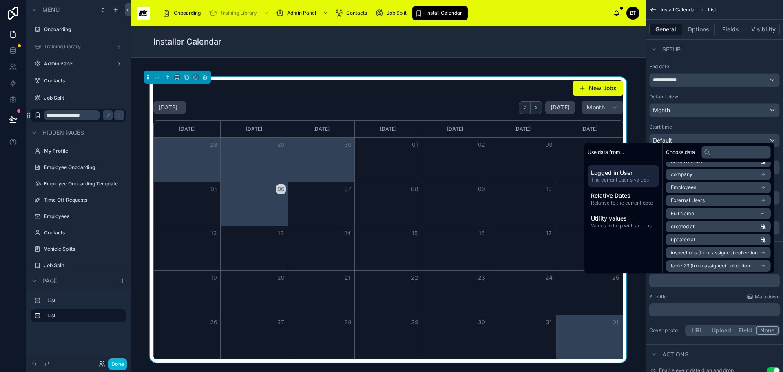
scroll to position [155, 0]
click at [635, 302] on div "New Jobs [DATE] [DATE] Month [DATE] [DATE] [DATE] [DATE] [DATE] [DATE] [DATE] 2…" at bounding box center [388, 219] width 503 height 285
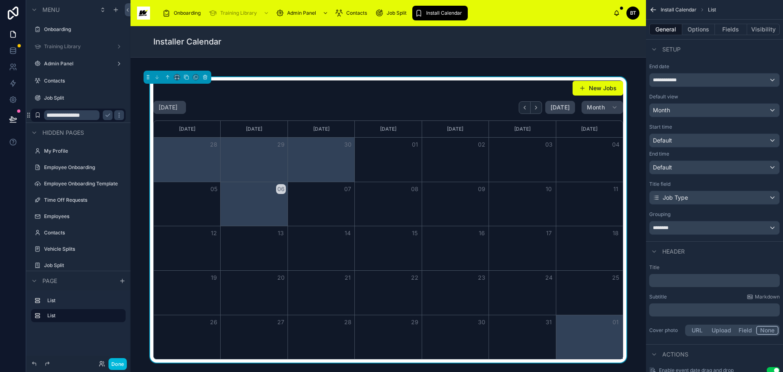
click at [700, 311] on p "﻿" at bounding box center [716, 310] width 126 height 8
drag, startPoint x: 487, startPoint y: 100, endPoint x: 478, endPoint y: 101, distance: 9.0
click at [478, 101] on div "[DATE] [DATE] Month" at bounding box center [388, 107] width 470 height 13
drag, startPoint x: 603, startPoint y: 88, endPoint x: 545, endPoint y: 88, distance: 58.3
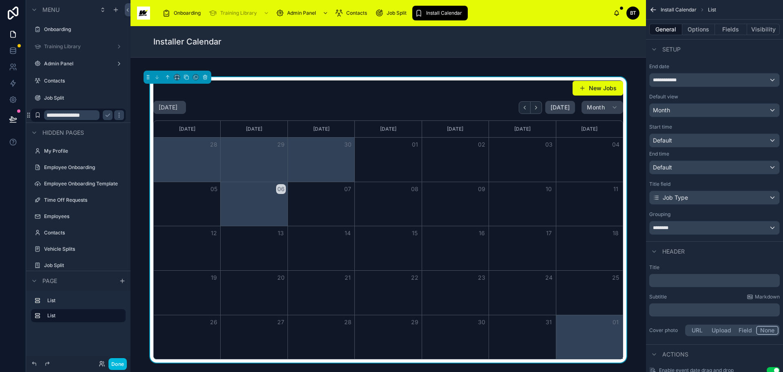
click at [545, 88] on div "New Jobs" at bounding box center [388, 87] width 470 height 15
click at [697, 30] on button "Options" at bounding box center [698, 29] width 33 height 11
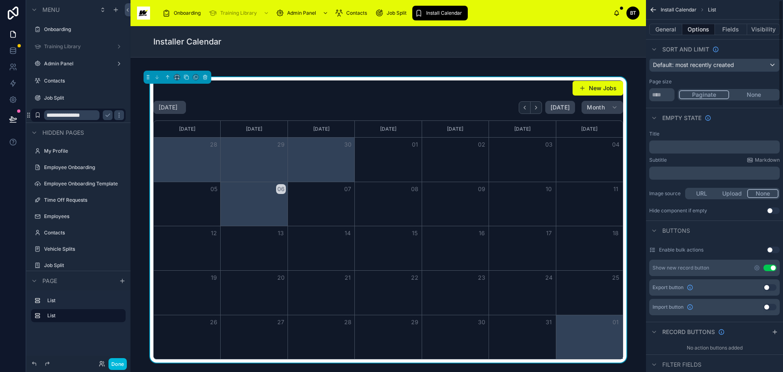
scroll to position [0, 0]
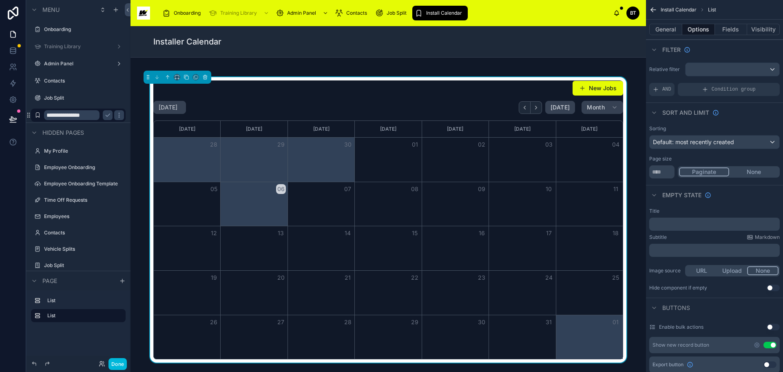
click at [724, 27] on button "Fields" at bounding box center [731, 29] width 33 height 11
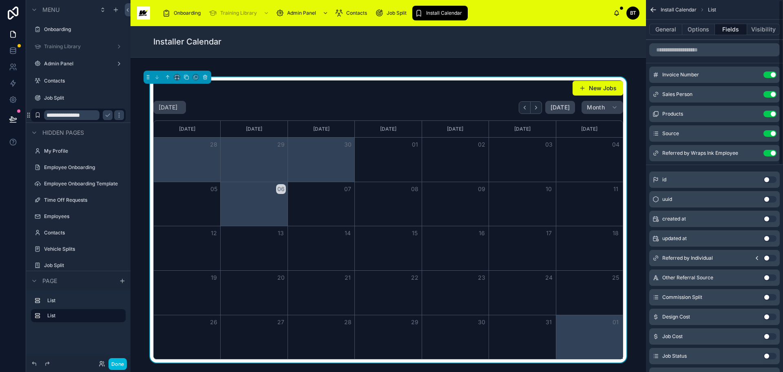
click at [773, 29] on button "Visibility" at bounding box center [763, 29] width 33 height 11
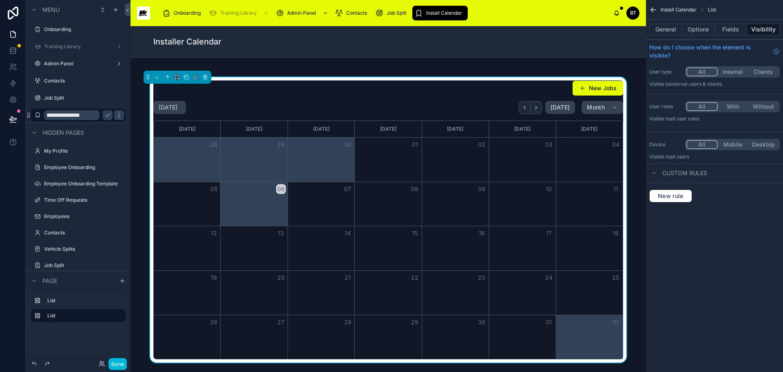
click at [668, 31] on button "General" at bounding box center [665, 29] width 33 height 11
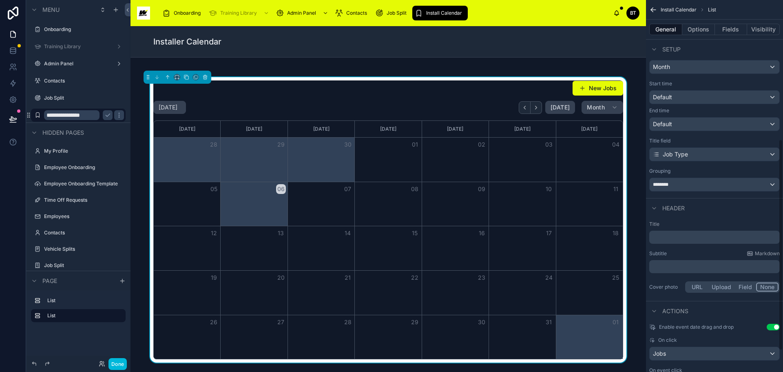
scroll to position [283, 0]
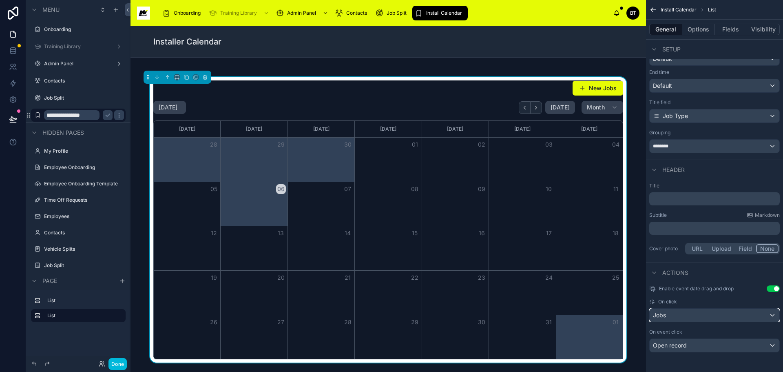
click at [680, 311] on div "Jobs" at bounding box center [715, 314] width 130 height 13
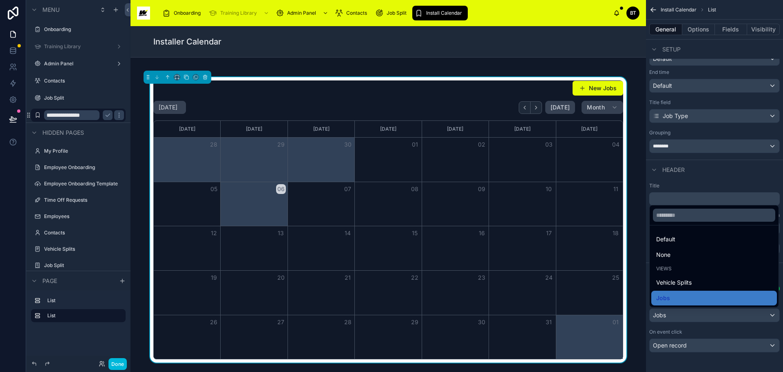
click at [680, 311] on div "scrollable content" at bounding box center [391, 186] width 783 height 372
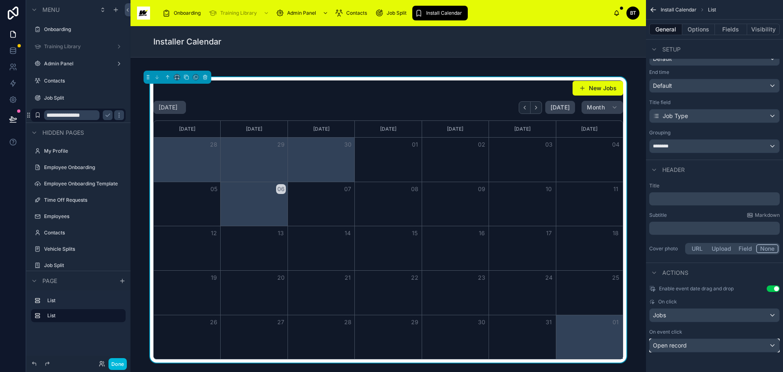
click at [706, 344] on div "Open record" at bounding box center [715, 345] width 130 height 13
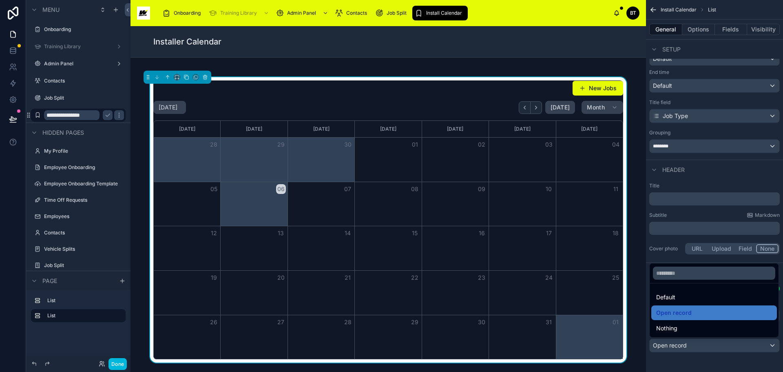
click at [706, 344] on div "scrollable content" at bounding box center [391, 186] width 783 height 372
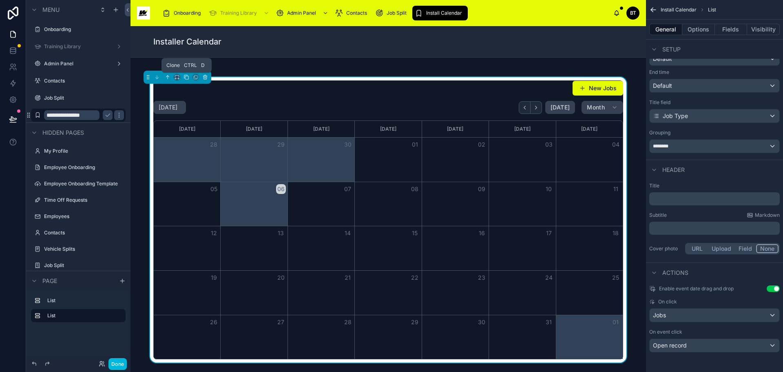
click at [187, 76] on icon at bounding box center [186, 77] width 3 height 3
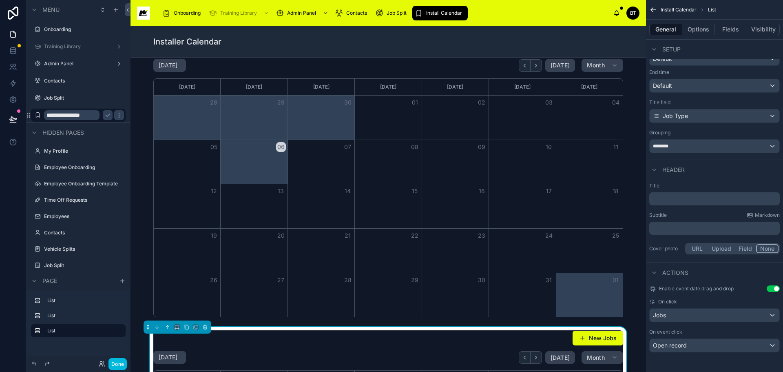
scroll to position [0, 0]
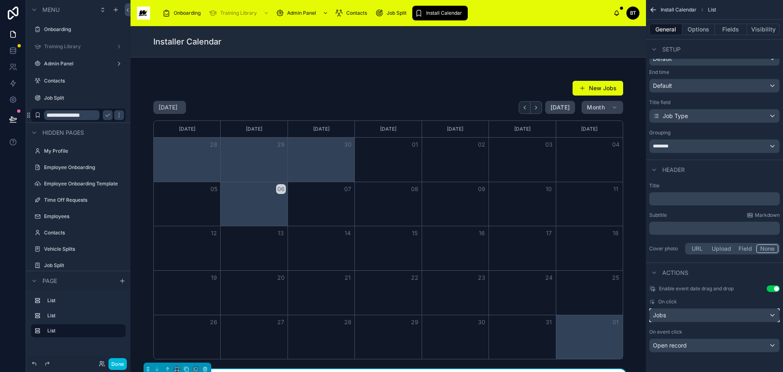
click at [684, 313] on div "Jobs" at bounding box center [715, 314] width 130 height 13
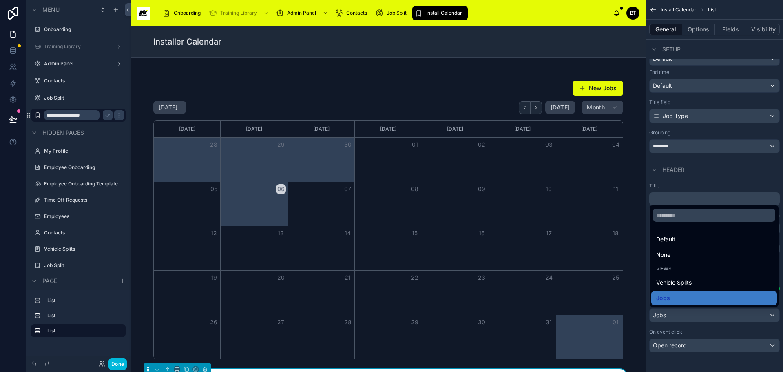
click at [667, 295] on span "Jobs" at bounding box center [663, 298] width 14 height 10
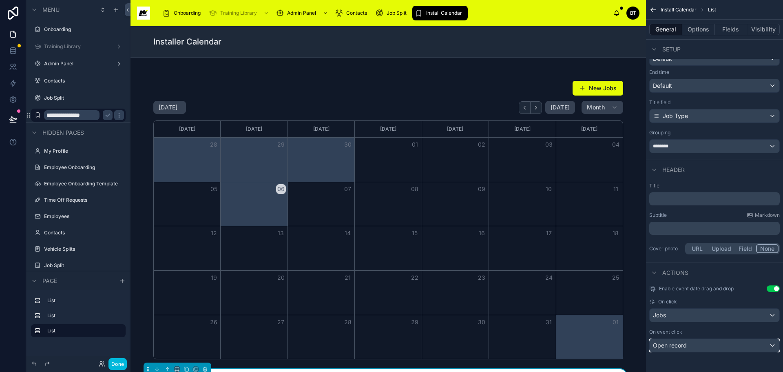
click at [700, 341] on div "Open record" at bounding box center [715, 345] width 130 height 13
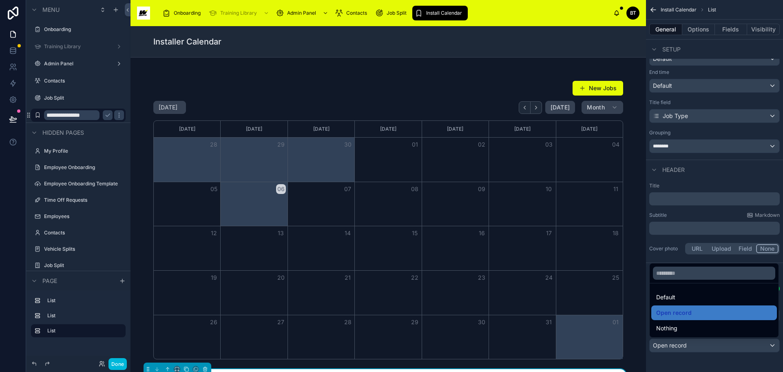
click at [698, 312] on div "Open record" at bounding box center [714, 313] width 116 height 10
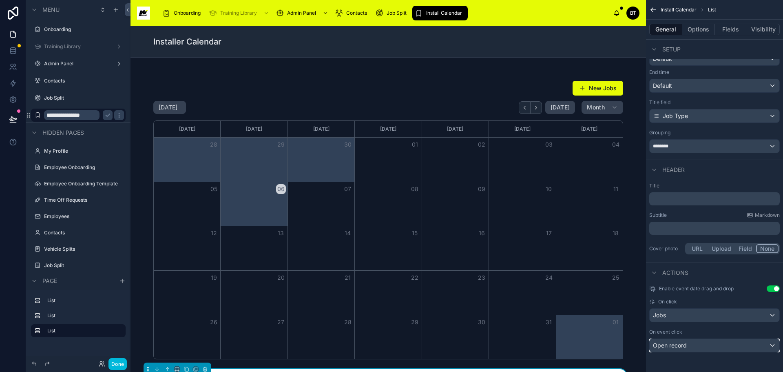
click at [709, 344] on div "Open record" at bounding box center [715, 345] width 130 height 13
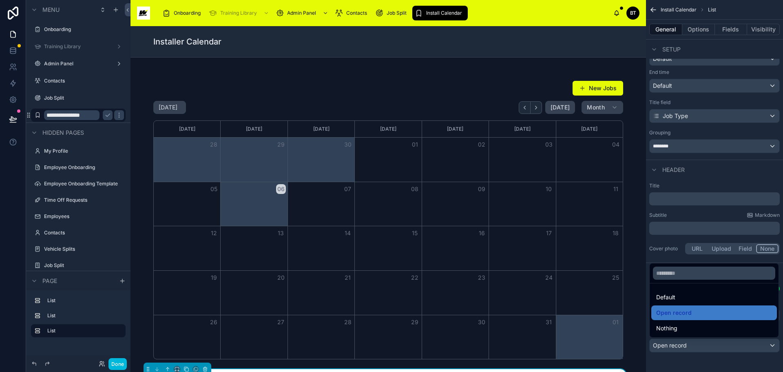
click at [695, 345] on div "scrollable content" at bounding box center [391, 186] width 783 height 372
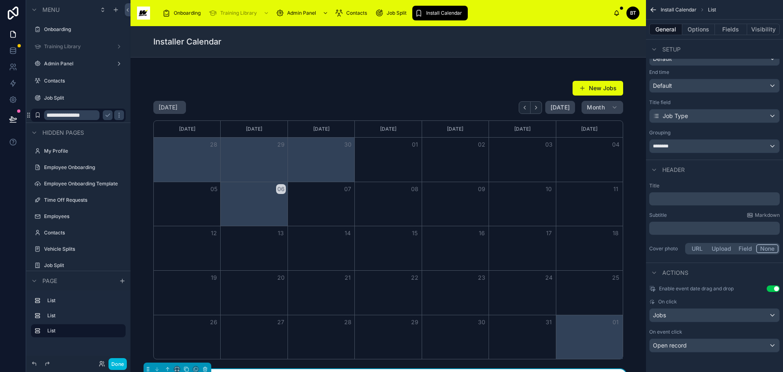
click at [701, 246] on button "URL" at bounding box center [697, 248] width 22 height 9
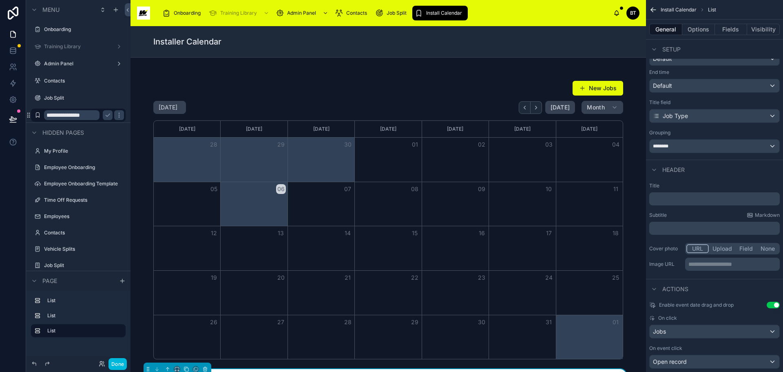
click at [720, 247] on button "Upload" at bounding box center [722, 248] width 27 height 9
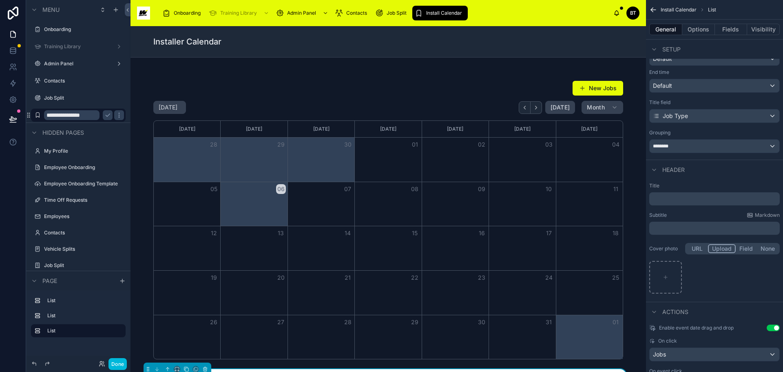
click at [740, 247] on button "Field" at bounding box center [747, 248] width 22 height 9
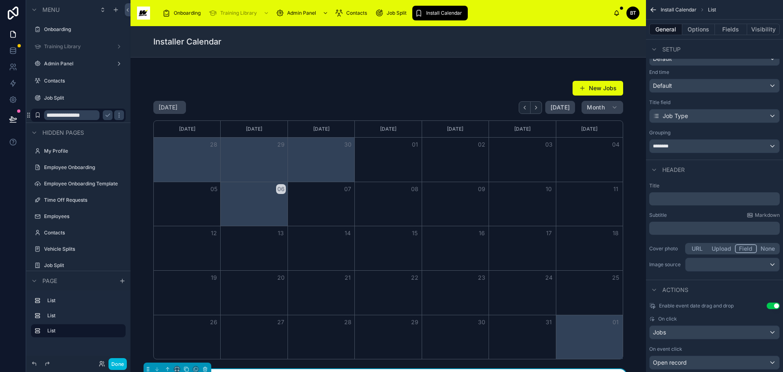
click at [762, 247] on button "None" at bounding box center [768, 248] width 22 height 9
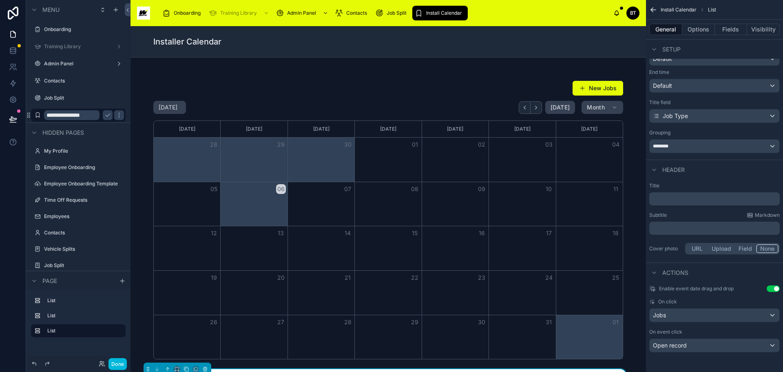
click at [743, 244] on button "Field" at bounding box center [746, 248] width 22 height 9
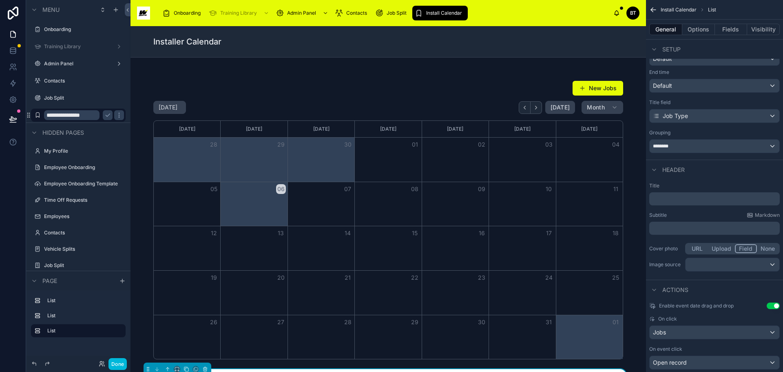
click at [700, 250] on button "URL" at bounding box center [697, 248] width 22 height 9
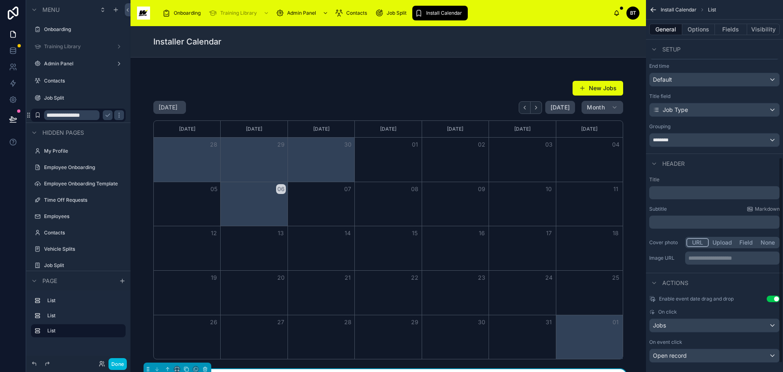
scroll to position [299, 0]
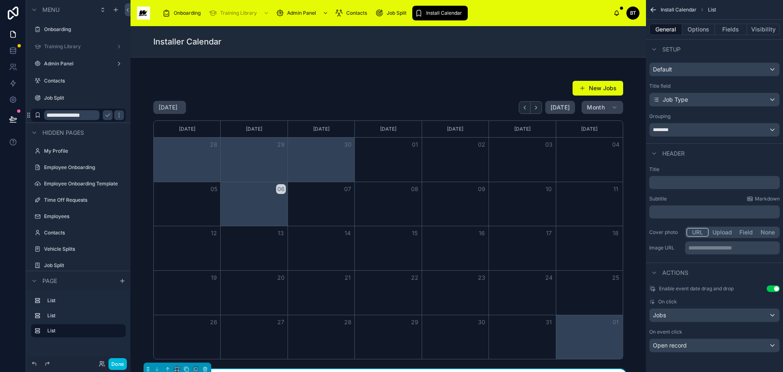
click at [722, 230] on button "Upload" at bounding box center [722, 232] width 27 height 9
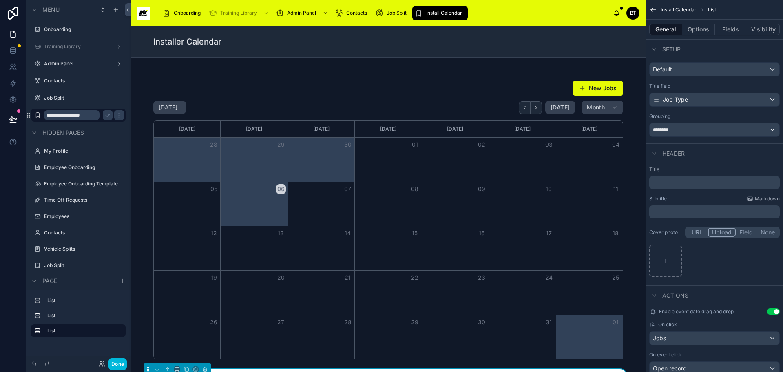
click at [743, 230] on button "Field" at bounding box center [747, 232] width 22 height 9
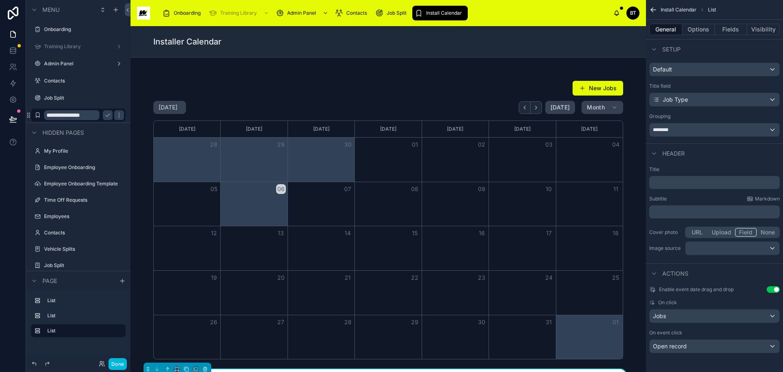
click at [760, 231] on div "Title ﻿ Subtitle Markdown ﻿ Cover photo URL Upload Field None Image source" at bounding box center [714, 211] width 137 height 97
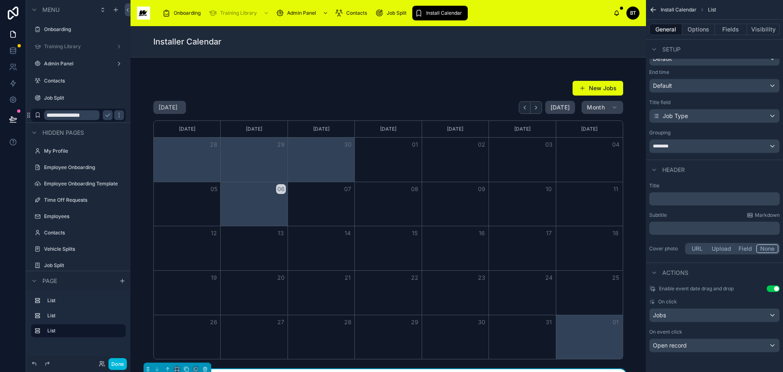
click at [119, 112] on icon "scrollable content" at bounding box center [119, 115] width 7 height 7
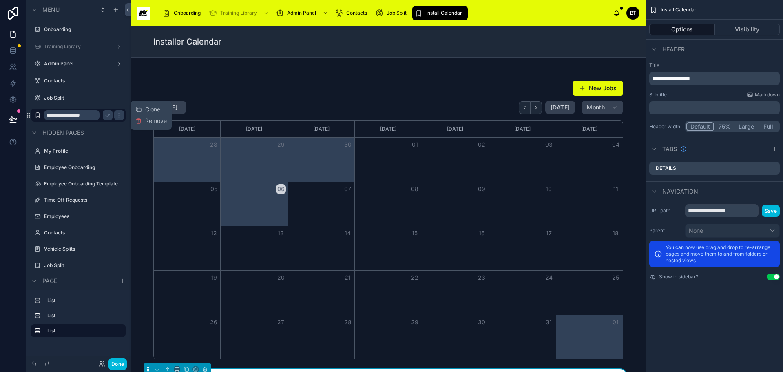
scroll to position [0, 0]
click at [61, 120] on input "**********" at bounding box center [71, 115] width 55 height 10
click at [89, 148] on div "My Profile" at bounding box center [84, 151] width 80 height 7
click at [109, 114] on icon "scrollable content" at bounding box center [107, 115] width 7 height 7
click at [0, 0] on icon "scrollable content" at bounding box center [0, 0] width 0 height 0
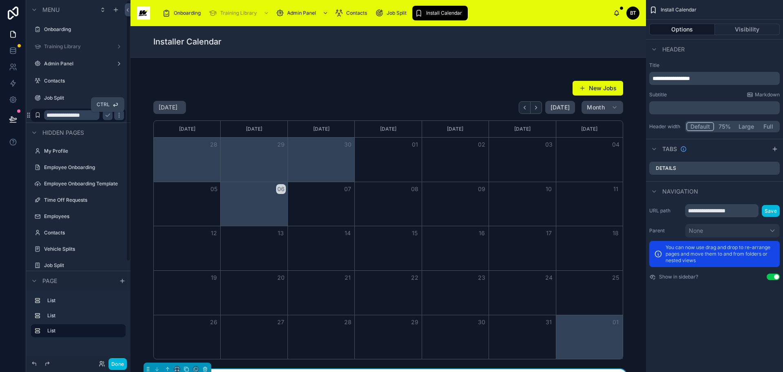
click at [108, 114] on icon "scrollable content" at bounding box center [107, 115] width 7 height 7
click at [64, 113] on label "Install Calendar" at bounding box center [82, 115] width 77 height 7
click at [0, 0] on icon "scrollable content" at bounding box center [0, 0] width 0 height 0
click at [0, 0] on button "scrollable content" at bounding box center [0, 0] width 0 height 0
click at [104, 115] on button "scrollable content" at bounding box center [108, 115] width 10 height 10
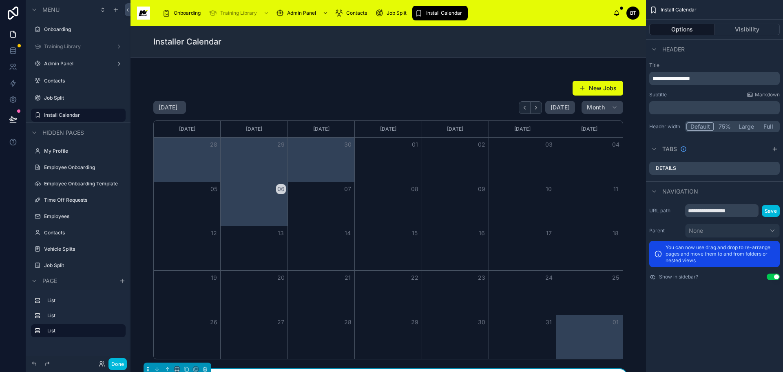
click at [0, 0] on icon "scrollable content" at bounding box center [0, 0] width 0 height 0
click at [108, 115] on icon "scrollable content" at bounding box center [107, 115] width 7 height 7
click at [14, 48] on icon at bounding box center [12, 49] width 5 height 2
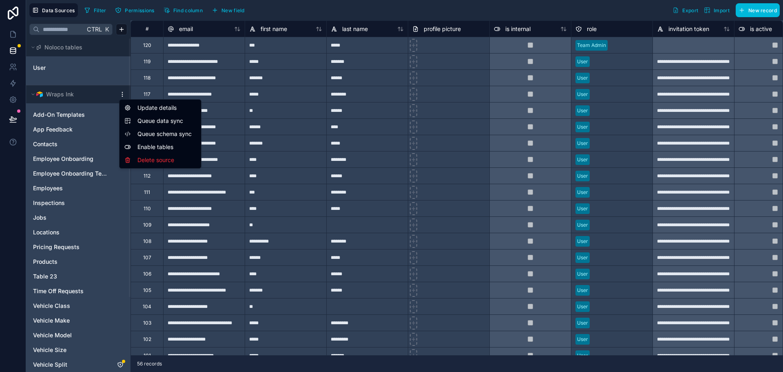
click at [121, 92] on html "**********" at bounding box center [391, 186] width 783 height 372
click at [82, 106] on html "**********" at bounding box center [391, 186] width 783 height 372
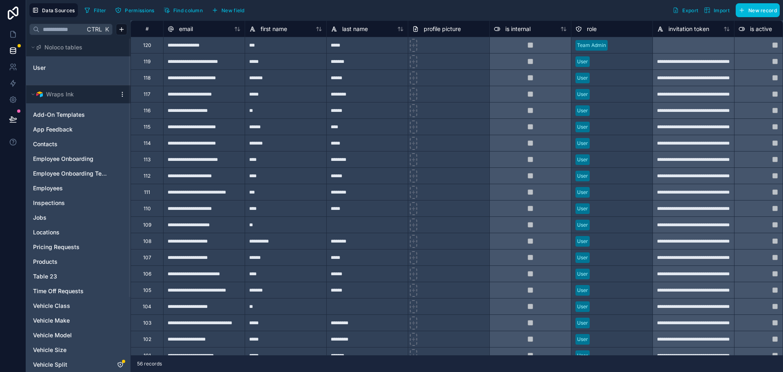
click at [47, 89] on button "Wraps Ink" at bounding box center [72, 94] width 86 height 11
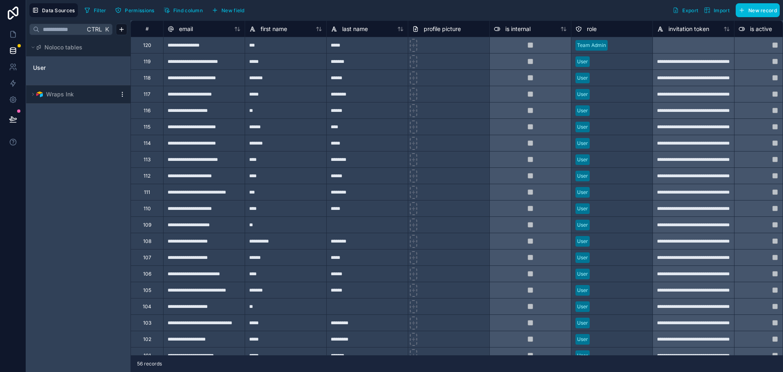
click at [47, 89] on button "Wraps Ink" at bounding box center [72, 94] width 86 height 11
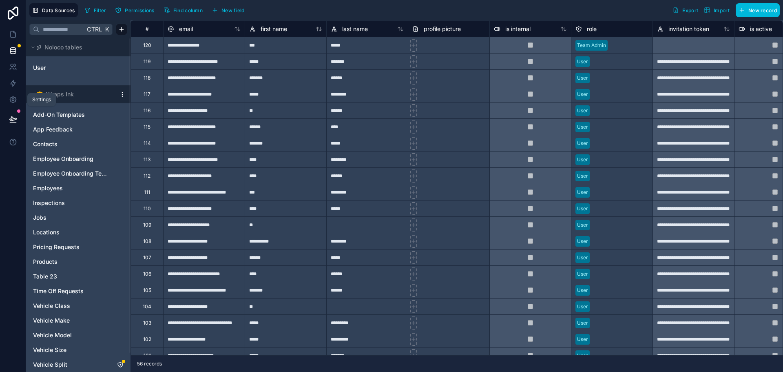
click at [16, 96] on icon at bounding box center [13, 99] width 8 height 8
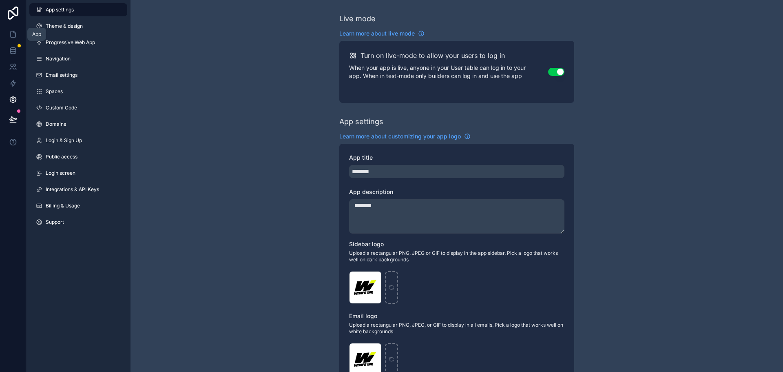
click at [13, 32] on icon at bounding box center [13, 34] width 8 height 8
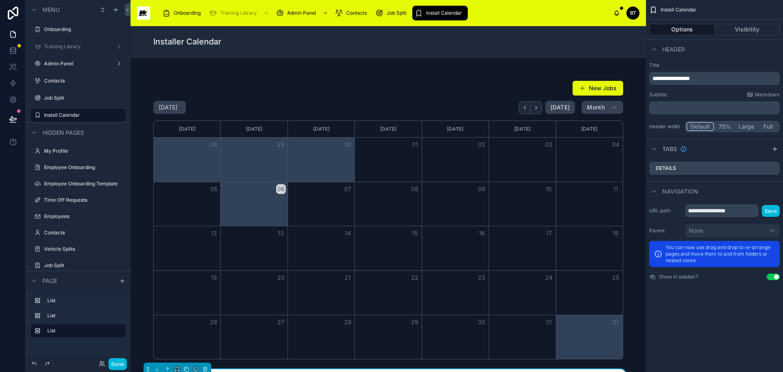
click at [36, 116] on icon "scrollable content" at bounding box center [37, 115] width 7 height 7
click at [17, 252] on div at bounding box center [13, 186] width 26 height 372
click at [0, 0] on icon "scrollable content" at bounding box center [0, 0] width 0 height 0
click at [106, 116] on icon "scrollable content" at bounding box center [107, 115] width 7 height 7
click at [13, 51] on icon at bounding box center [13, 50] width 8 height 8
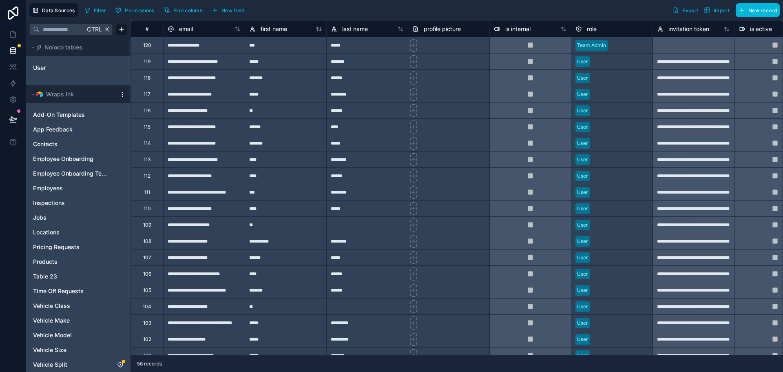
click at [63, 10] on span "Data Sources" at bounding box center [58, 10] width 33 height 6
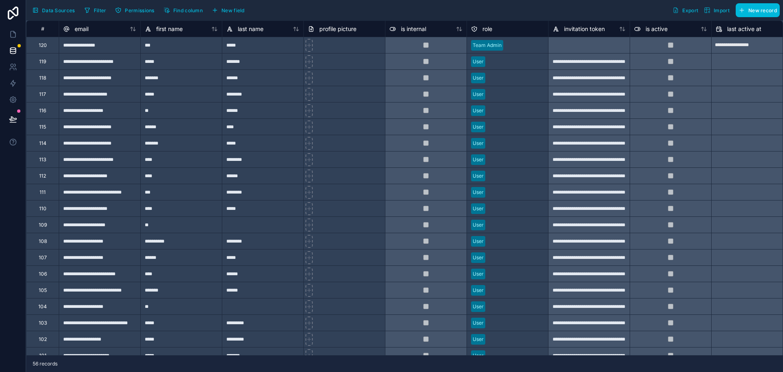
click at [60, 9] on span "Data Sources" at bounding box center [58, 10] width 33 height 6
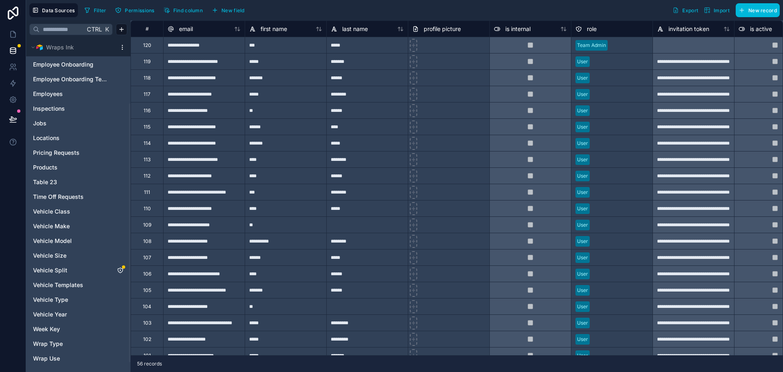
scroll to position [96, 0]
click at [55, 10] on span "Data Sources" at bounding box center [58, 10] width 33 height 6
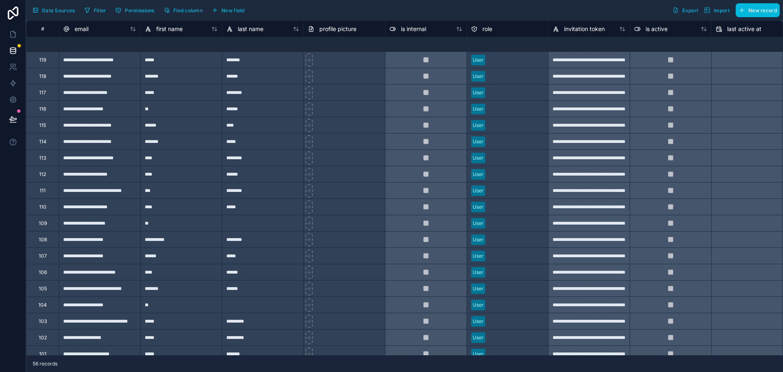
scroll to position [0, 0]
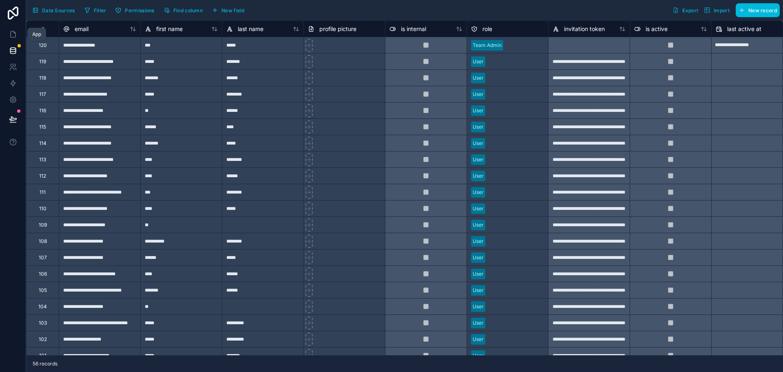
click at [13, 33] on icon at bounding box center [13, 34] width 8 height 8
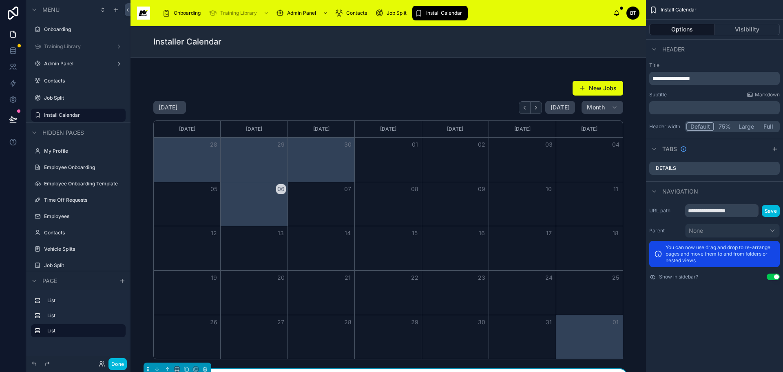
click at [62, 113] on label "Install Calendar" at bounding box center [82, 115] width 77 height 7
click at [0, 0] on div "scrollable content" at bounding box center [0, 0] width 0 height 0
click at [0, 0] on icon "scrollable content" at bounding box center [0, 0] width 0 height 0
click at [110, 114] on icon "scrollable content" at bounding box center [107, 115] width 7 height 7
click at [0, 0] on icon "scrollable content" at bounding box center [0, 0] width 0 height 0
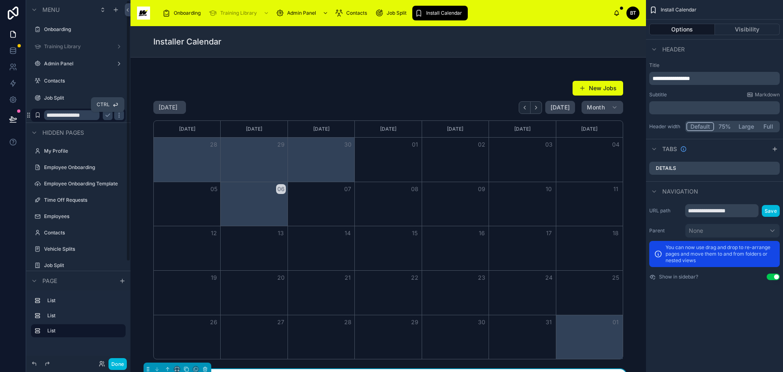
click at [110, 114] on icon "scrollable content" at bounding box center [107, 115] width 7 height 7
click at [0, 0] on icon "scrollable content" at bounding box center [0, 0] width 0 height 0
click at [110, 114] on icon "scrollable content" at bounding box center [107, 115] width 7 height 7
click at [0, 0] on icon "scrollable content" at bounding box center [0, 0] width 0 height 0
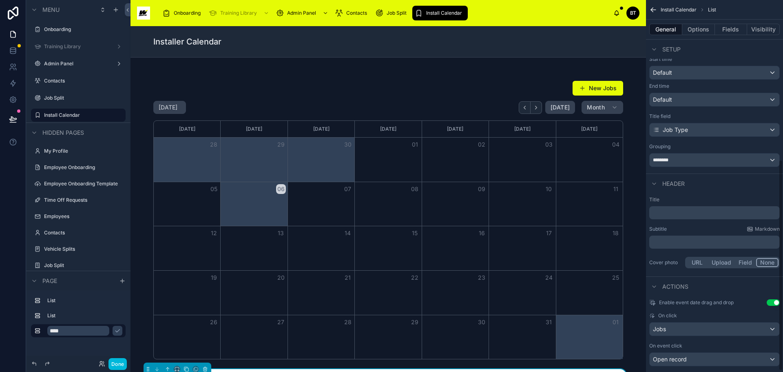
scroll to position [283, 0]
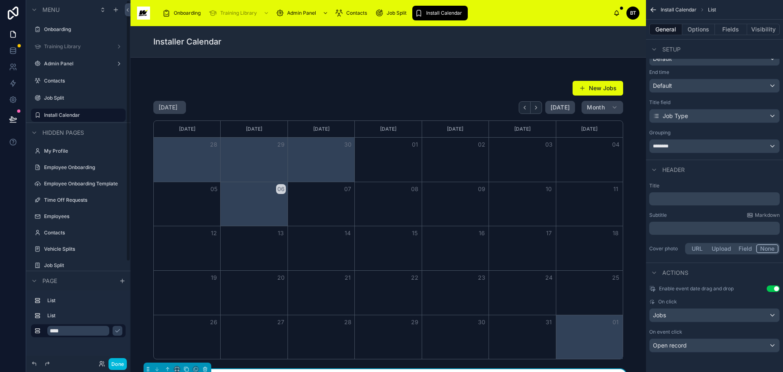
click at [81, 313] on label "List" at bounding box center [83, 315] width 72 height 7
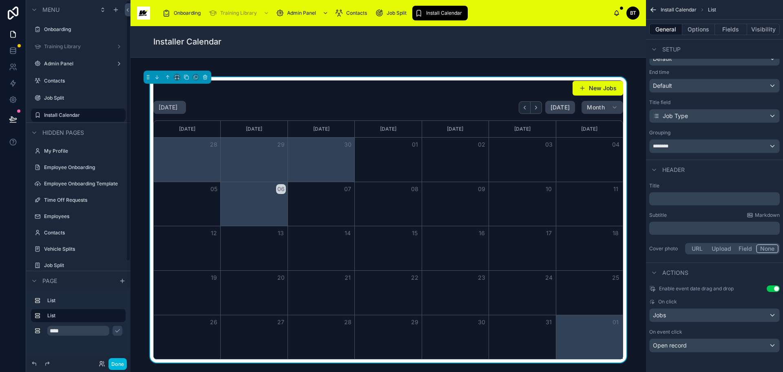
click at [0, 0] on icon "scrollable content" at bounding box center [0, 0] width 0 height 0
click at [87, 303] on div "List" at bounding box center [84, 300] width 75 height 7
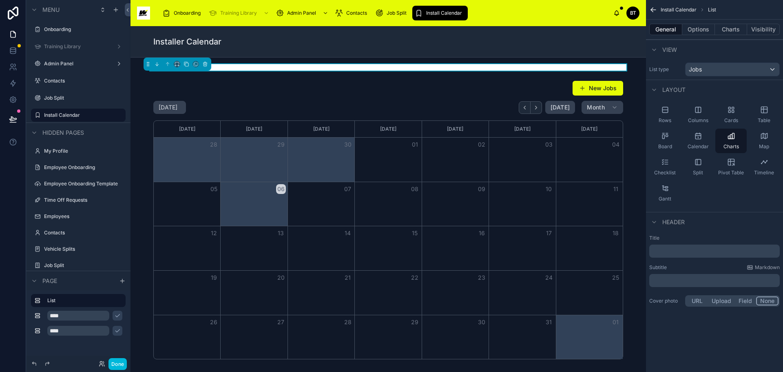
click at [0, 0] on icon "scrollable content" at bounding box center [0, 0] width 0 height 0
click at [704, 253] on p "﻿" at bounding box center [716, 251] width 126 height 8
click at [670, 334] on div "Install Calendar List General Options Charts Visibility View List type Jobs Lay…" at bounding box center [714, 186] width 137 height 372
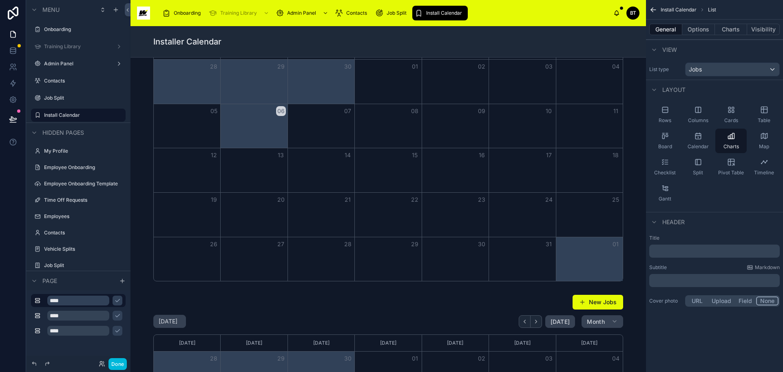
scroll to position [41, 0]
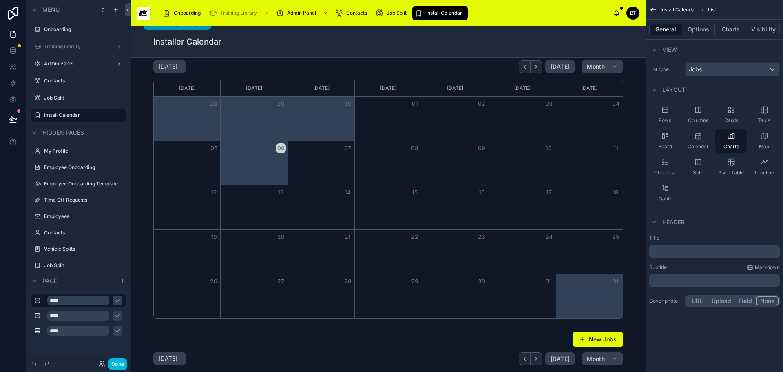
click at [381, 72] on div at bounding box center [388, 178] width 503 height 285
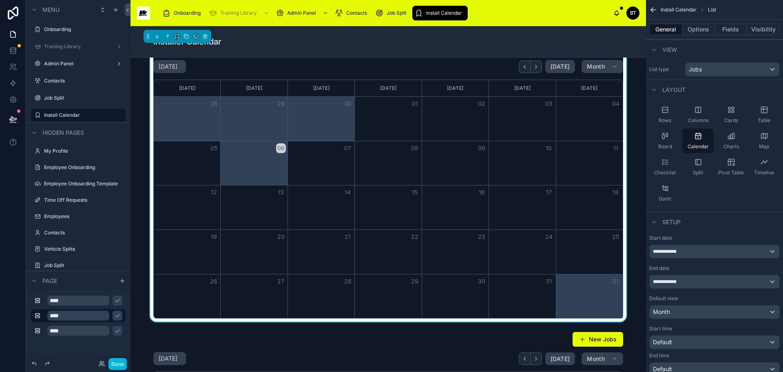
scroll to position [0, 0]
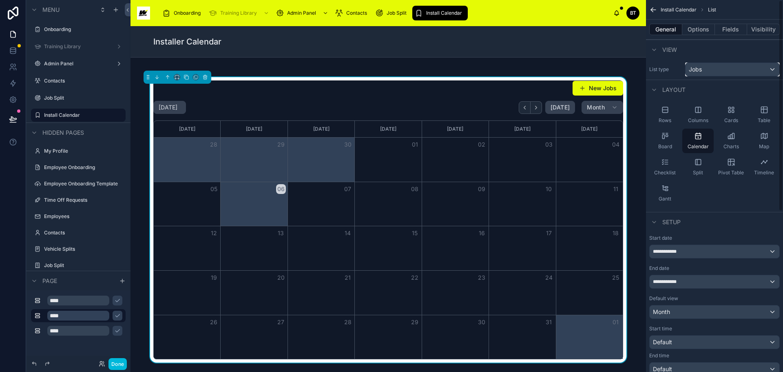
click at [757, 69] on div "Jobs" at bounding box center [733, 69] width 94 height 13
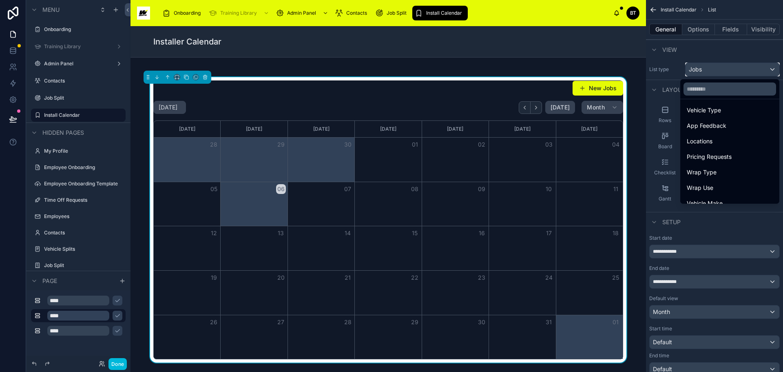
scroll to position [245, 0]
click at [722, 170] on div "Wrap Type" at bounding box center [730, 172] width 86 height 10
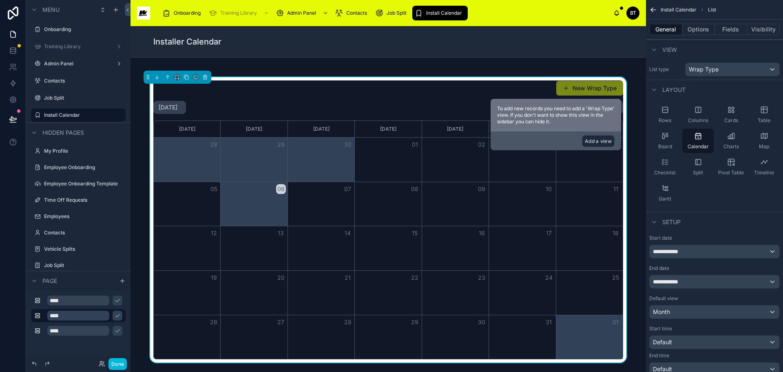
click at [602, 137] on button "Add a view" at bounding box center [598, 141] width 33 height 12
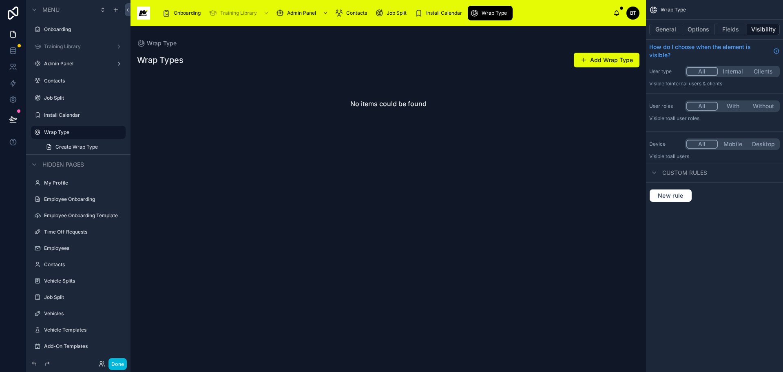
click at [594, 64] on div at bounding box center [389, 198] width 516 height 345
click at [594, 58] on button "Add Wrap Type" at bounding box center [607, 60] width 66 height 15
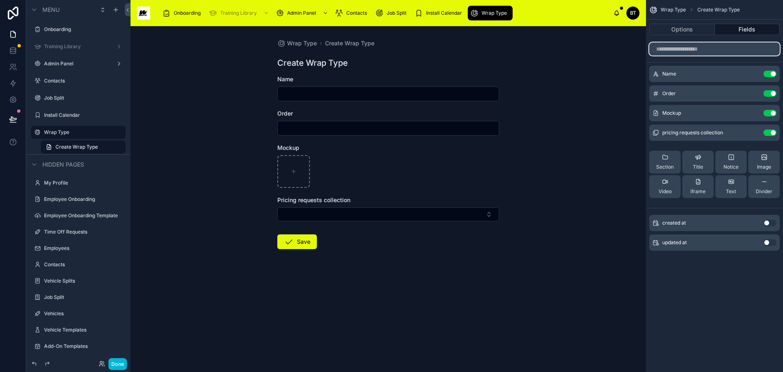
click at [693, 52] on input "scrollable content" at bounding box center [714, 48] width 131 height 13
click at [352, 94] on input "text" at bounding box center [388, 93] width 221 height 11
click at [687, 29] on button "Options" at bounding box center [682, 29] width 66 height 11
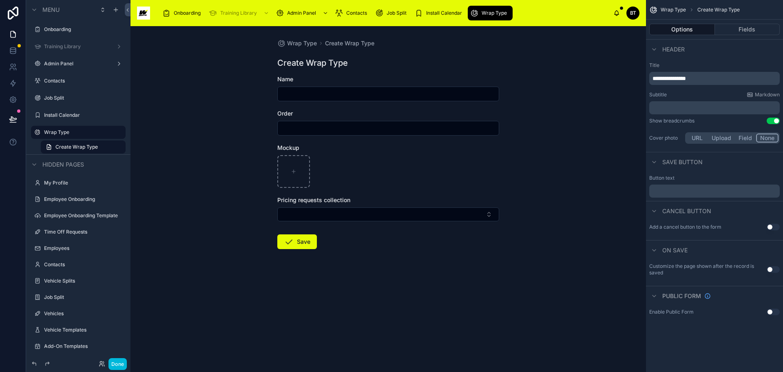
click at [703, 107] on p "﻿" at bounding box center [716, 108] width 126 height 8
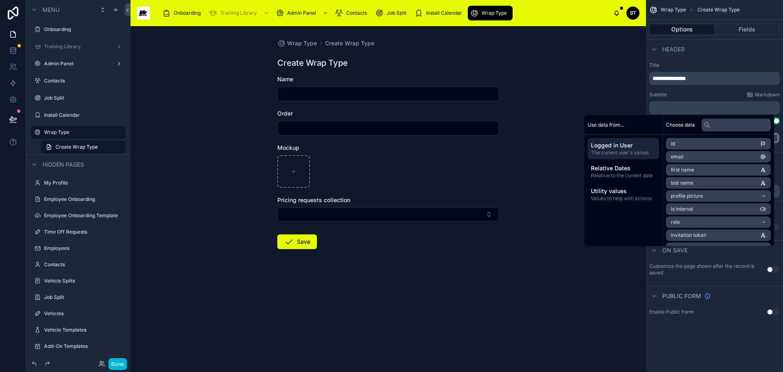
click at [627, 93] on div "Wrap Type Create Wrap Type Create Wrap Type Name Order Mockup Pricing requests …" at bounding box center [389, 198] width 516 height 345
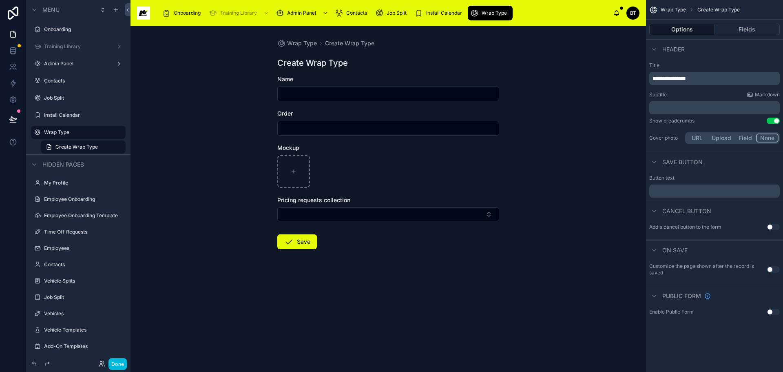
click at [707, 108] on p "﻿" at bounding box center [716, 108] width 126 height 8
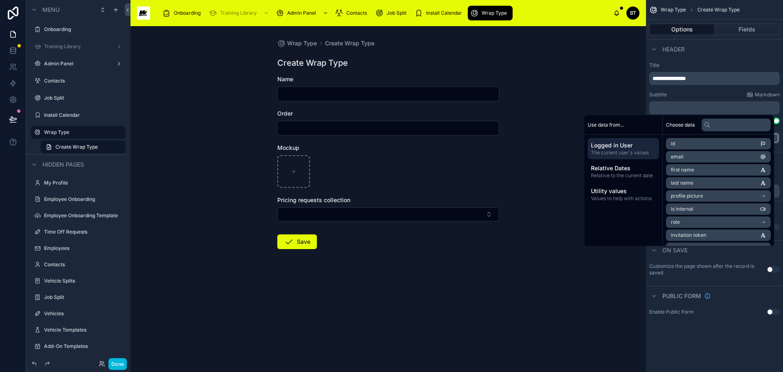
click at [706, 108] on p "﻿" at bounding box center [716, 108] width 126 height 8
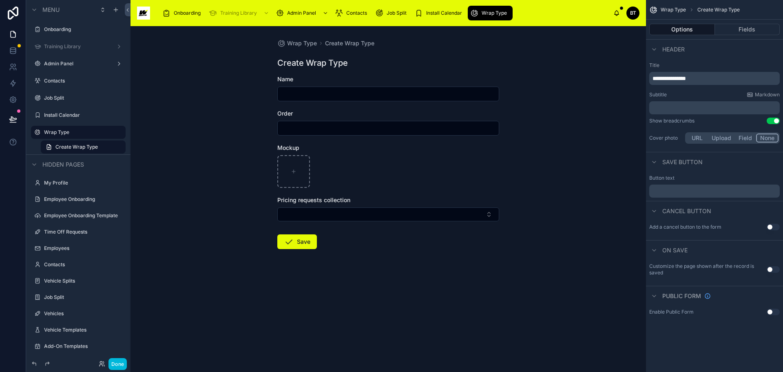
click at [587, 106] on div "Wrap Type Create Wrap Type Create Wrap Type Name Order Mockup Pricing requests …" at bounding box center [389, 198] width 516 height 345
click at [347, 89] on input "text" at bounding box center [388, 93] width 221 height 11
click at [344, 93] on input "text" at bounding box center [388, 93] width 221 height 11
click at [335, 123] on input "text" at bounding box center [388, 127] width 221 height 11
click at [738, 29] on button "Fields" at bounding box center [747, 29] width 65 height 11
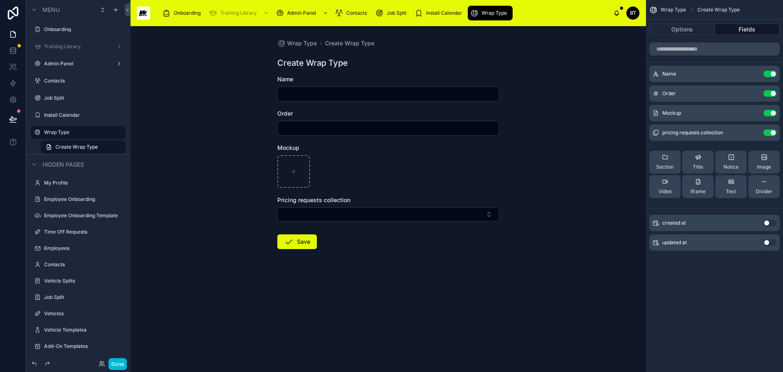
click at [0, 0] on icon "scrollable content" at bounding box center [0, 0] width 0 height 0
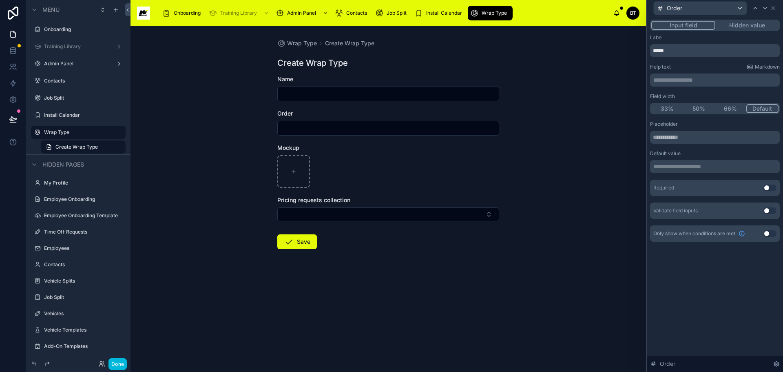
click at [620, 95] on div "Wrap Type Create Wrap Type Create Wrap Type Name Order Mockup Pricing requests …" at bounding box center [389, 198] width 516 height 345
click at [564, 68] on div "Wrap Type Create Wrap Type Create Wrap Type Name Order Mockup Pricing requests …" at bounding box center [389, 198] width 516 height 345
click at [680, 53] on input "*****" at bounding box center [715, 50] width 130 height 13
click at [589, 79] on div "Wrap Type Create Wrap Type Create Wrap Type Name Order Mockup Pricing requests …" at bounding box center [389, 198] width 516 height 345
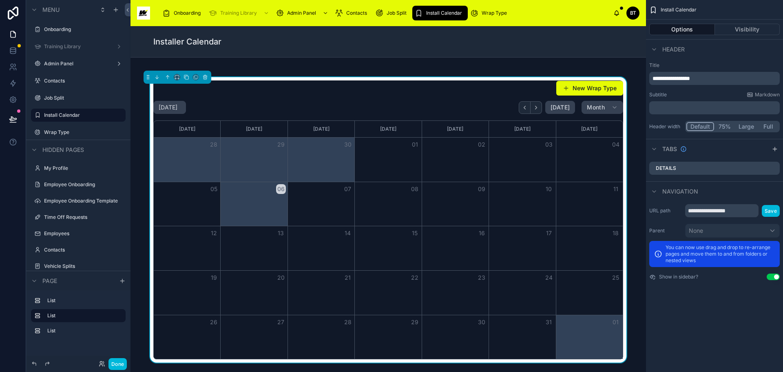
click at [573, 89] on button "New Wrap Type" at bounding box center [589, 88] width 67 height 15
click at [724, 80] on p "**********" at bounding box center [716, 78] width 126 height 8
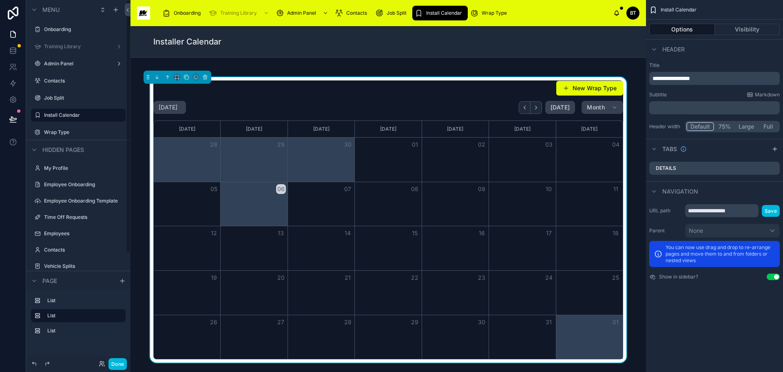
click at [80, 115] on label "Install Calendar" at bounding box center [82, 115] width 77 height 7
click at [0, 0] on button "scrollable content" at bounding box center [0, 0] width 0 height 0
drag, startPoint x: 582, startPoint y: 85, endPoint x: 519, endPoint y: 87, distance: 62.9
click at [519, 87] on div "New Wrap Type" at bounding box center [388, 87] width 470 height 15
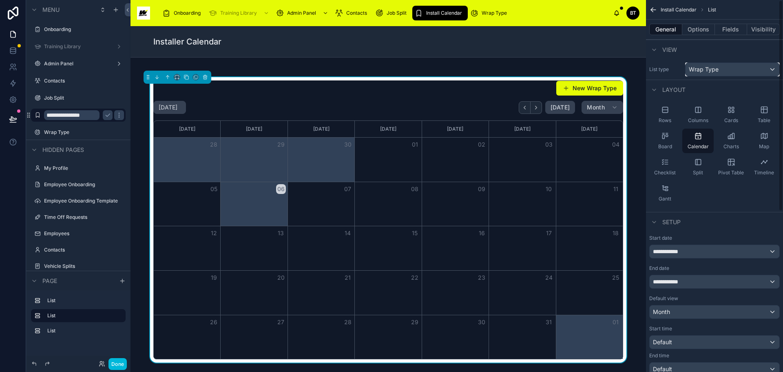
click at [730, 71] on div "Wrap Type" at bounding box center [733, 69] width 94 height 13
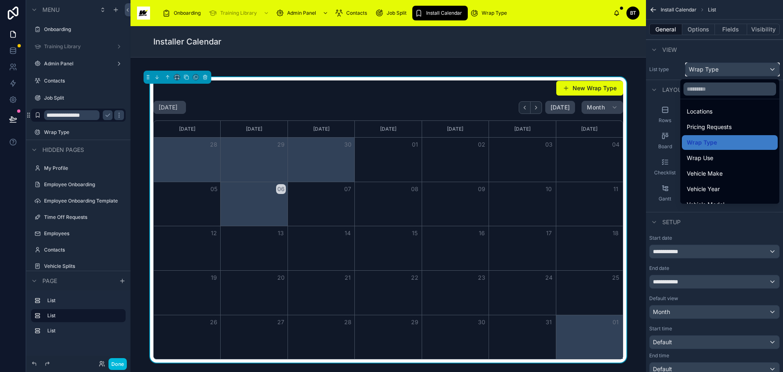
scroll to position [152, 0]
click at [708, 142] on div "Jobs" at bounding box center [730, 141] width 86 height 10
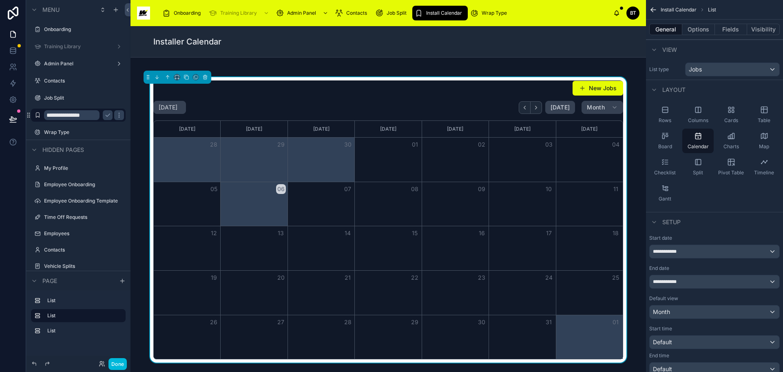
click at [580, 84] on button "New Jobs" at bounding box center [598, 88] width 51 height 15
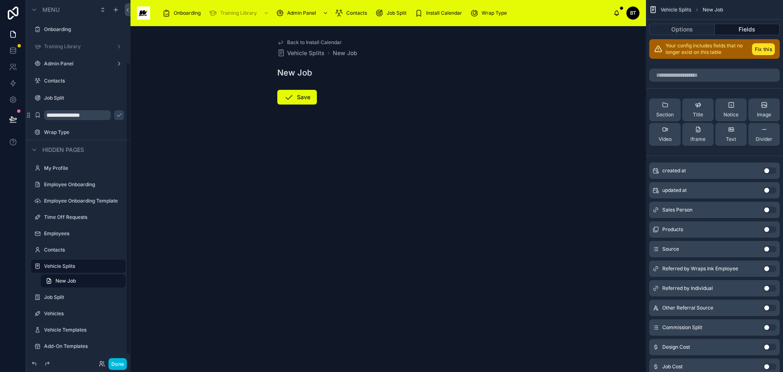
scroll to position [77, 0]
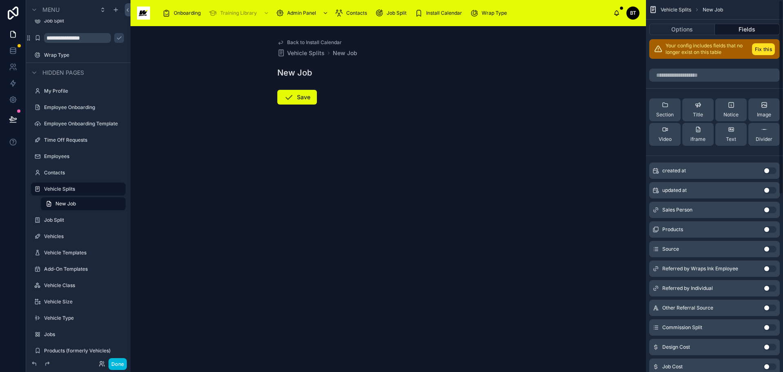
click at [680, 31] on button "Options" at bounding box center [682, 29] width 66 height 11
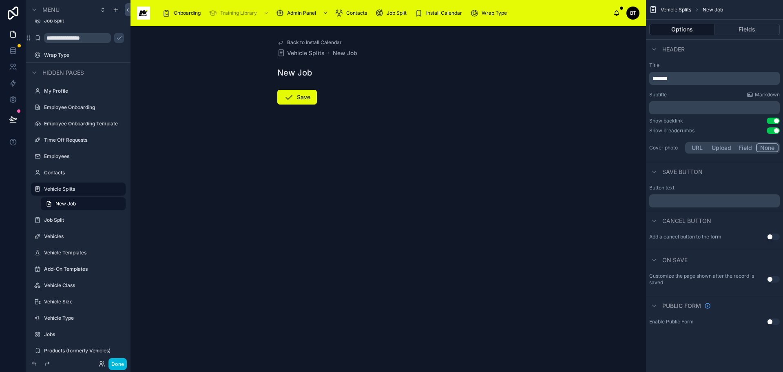
click at [299, 99] on button "Save" at bounding box center [297, 97] width 40 height 15
drag, startPoint x: 287, startPoint y: 53, endPoint x: 282, endPoint y: 54, distance: 4.6
click at [282, 54] on icon at bounding box center [281, 53] width 8 height 8
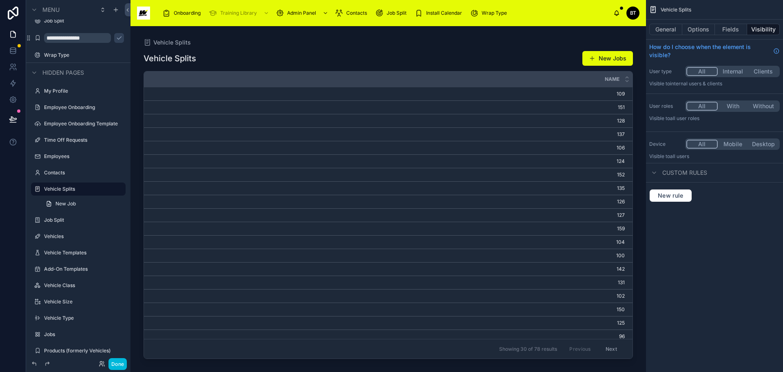
click at [159, 42] on span "Vehicle Splits" at bounding box center [172, 42] width 38 height 8
click at [597, 58] on button "New Jobs" at bounding box center [607, 58] width 51 height 15
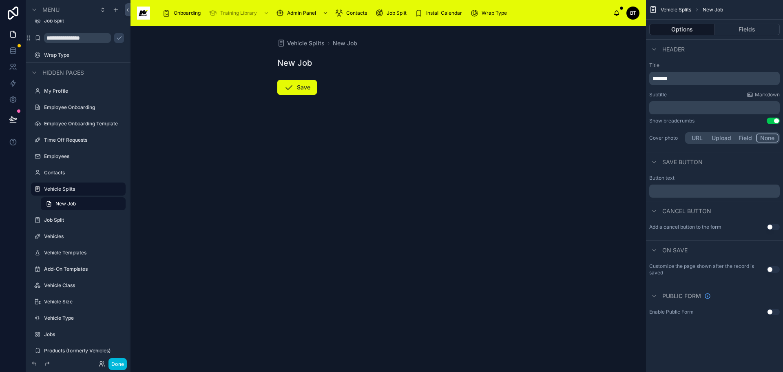
click at [477, 74] on div "Vehicle Splits New Job New Job Save" at bounding box center [388, 86] width 235 height 121
click at [85, 186] on label "Vehicle Splits" at bounding box center [82, 189] width 77 height 7
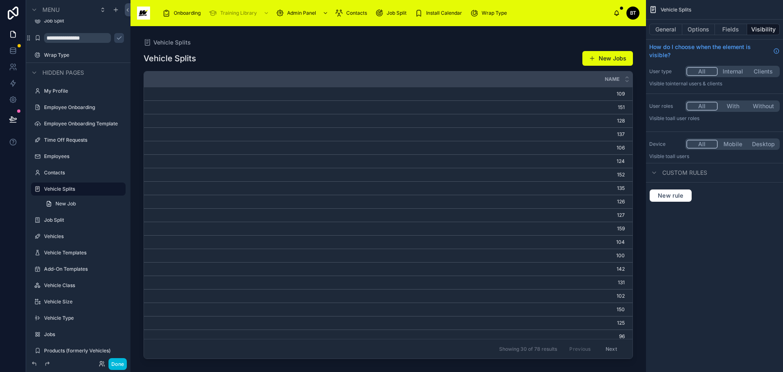
click at [82, 203] on link "New Job" at bounding box center [83, 203] width 85 height 13
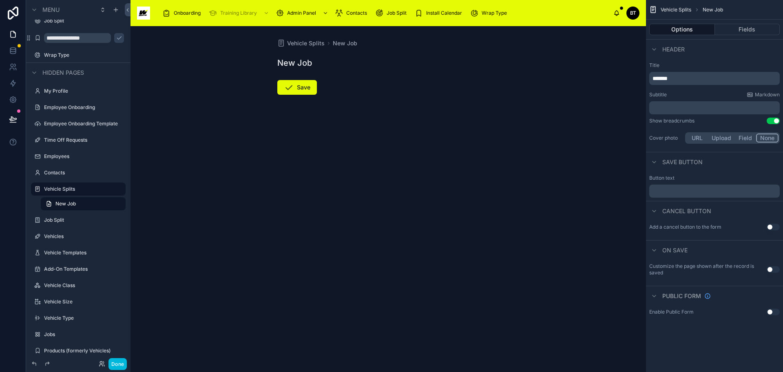
click at [91, 218] on label "Job Split" at bounding box center [82, 220] width 77 height 7
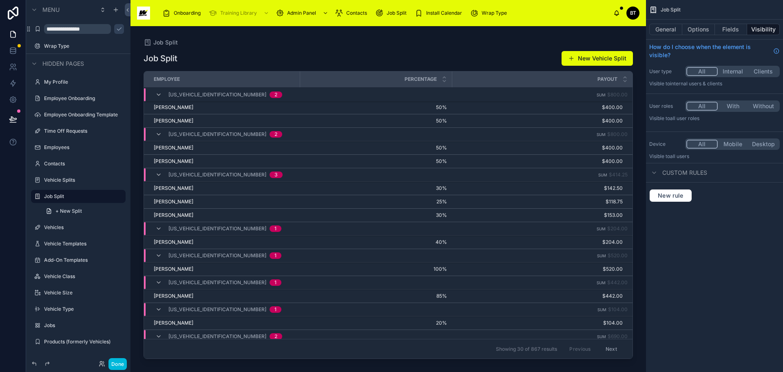
click at [89, 196] on label "Job Split" at bounding box center [82, 196] width 77 height 7
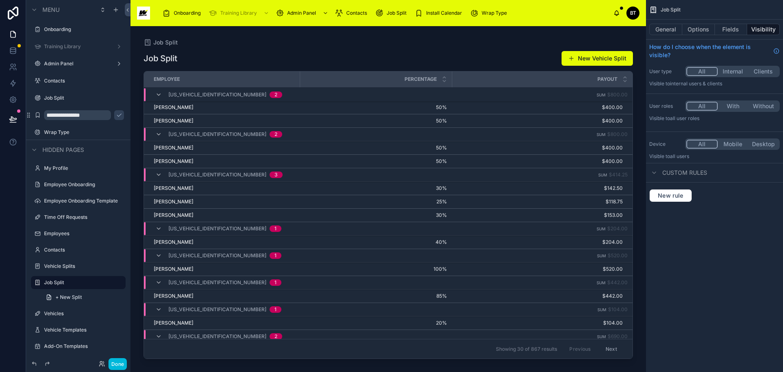
click at [90, 114] on input "**********" at bounding box center [77, 115] width 67 height 10
click at [114, 115] on button "scrollable content" at bounding box center [119, 115] width 10 height 10
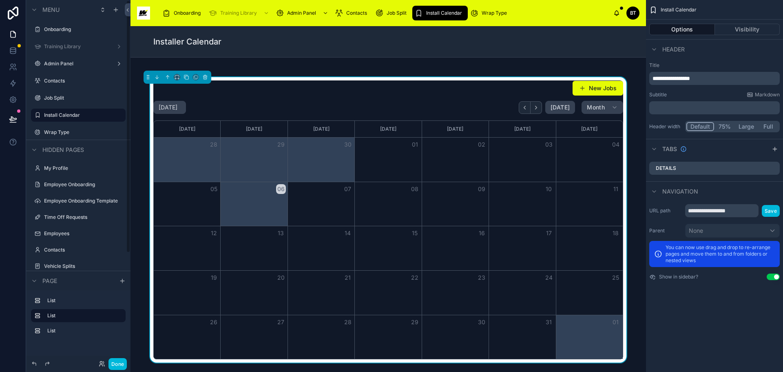
click at [92, 116] on label "Install Calendar" at bounding box center [82, 115] width 77 height 7
click at [472, 97] on div "New Jobs [DATE] [DATE] Month [DATE] [DATE] [DATE] [DATE] [DATE] [DATE] [DATE] 2…" at bounding box center [388, 219] width 470 height 279
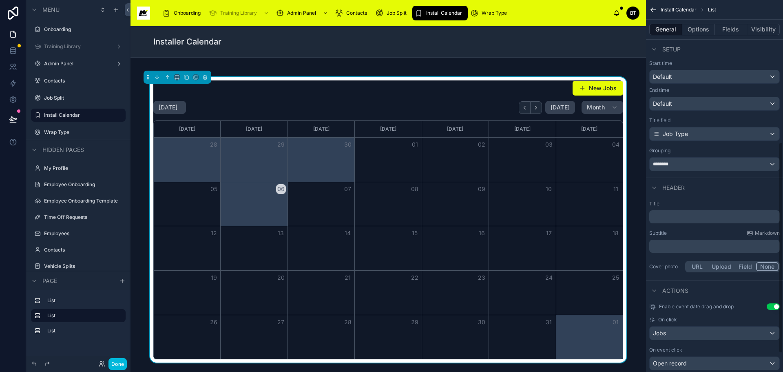
scroll to position [283, 0]
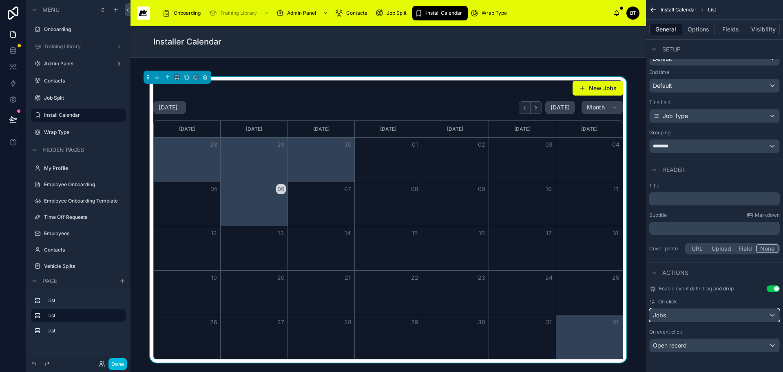
click at [700, 314] on div "Jobs" at bounding box center [715, 314] width 130 height 13
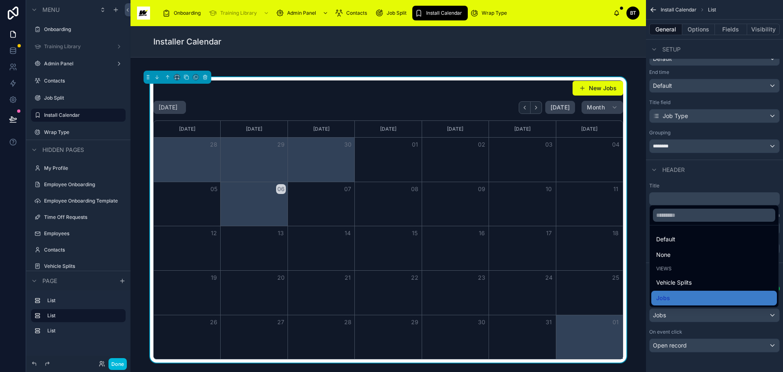
click at [702, 314] on div "scrollable content" at bounding box center [391, 186] width 783 height 372
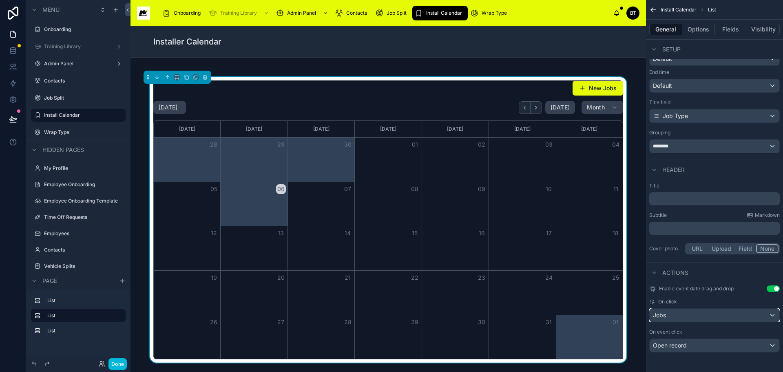
click at [700, 314] on div "Jobs" at bounding box center [715, 314] width 130 height 13
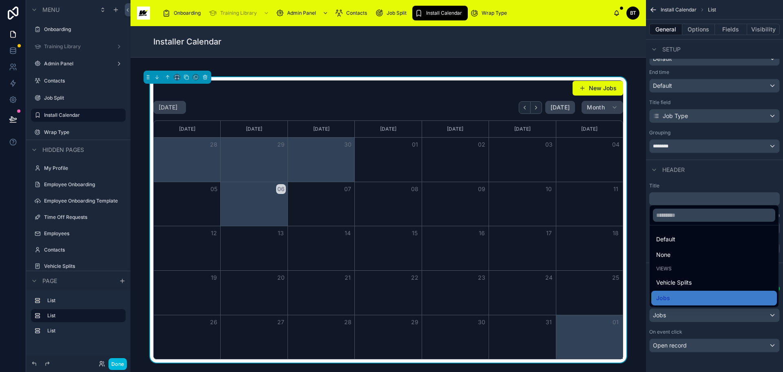
drag, startPoint x: 697, startPoint y: 300, endPoint x: 696, endPoint y: 316, distance: 16.0
click at [696, 316] on div "scrollable content" at bounding box center [391, 186] width 783 height 372
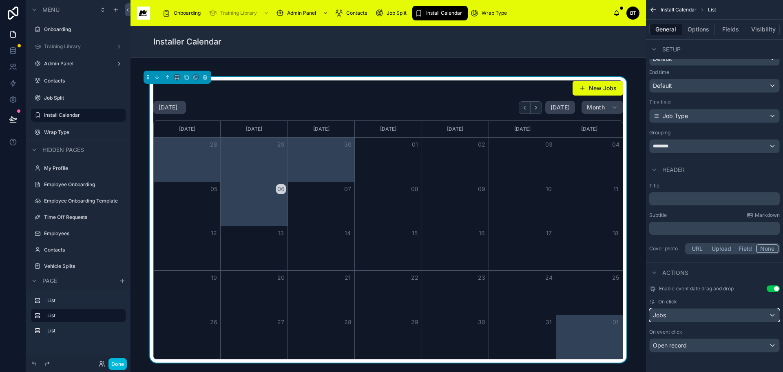
click at [696, 316] on div "Jobs" at bounding box center [715, 314] width 130 height 13
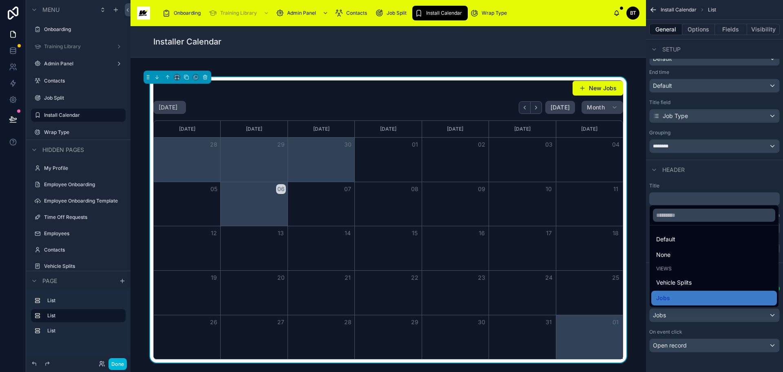
click at [589, 85] on button "New Jobs" at bounding box center [598, 88] width 51 height 15
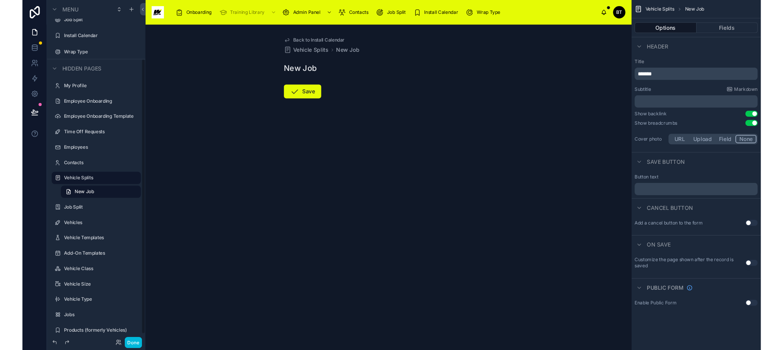
scroll to position [86, 0]
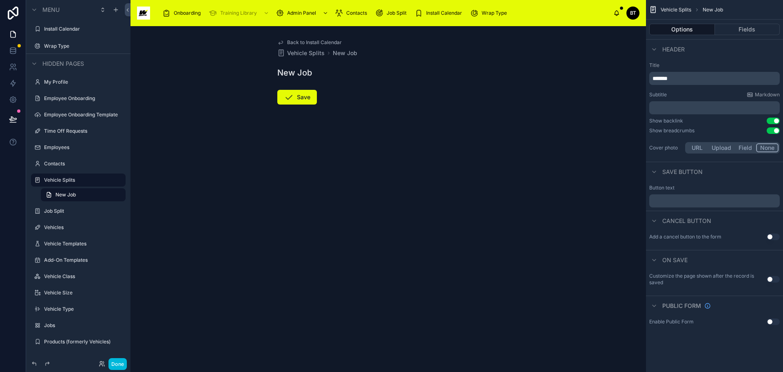
drag, startPoint x: 434, startPoint y: 91, endPoint x: 416, endPoint y: 98, distance: 18.9
click at [416, 98] on form "Save" at bounding box center [388, 121] width 222 height 72
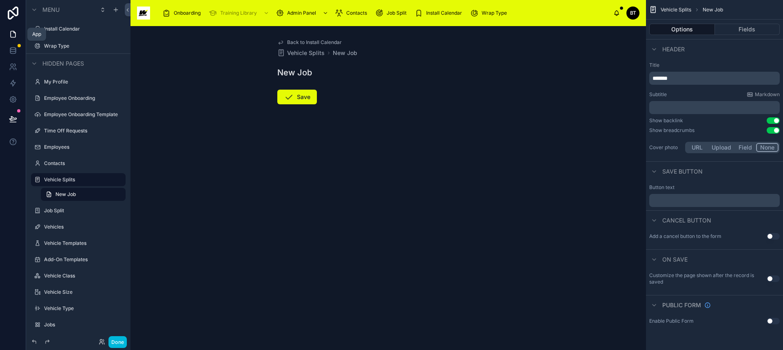
click at [13, 33] on icon at bounding box center [13, 34] width 8 height 8
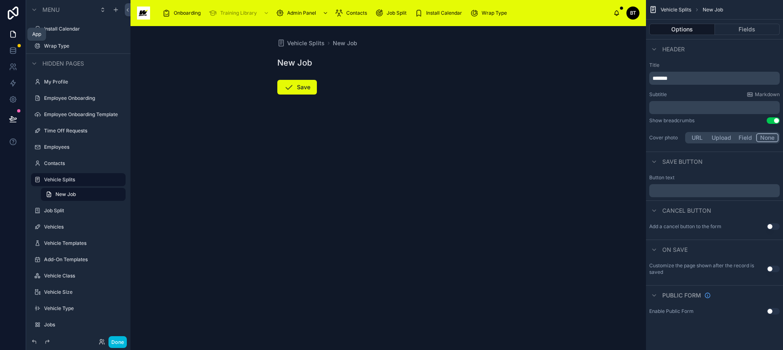
click at [11, 33] on icon at bounding box center [13, 34] width 5 height 6
click at [444, 11] on span "Install Calendar" at bounding box center [444, 13] width 36 height 7
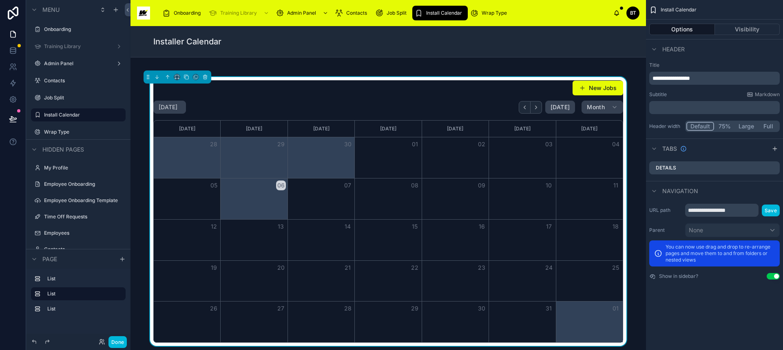
click at [414, 103] on div "[DATE] [DATE] Month" at bounding box center [388, 107] width 470 height 13
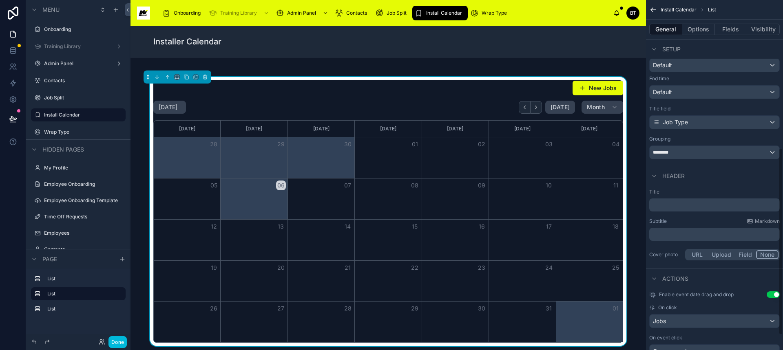
scroll to position [304, 0]
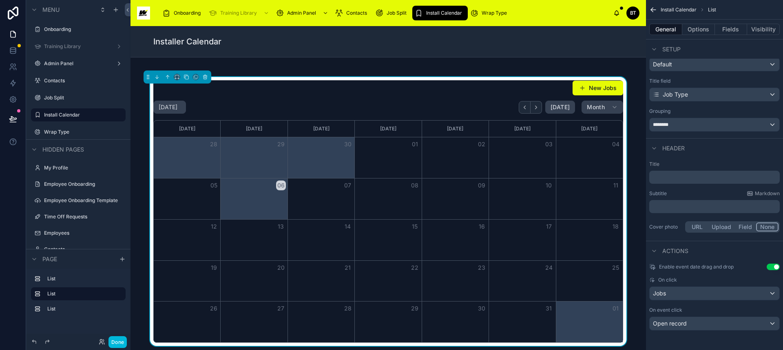
click at [596, 89] on button "New Jobs" at bounding box center [598, 88] width 51 height 15
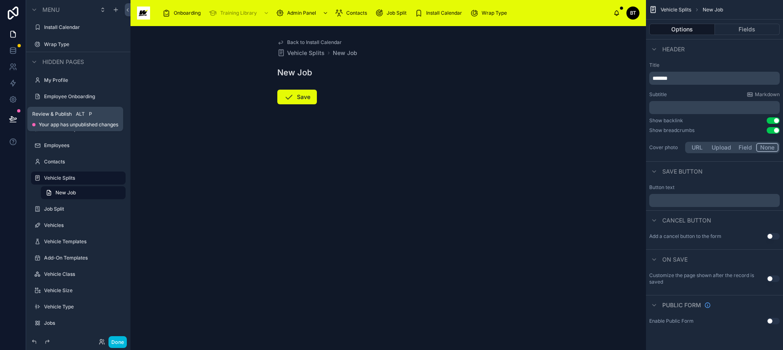
click at [13, 117] on icon at bounding box center [12, 119] width 7 height 4
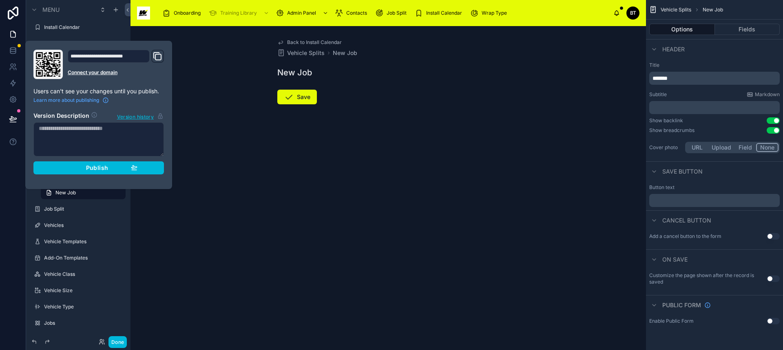
click at [93, 169] on span "Publish" at bounding box center [97, 167] width 22 height 7
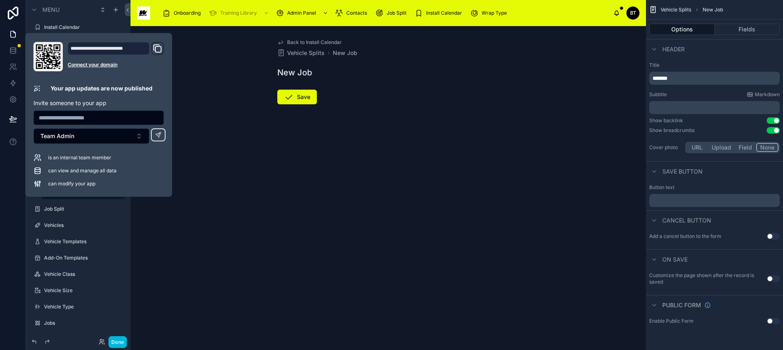
click at [225, 175] on div "Back to Install Calendar Vehicle Splits New Job New Job Save" at bounding box center [389, 188] width 516 height 324
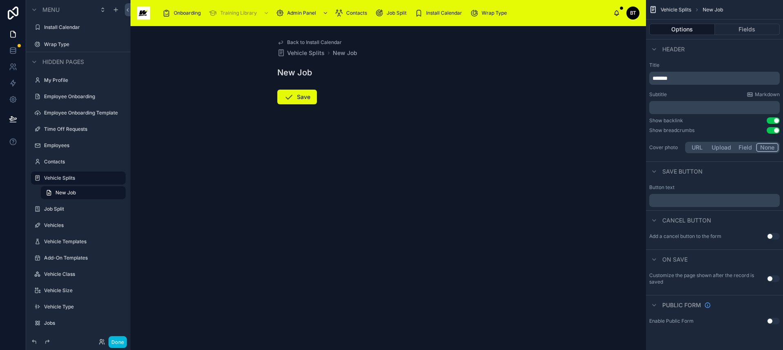
click at [281, 41] on icon at bounding box center [280, 42] width 7 height 7
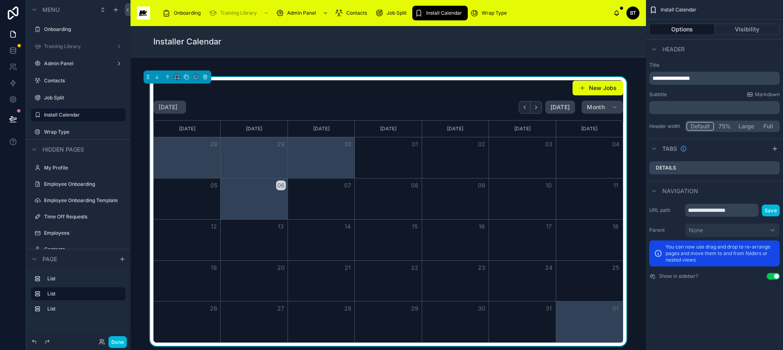
click at [312, 103] on div "[DATE] [DATE] Month" at bounding box center [388, 107] width 470 height 13
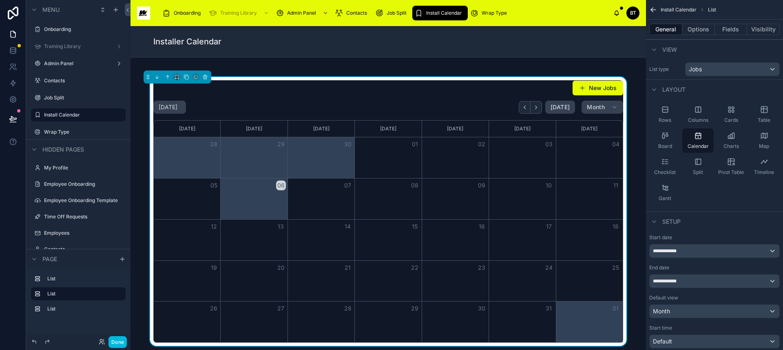
click at [687, 24] on button "Options" at bounding box center [698, 29] width 33 height 11
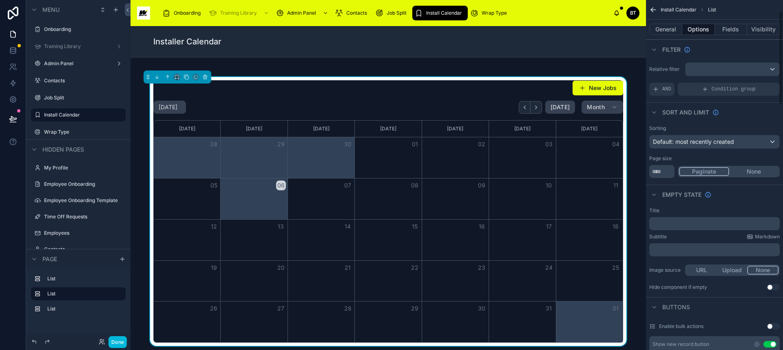
scroll to position [122, 0]
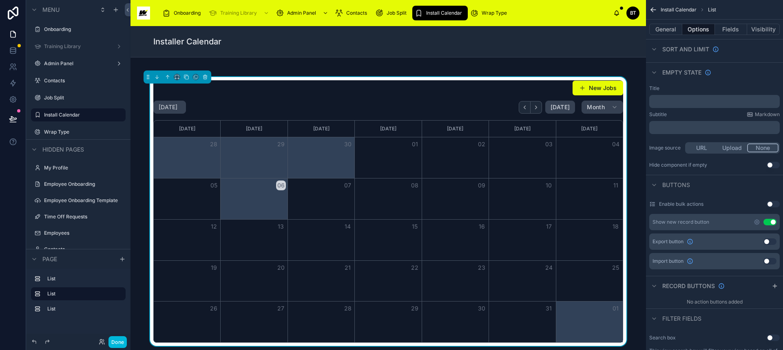
click at [757, 223] on icon "scrollable content" at bounding box center [757, 222] width 7 height 7
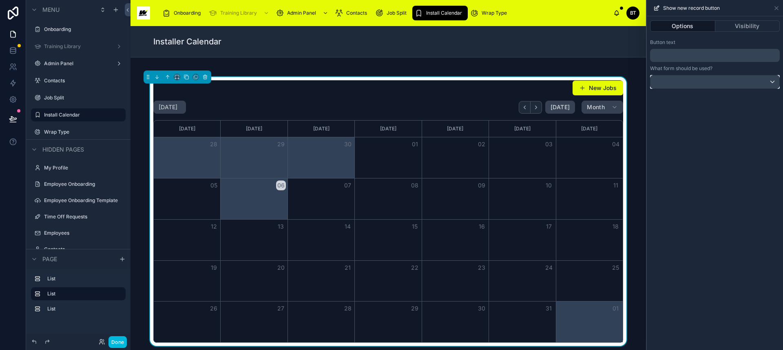
click at [744, 84] on div at bounding box center [715, 81] width 129 height 13
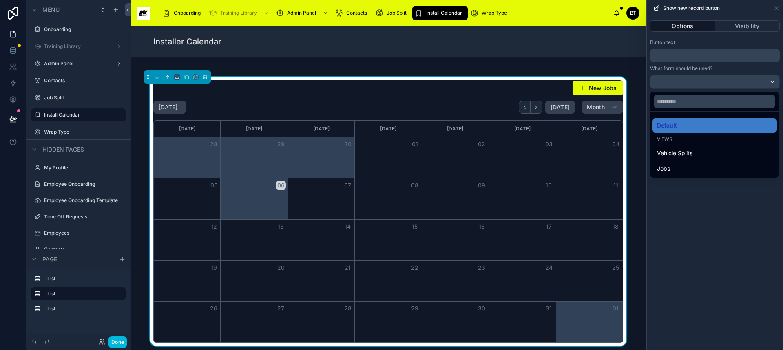
click at [674, 153] on span "Vehicle Splits" at bounding box center [674, 153] width 35 height 10
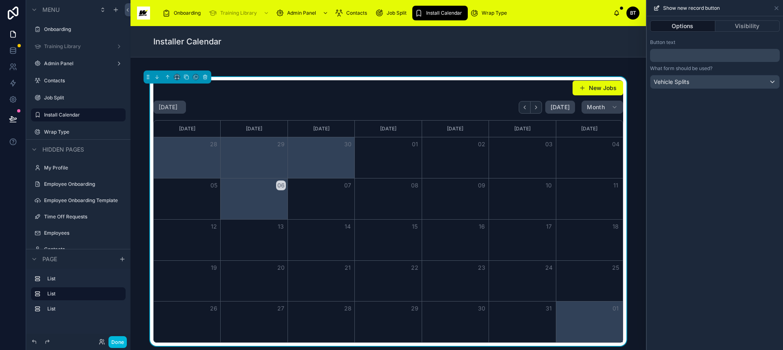
click at [598, 89] on button "New Jobs" at bounding box center [598, 88] width 51 height 15
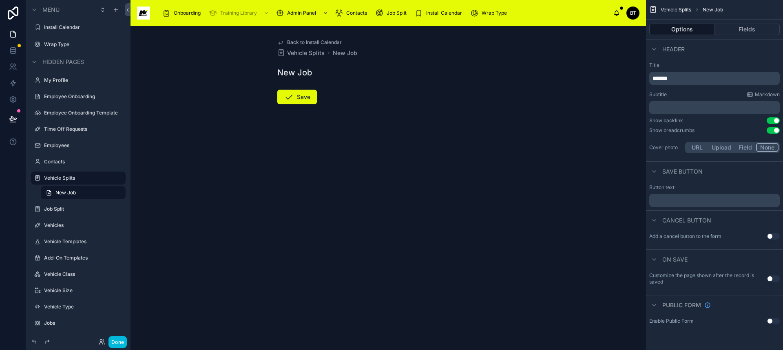
click at [449, 13] on span "Install Calendar" at bounding box center [444, 13] width 36 height 7
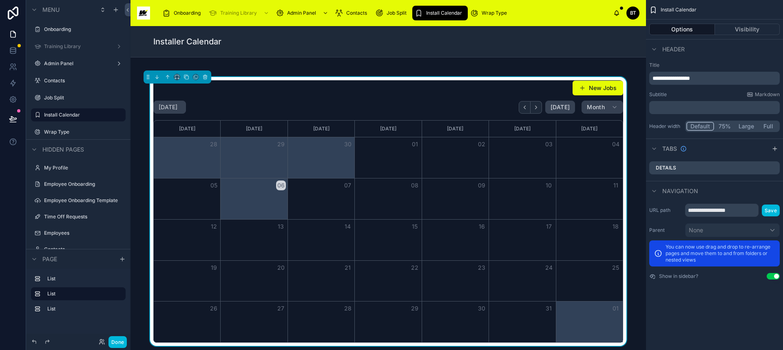
click at [447, 108] on div "[DATE] [DATE] Month" at bounding box center [388, 107] width 470 height 13
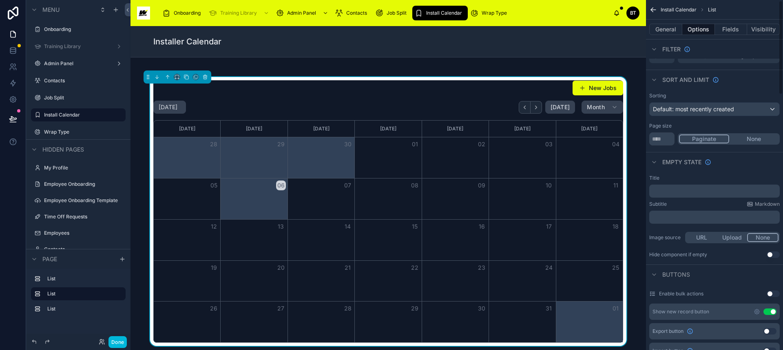
scroll to position [245, 0]
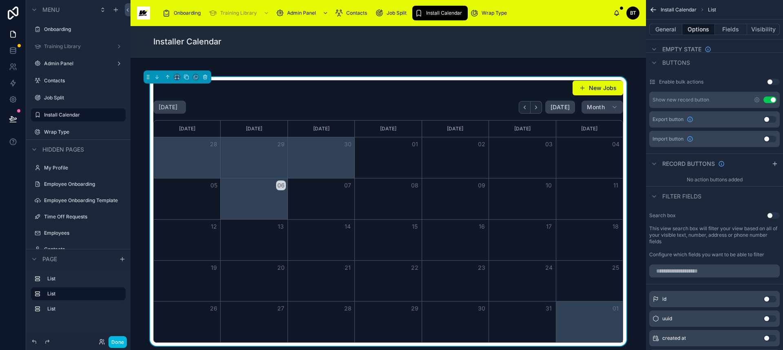
click at [755, 98] on icon "scrollable content" at bounding box center [757, 100] width 7 height 7
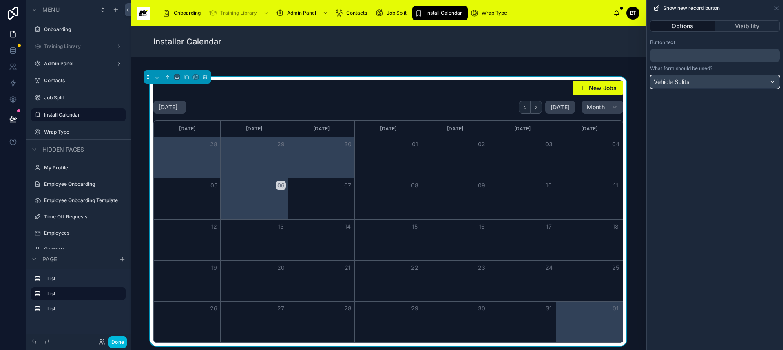
click at [739, 80] on div "Vehicle Splits" at bounding box center [715, 81] width 129 height 13
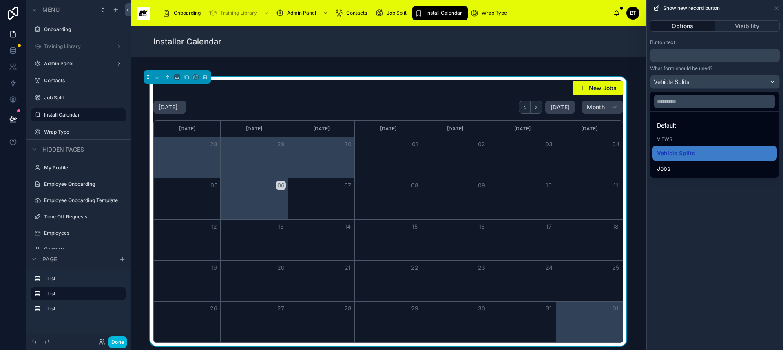
click at [681, 163] on div "Jobs" at bounding box center [714, 169] width 125 height 15
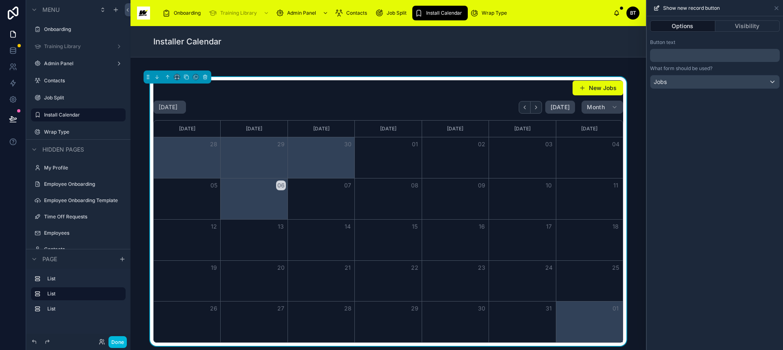
click at [599, 89] on button "New Jobs" at bounding box center [598, 88] width 51 height 15
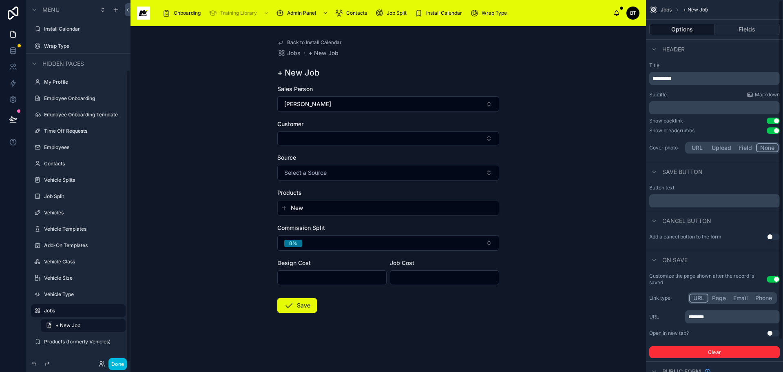
scroll to position [86, 0]
click at [443, 13] on span "Install Calendar" at bounding box center [444, 13] width 36 height 7
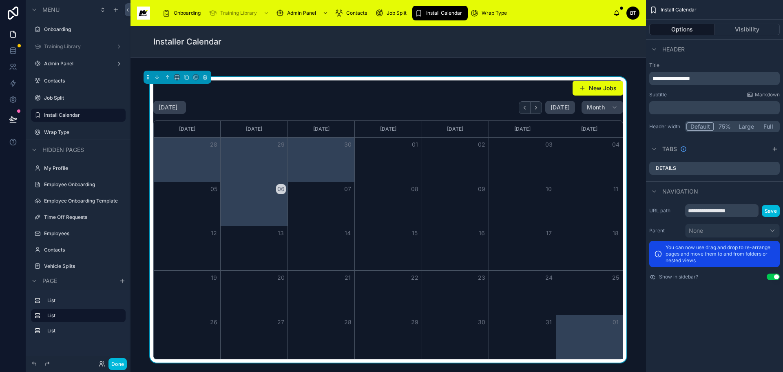
click at [592, 87] on button "New Jobs" at bounding box center [598, 88] width 51 height 15
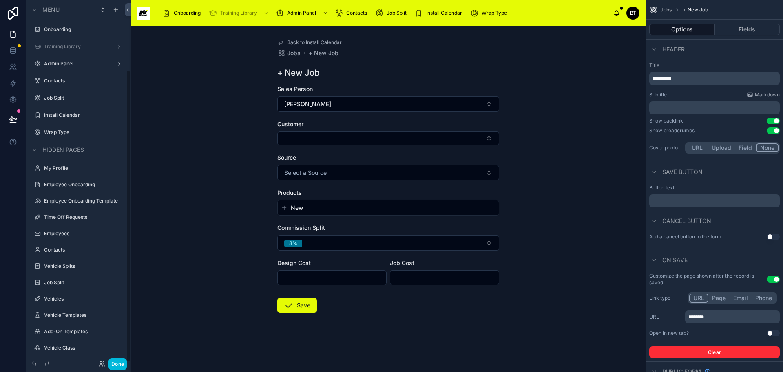
scroll to position [86, 0]
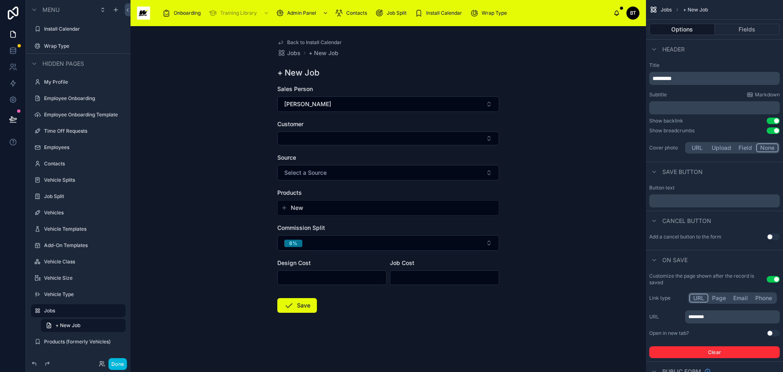
click at [363, 175] on button "Select a Source" at bounding box center [388, 172] width 222 height 15
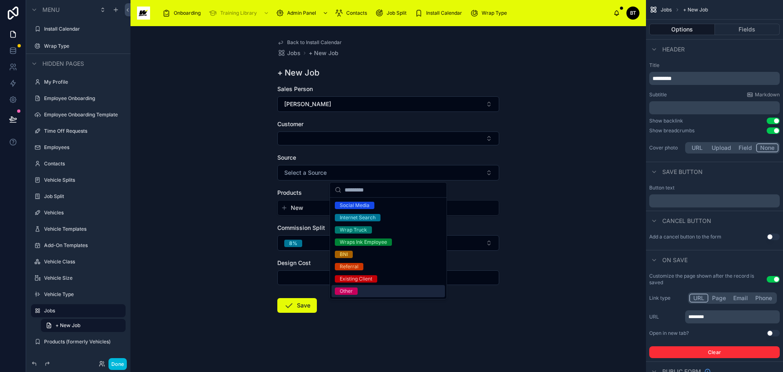
click at [230, 224] on div "Back to Install Calendar Jobs + New Job + New Job Sales Person [PERSON_NAME] Cu…" at bounding box center [389, 198] width 516 height 345
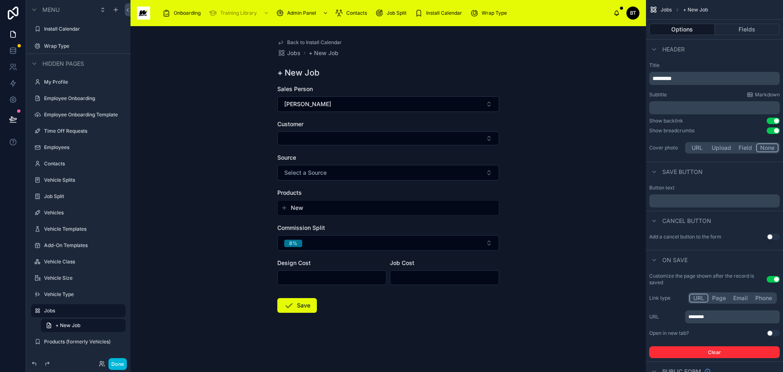
click at [401, 207] on button "New" at bounding box center [388, 208] width 215 height 8
click at [231, 219] on div "Back to Install Calendar Jobs + New Job + New Job Sales Person [PERSON_NAME] Cu…" at bounding box center [389, 198] width 516 height 345
click at [401, 172] on button "Select a Source" at bounding box center [388, 172] width 222 height 15
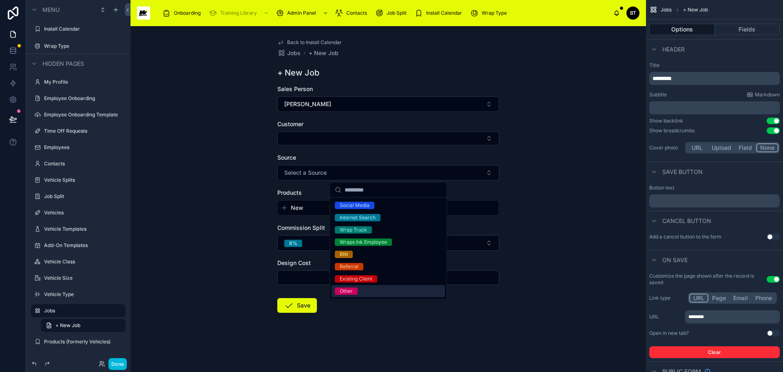
click at [249, 212] on div "Back to Install Calendar Jobs + New Job + New Job Sales Person [PERSON_NAME] Cu…" at bounding box center [389, 198] width 516 height 345
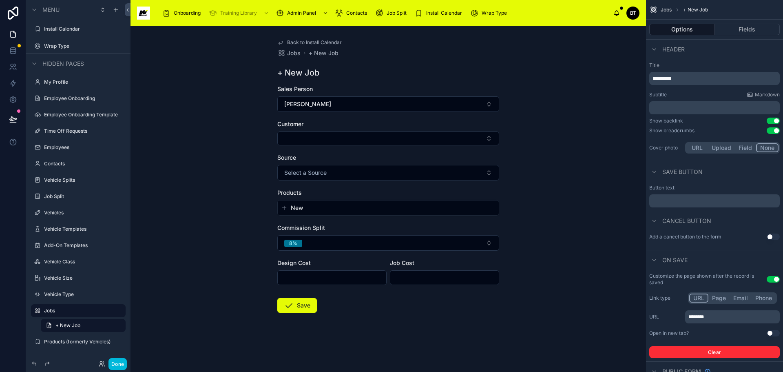
click at [441, 11] on span "Install Calendar" at bounding box center [444, 13] width 36 height 7
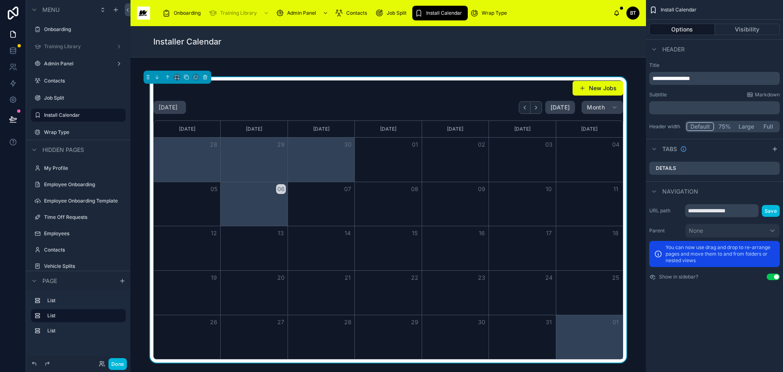
click at [590, 86] on button "New Jobs" at bounding box center [598, 88] width 51 height 15
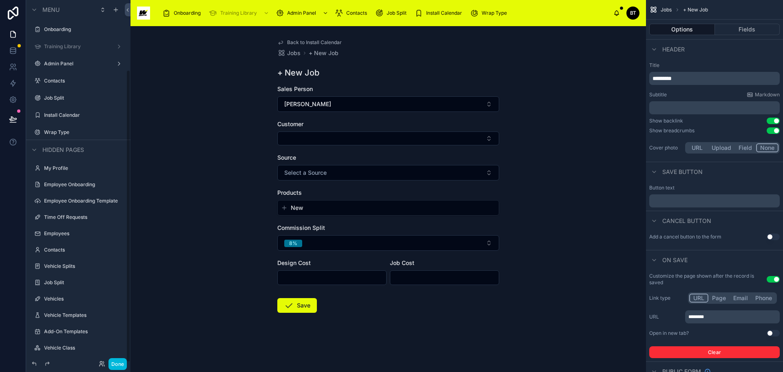
scroll to position [86, 0]
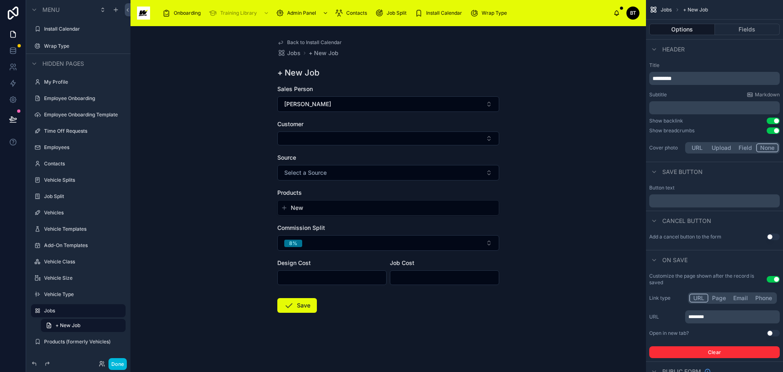
click at [386, 135] on button "Select Button" at bounding box center [388, 138] width 222 height 14
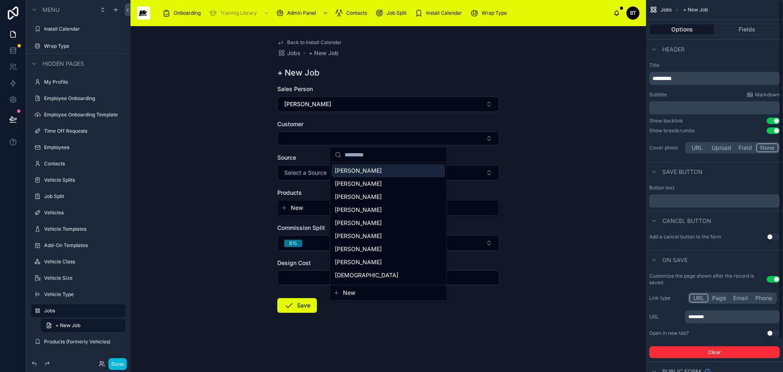
click at [559, 85] on div "Back to Install Calendar Jobs + New Job + New Job Sales Person [PERSON_NAME] Cu…" at bounding box center [389, 198] width 516 height 345
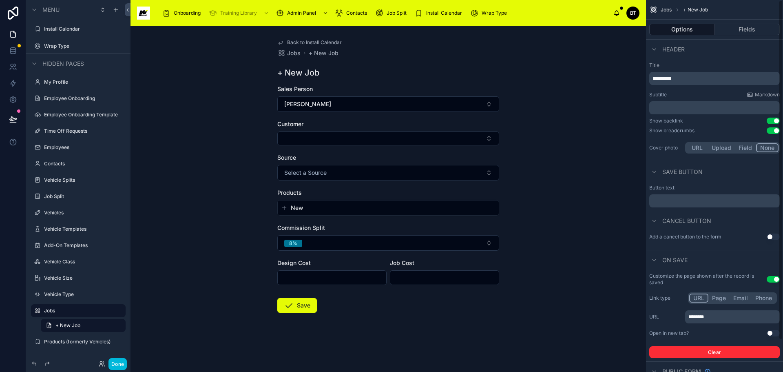
click at [756, 26] on button "Fields" at bounding box center [747, 29] width 65 height 11
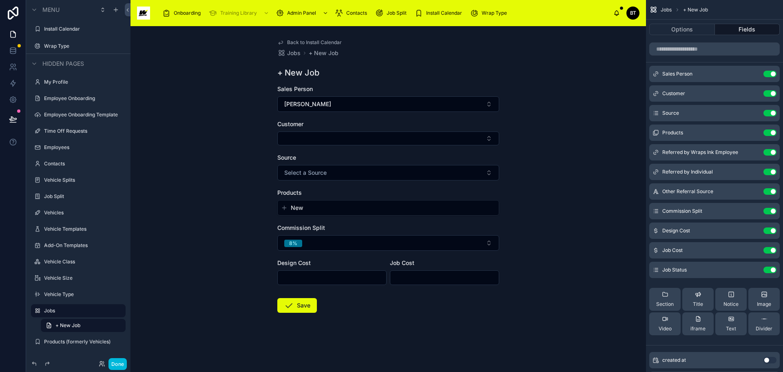
click at [773, 111] on button "Use setting" at bounding box center [770, 113] width 13 height 7
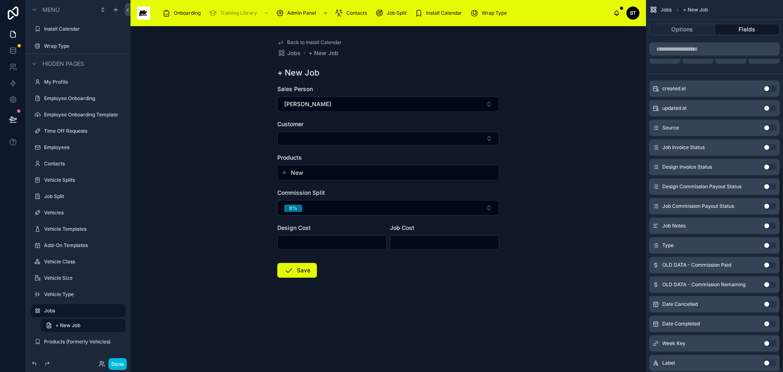
scroll to position [313, 0]
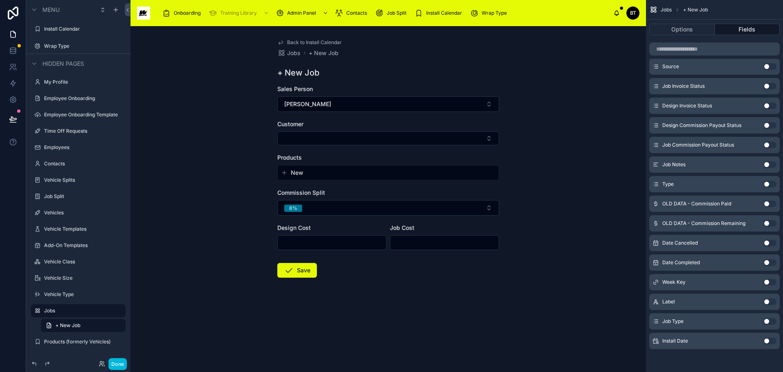
click at [768, 319] on button "Use setting" at bounding box center [770, 321] width 13 height 7
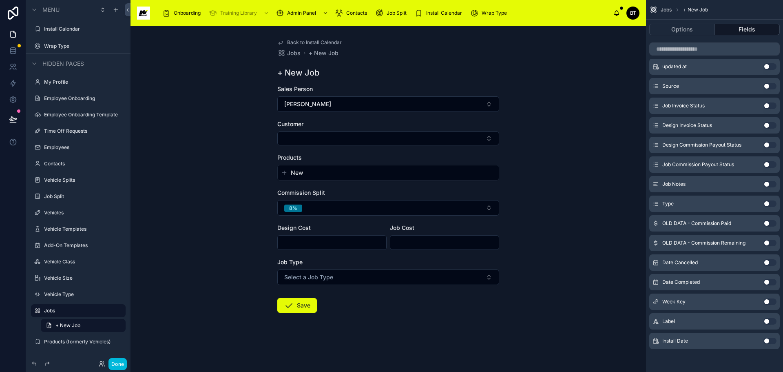
click at [445, 275] on button "Select a Job Type" at bounding box center [388, 276] width 222 height 15
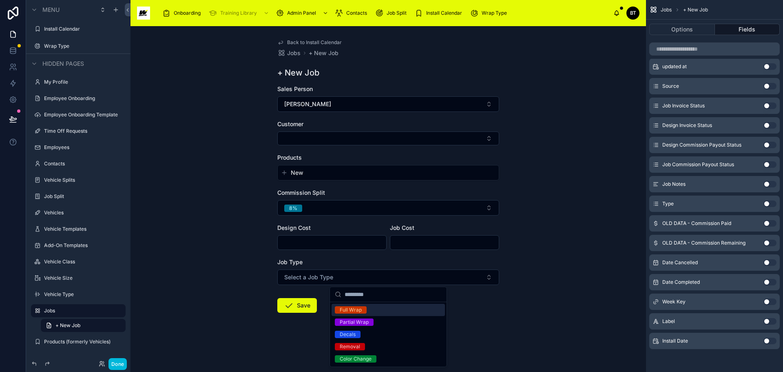
click at [509, 312] on div "Back to Install Calendar Jobs + New Job + New Job Sales Person [PERSON_NAME] Cu…" at bounding box center [389, 198] width 516 height 345
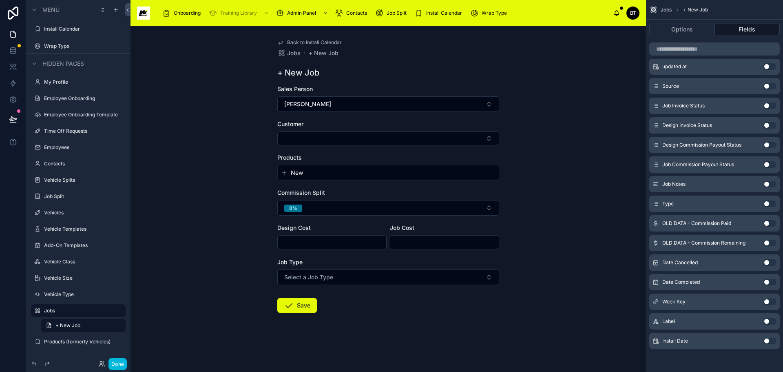
click at [769, 340] on button "Use setting" at bounding box center [770, 340] width 13 height 7
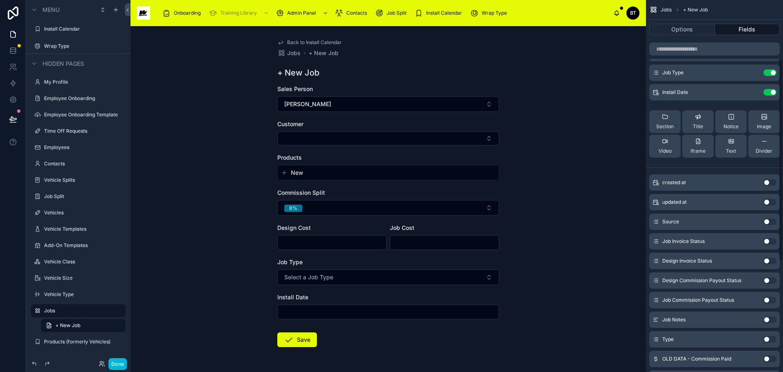
scroll to position [109, 0]
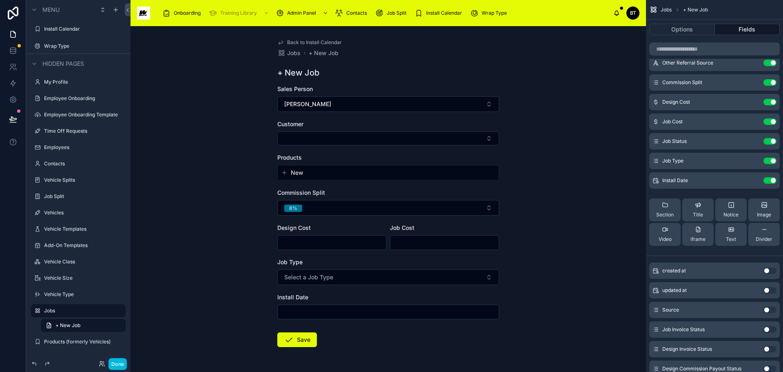
click at [772, 102] on button "Use setting" at bounding box center [770, 102] width 13 height 7
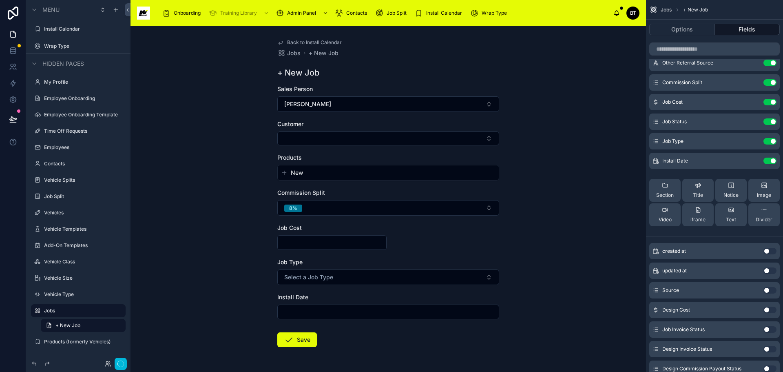
click at [771, 102] on button "Use setting" at bounding box center [770, 102] width 13 height 7
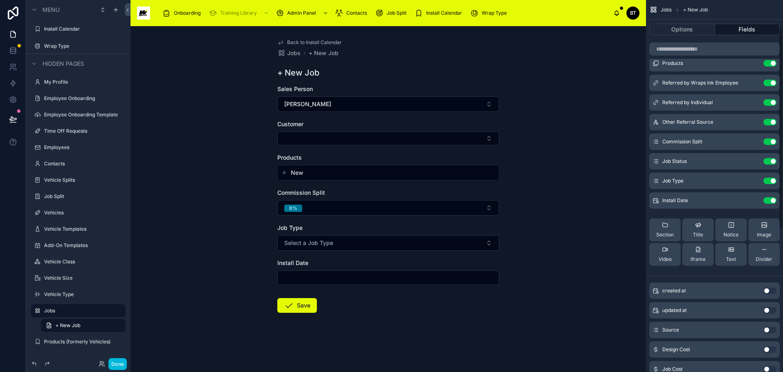
scroll to position [0, 0]
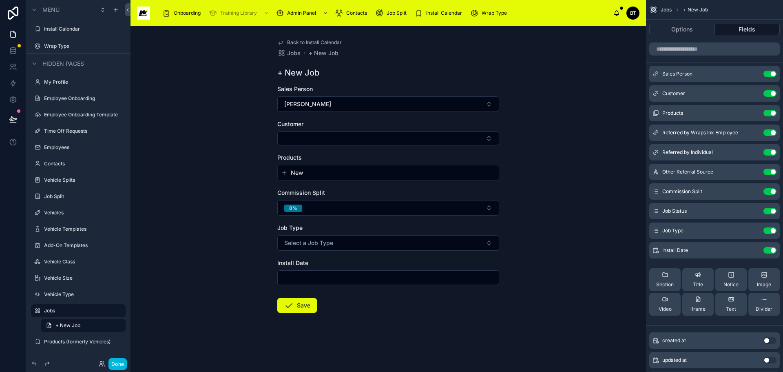
click at [773, 190] on button "Use setting" at bounding box center [770, 191] width 13 height 7
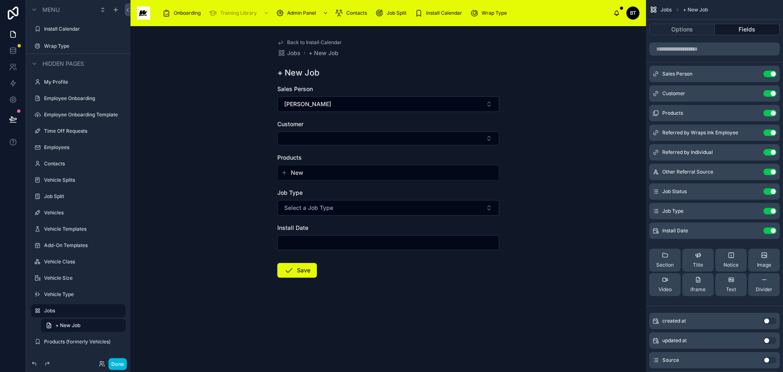
click at [772, 170] on button "Use setting" at bounding box center [770, 171] width 13 height 7
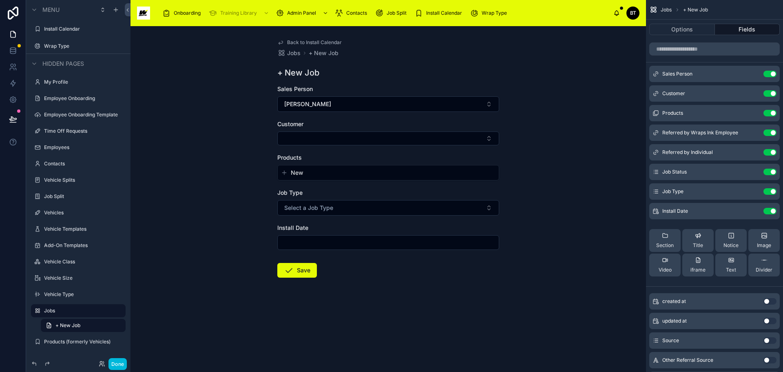
click at [773, 150] on button "Use setting" at bounding box center [770, 152] width 13 height 7
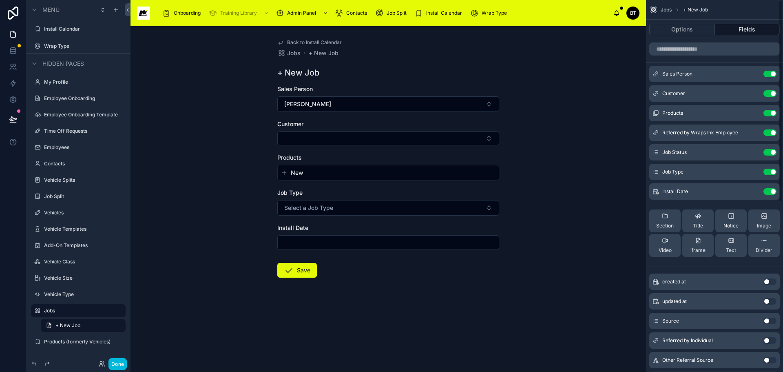
click at [772, 132] on button "Use setting" at bounding box center [770, 132] width 13 height 7
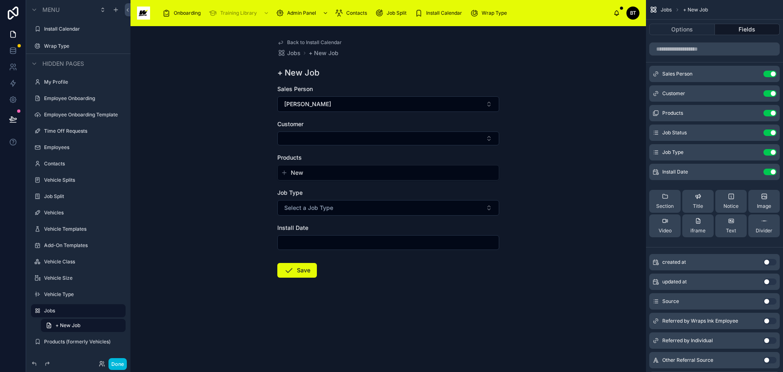
click at [0, 0] on icon "scrollable content" at bounding box center [0, 0] width 0 height 0
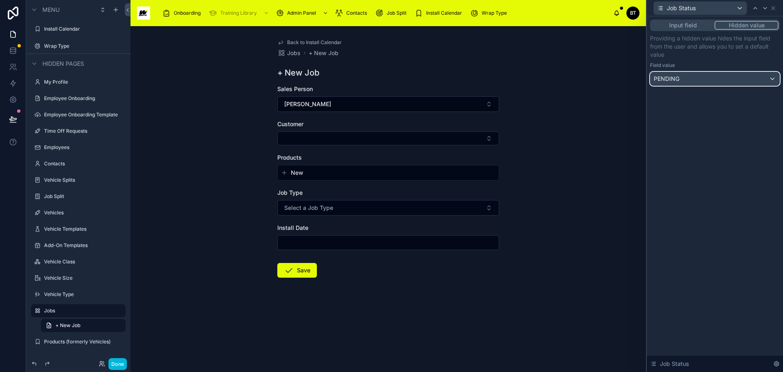
click at [752, 75] on div "PENDING" at bounding box center [715, 78] width 129 height 13
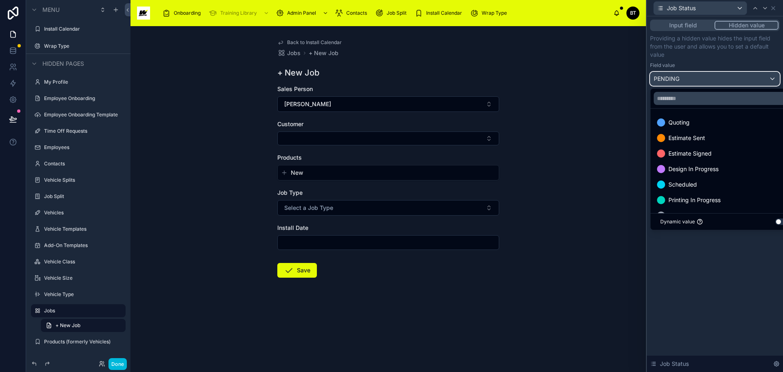
scroll to position [41, 0]
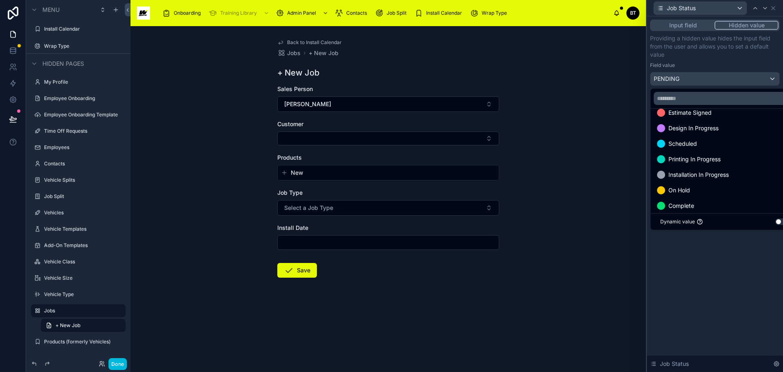
click at [698, 141] on div "Scheduled" at bounding box center [724, 144] width 135 height 10
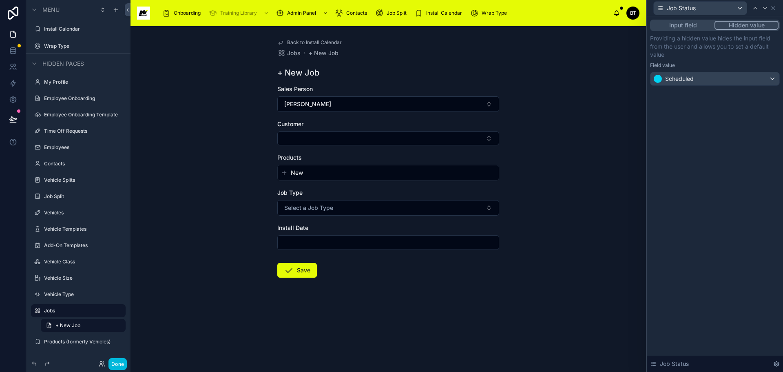
scroll to position [122, 0]
click at [772, 6] on icon at bounding box center [773, 8] width 7 height 7
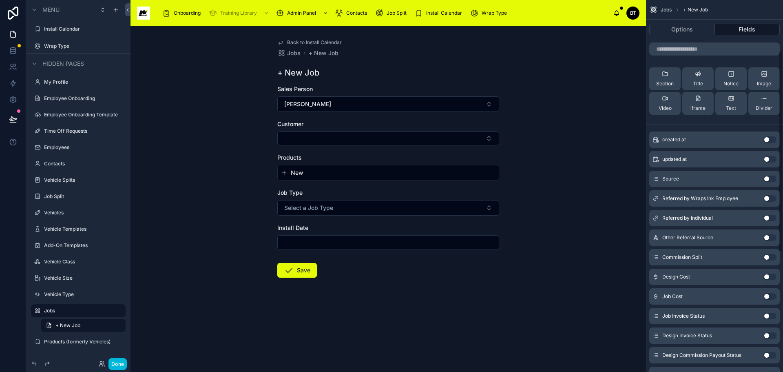
scroll to position [0, 0]
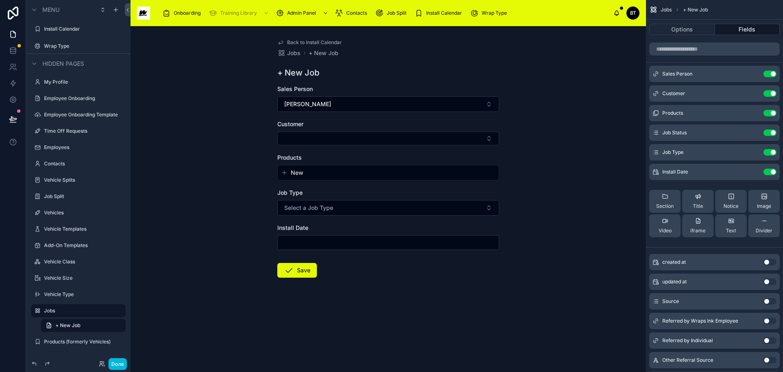
click at [0, 0] on icon "scrollable content" at bounding box center [0, 0] width 0 height 0
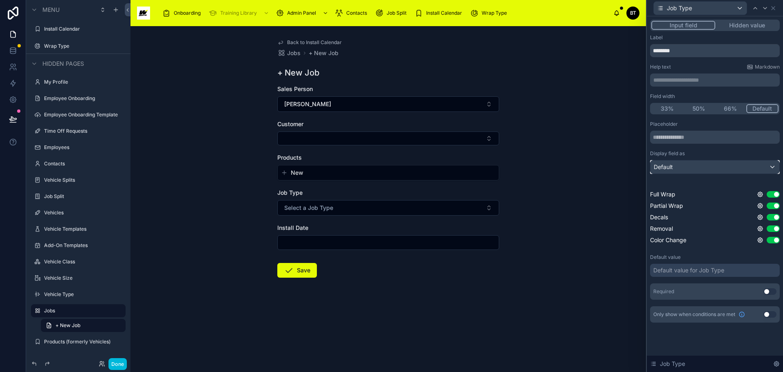
click at [686, 164] on div "Default" at bounding box center [715, 166] width 129 height 13
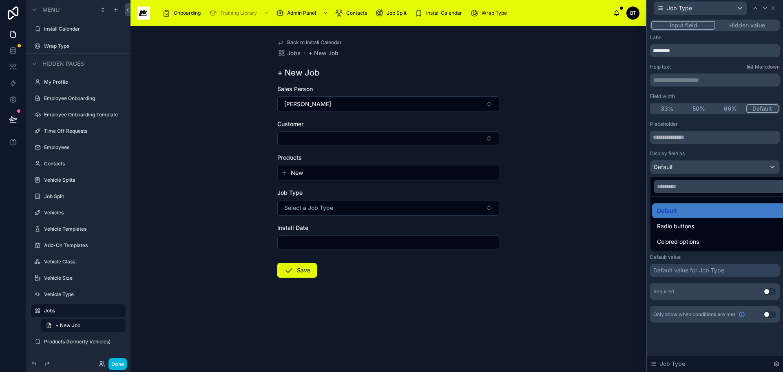
click at [680, 228] on span "Radio buttons" at bounding box center [675, 226] width 37 height 10
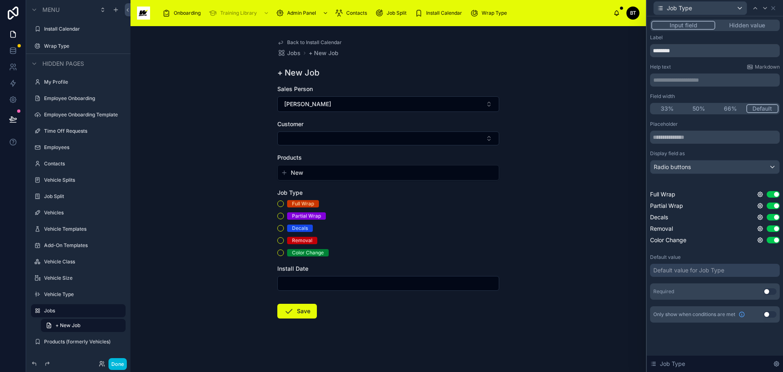
click at [771, 291] on button "Use setting" at bounding box center [770, 291] width 13 height 7
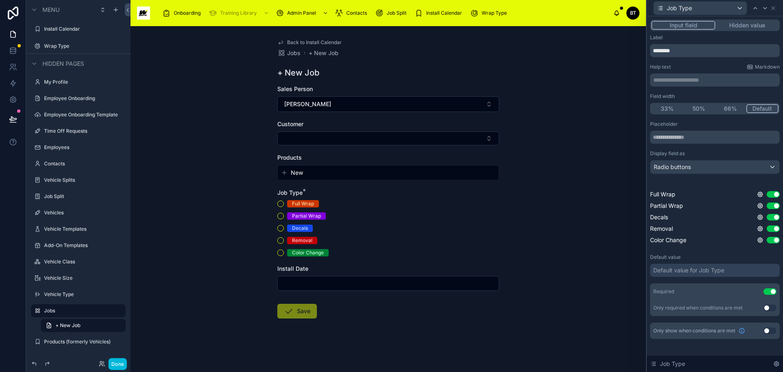
click at [435, 281] on input "text" at bounding box center [388, 282] width 221 height 11
click at [424, 290] on div at bounding box center [388, 283] width 222 height 15
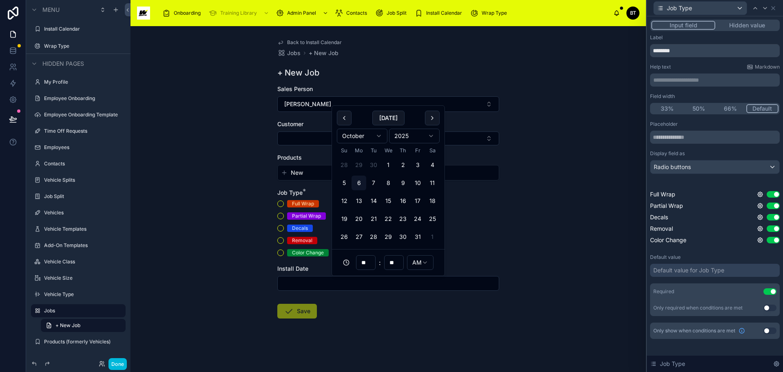
click at [420, 285] on input "text" at bounding box center [388, 282] width 221 height 11
click at [477, 314] on form "Sales Person [PERSON_NAME] Customer Products New Job Type * Full Wrap Partial W…" at bounding box center [388, 228] width 222 height 286
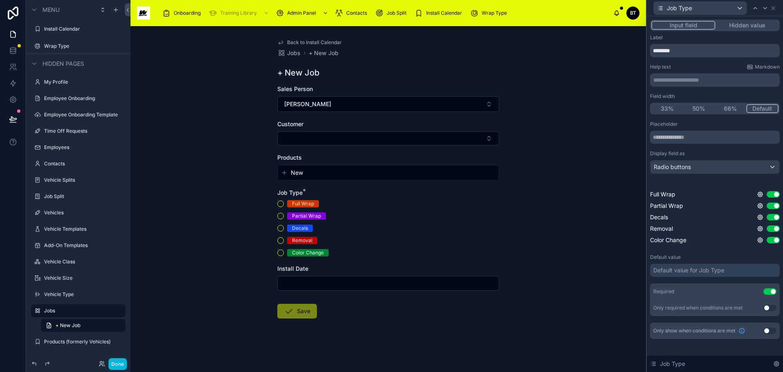
click at [441, 15] on span "Install Calendar" at bounding box center [444, 13] width 36 height 7
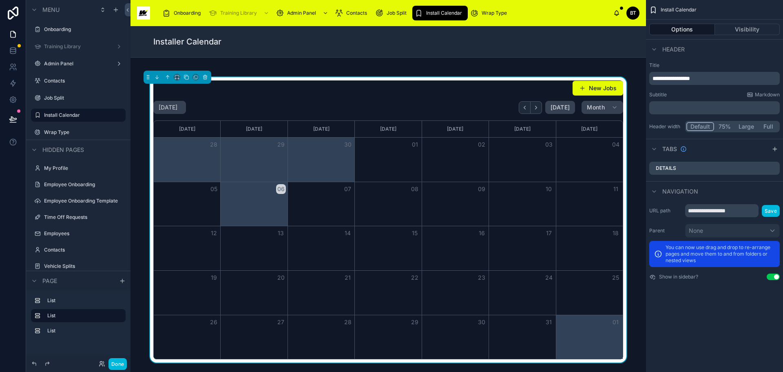
click at [469, 90] on div "New Jobs" at bounding box center [388, 87] width 470 height 15
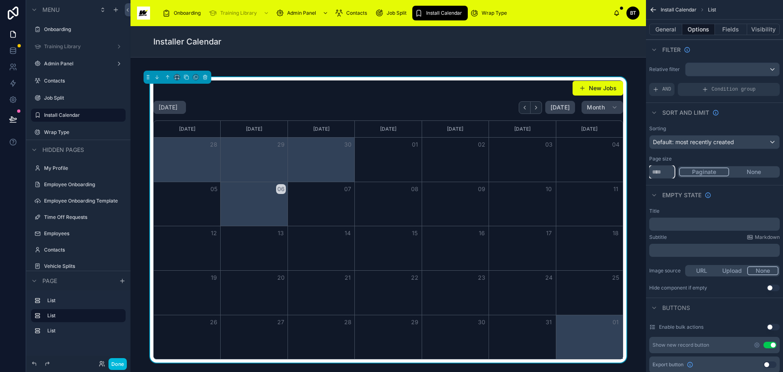
click at [665, 169] on input "**" at bounding box center [661, 171] width 25 height 13
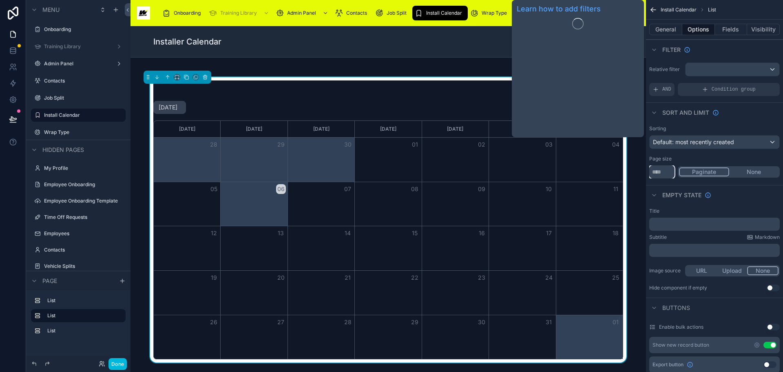
type input "****"
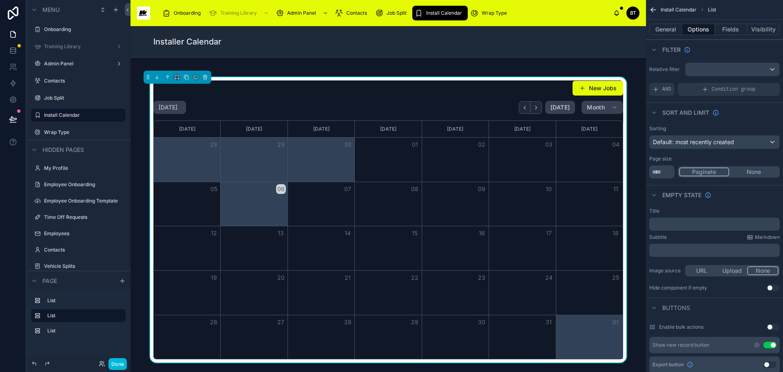
click at [667, 29] on button "General" at bounding box center [665, 29] width 33 height 11
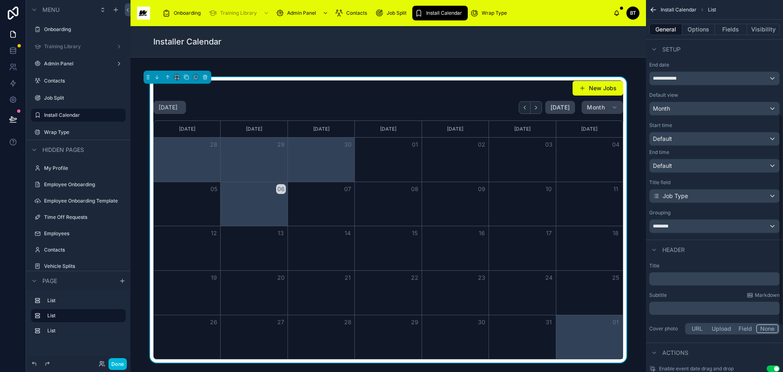
scroll to position [201, 0]
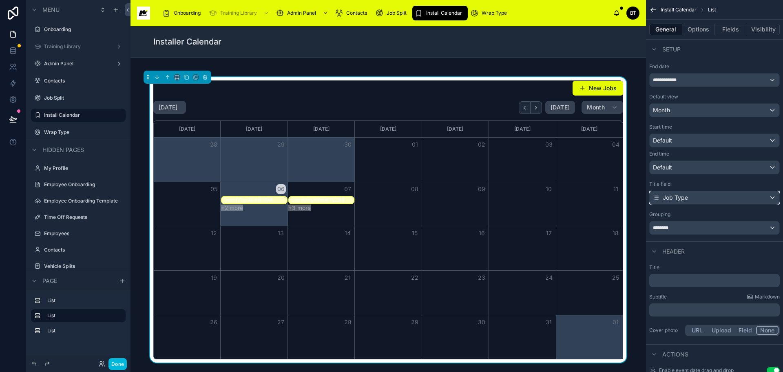
click at [741, 198] on div "Job Type" at bounding box center [715, 197] width 130 height 13
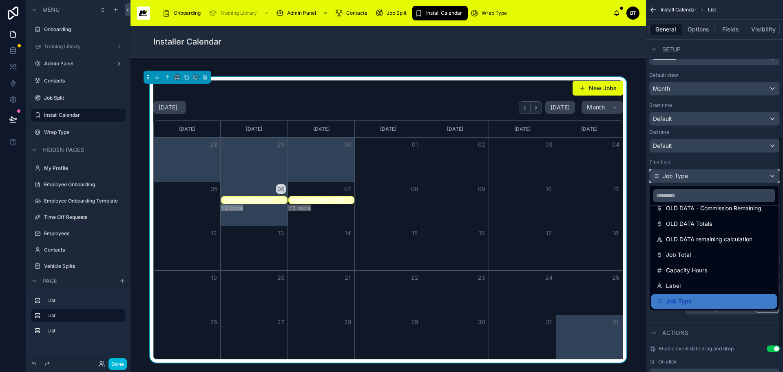
scroll to position [242, 0]
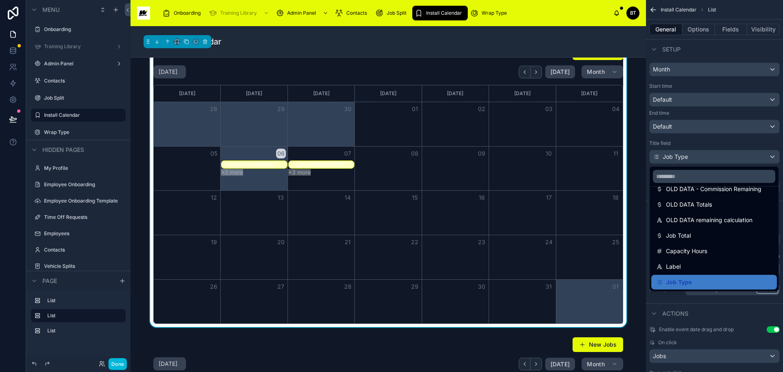
scroll to position [0, 0]
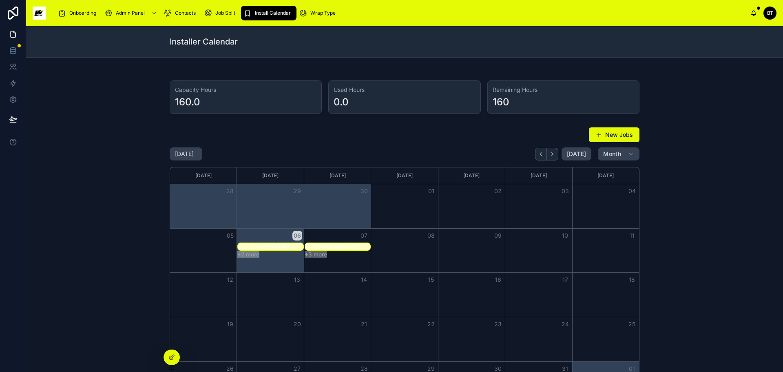
click at [627, 133] on button "New Jobs" at bounding box center [614, 134] width 51 height 15
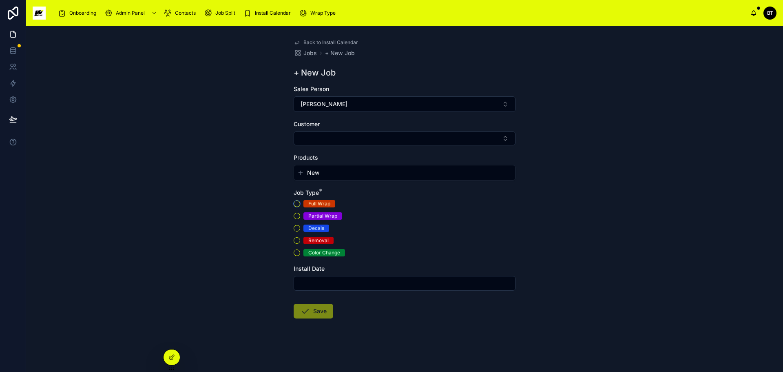
click at [297, 202] on button "Full Wrap" at bounding box center [297, 203] width 7 height 7
click at [361, 287] on input "text" at bounding box center [404, 282] width 221 height 11
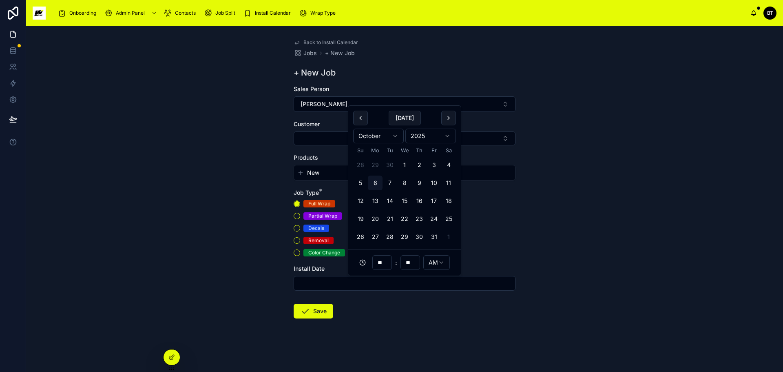
click at [379, 182] on button "6" at bounding box center [375, 182] width 15 height 15
type input "**********"
click at [323, 305] on button "Save" at bounding box center [314, 310] width 40 height 15
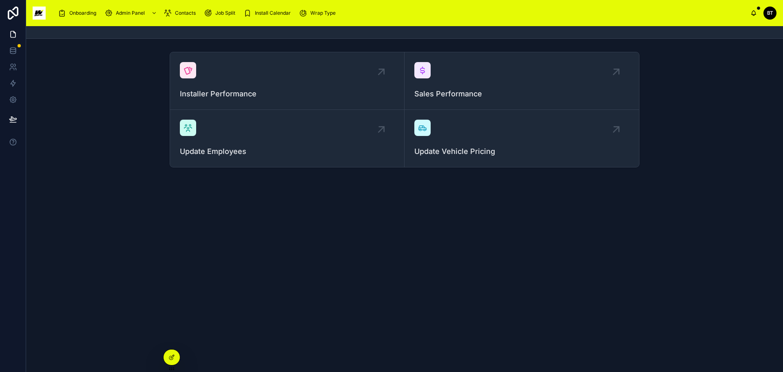
click at [273, 11] on span "Install Calendar" at bounding box center [273, 13] width 36 height 7
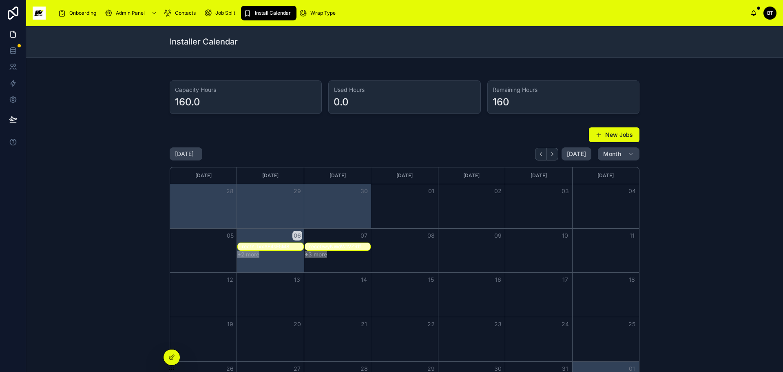
click at [248, 255] on button "+2 more" at bounding box center [248, 254] width 22 height 7
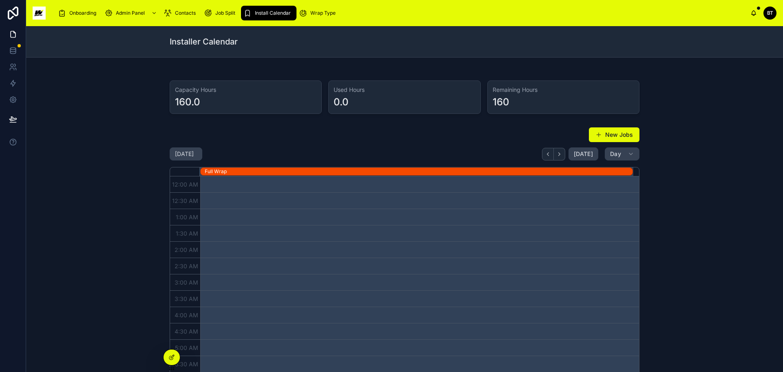
click at [331, 172] on div "Full Wrap" at bounding box center [419, 171] width 428 height 7
click at [362, 104] on div "0.0" at bounding box center [405, 101] width 142 height 13
click at [271, 15] on span "Install Calendar" at bounding box center [273, 13] width 36 height 7
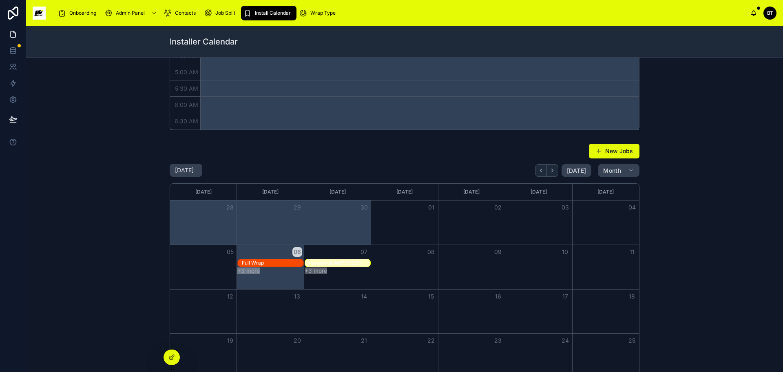
scroll to position [326, 0]
